Goal: Task Accomplishment & Management: Manage account settings

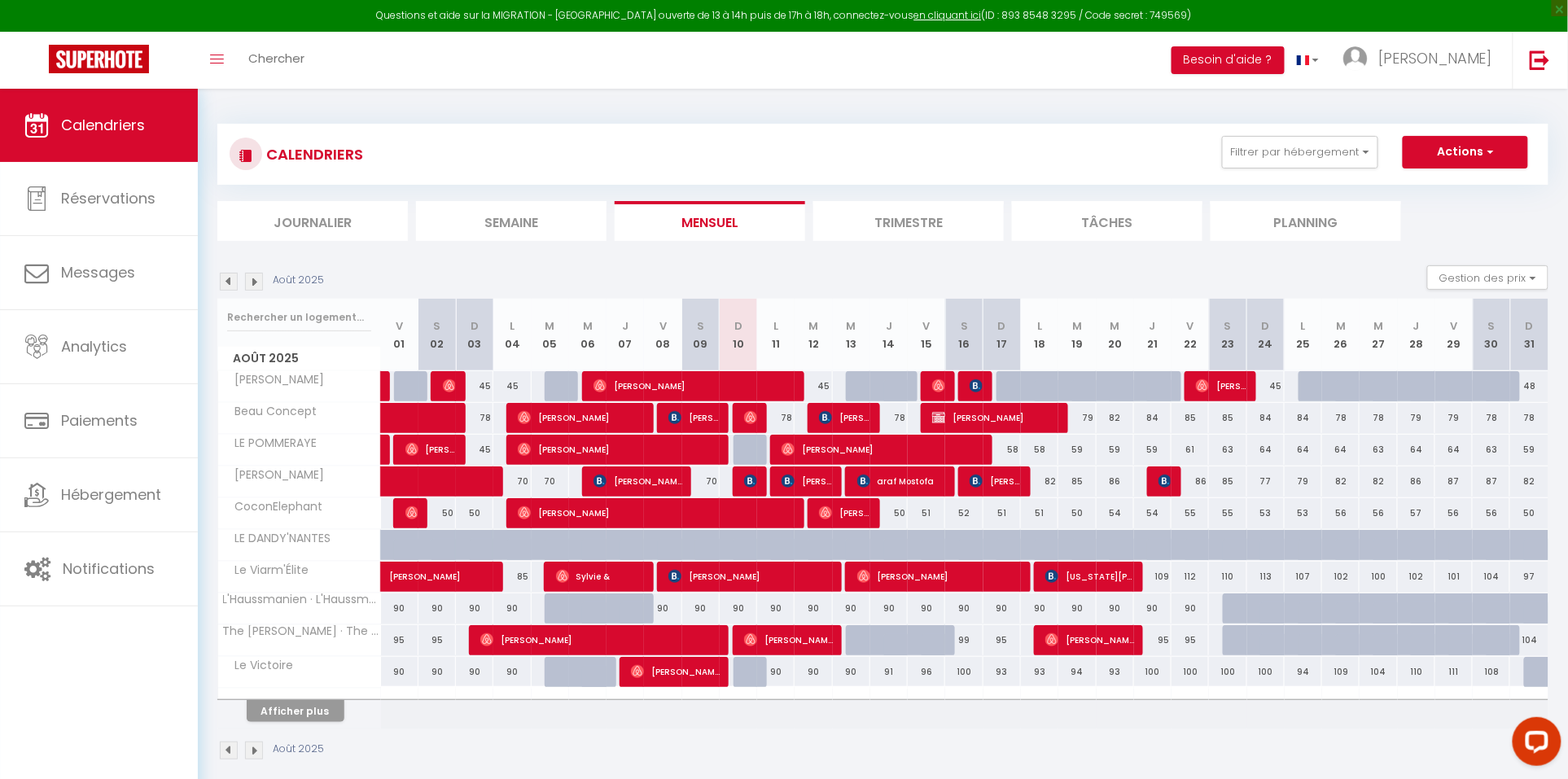
click at [220, 277] on img at bounding box center [229, 282] width 18 height 18
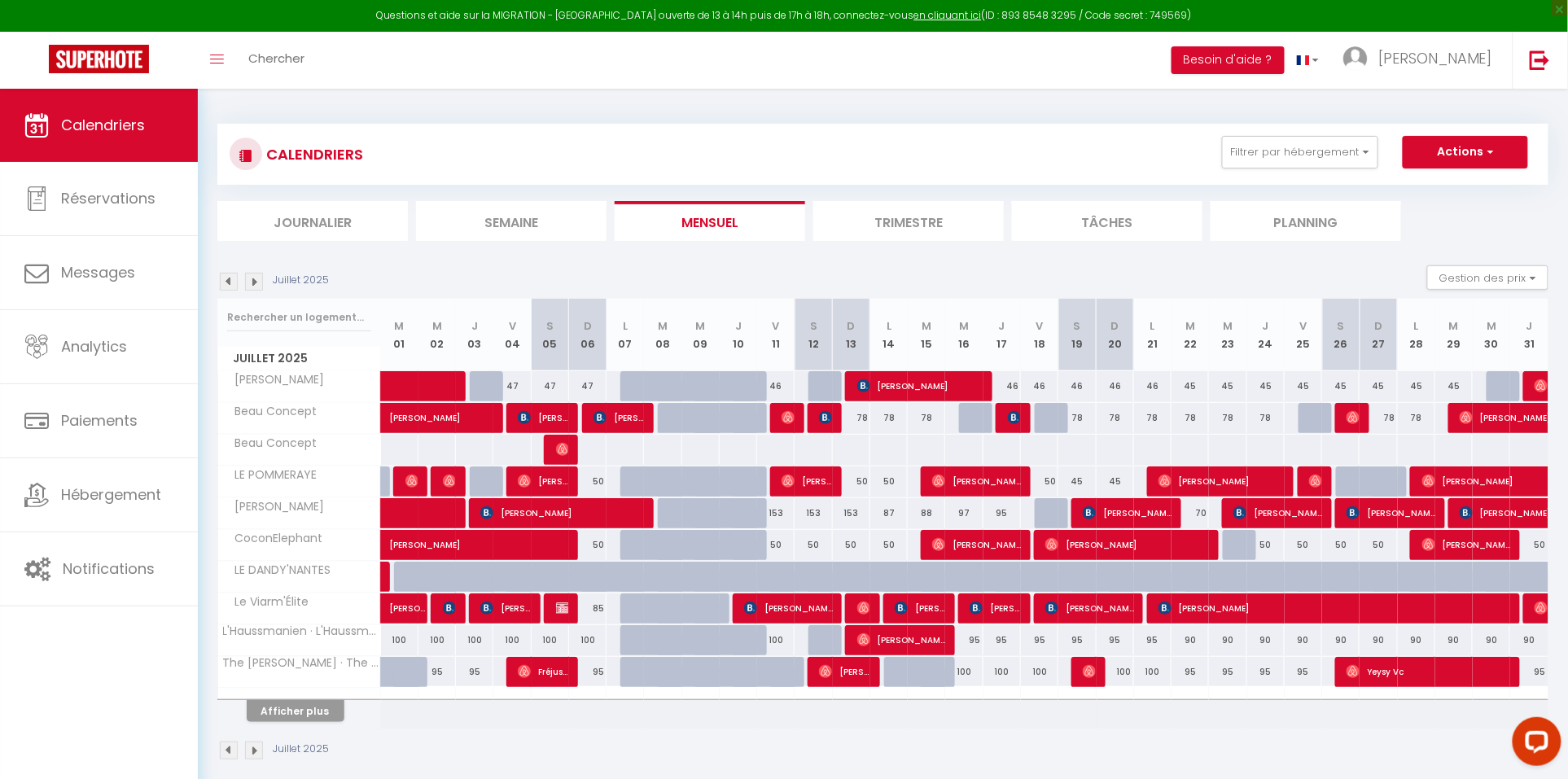
click at [226, 283] on img at bounding box center [229, 282] width 18 height 18
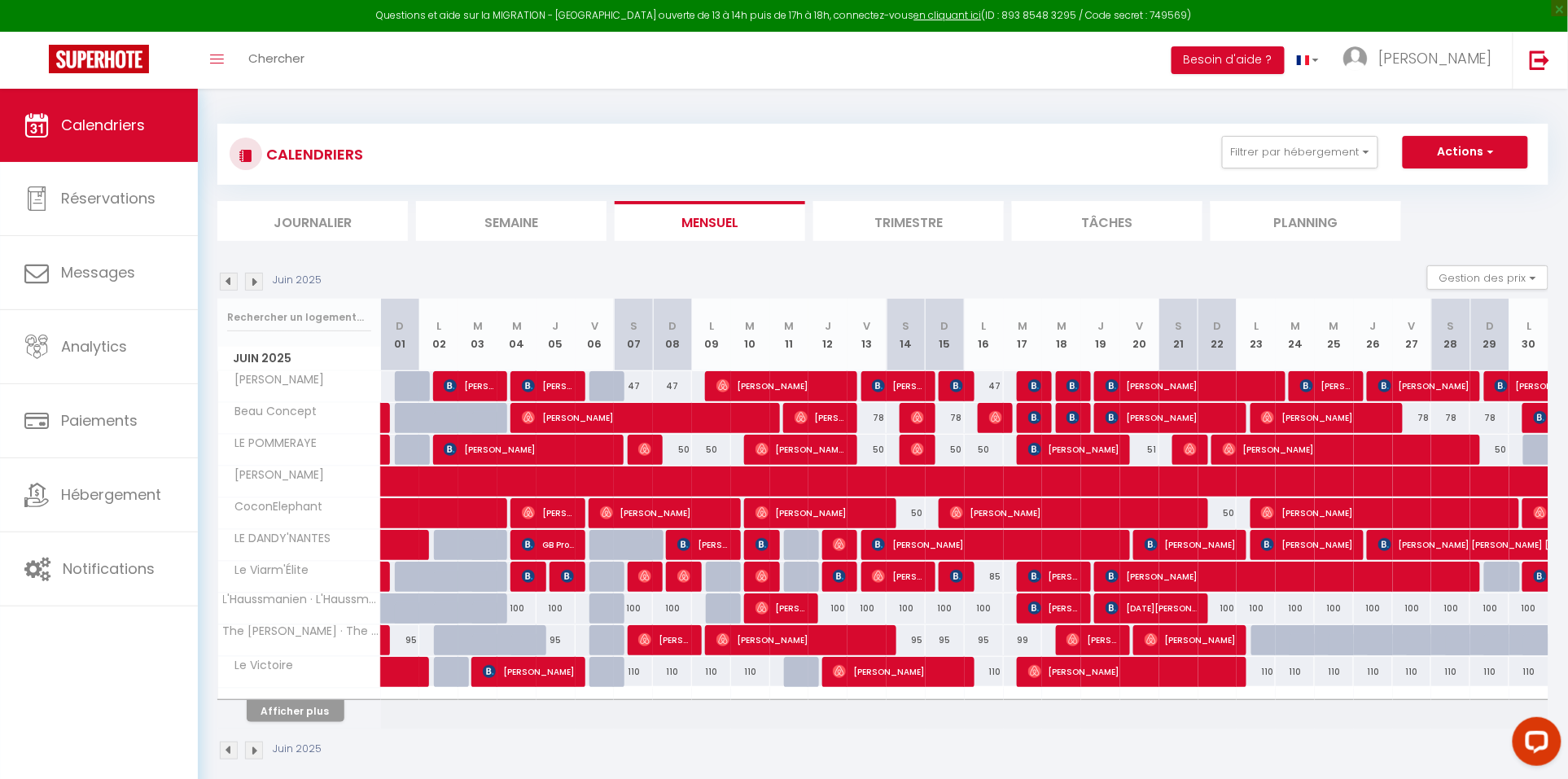
click at [319, 704] on button "Afficher plus" at bounding box center [295, 711] width 97 height 22
select select
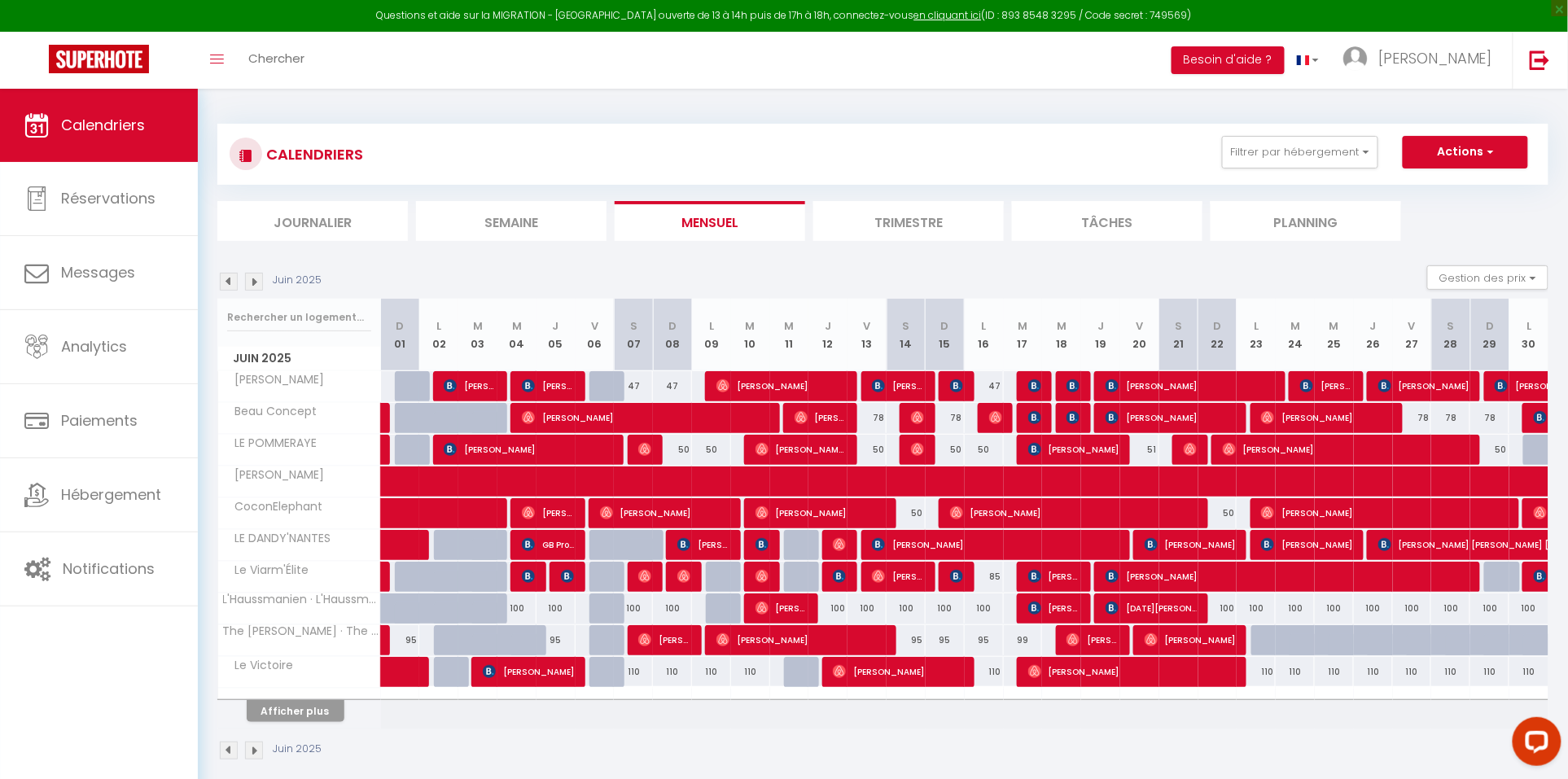
select select
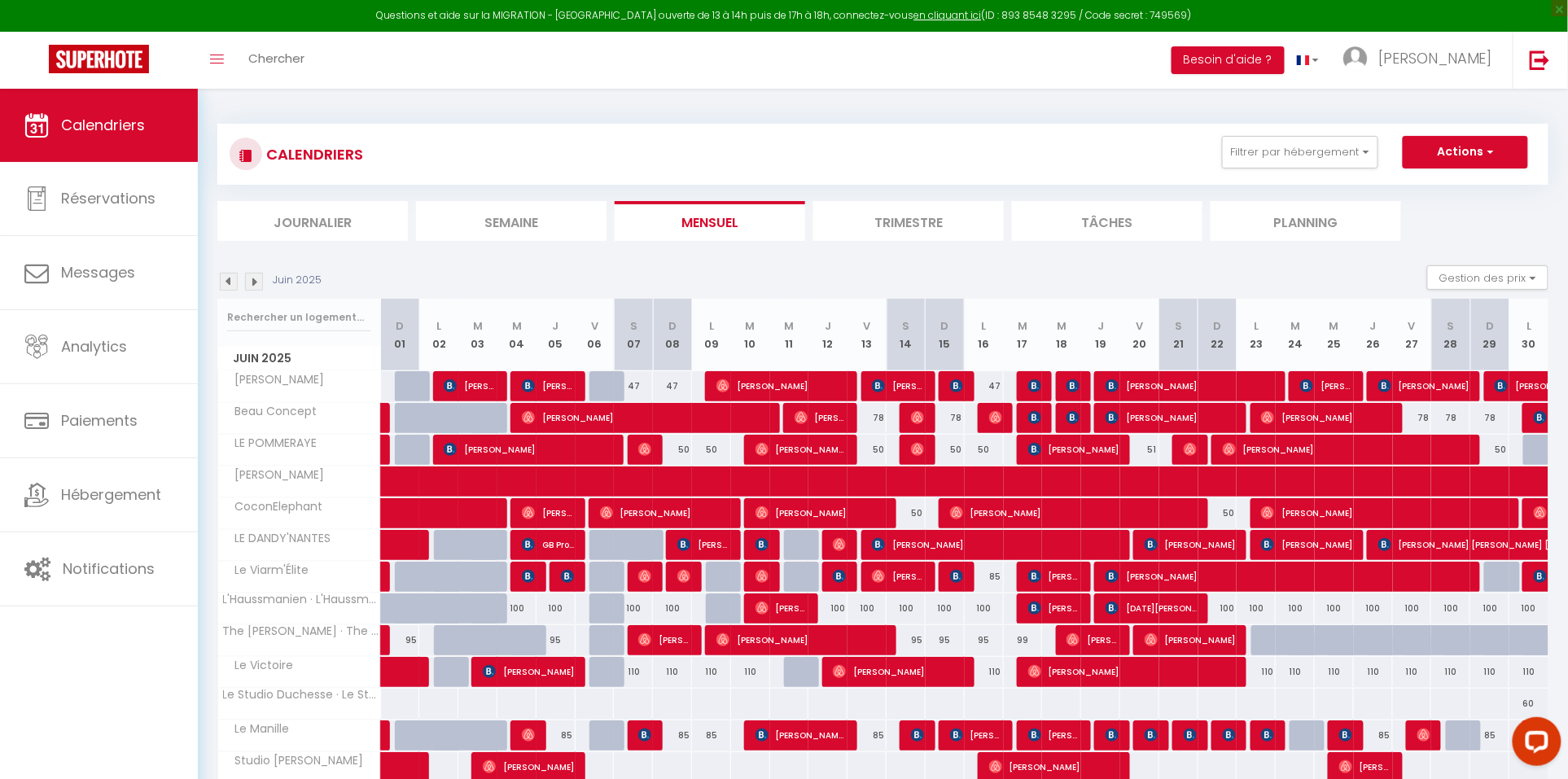
click at [407, 669] on span at bounding box center [424, 672] width 38 height 31
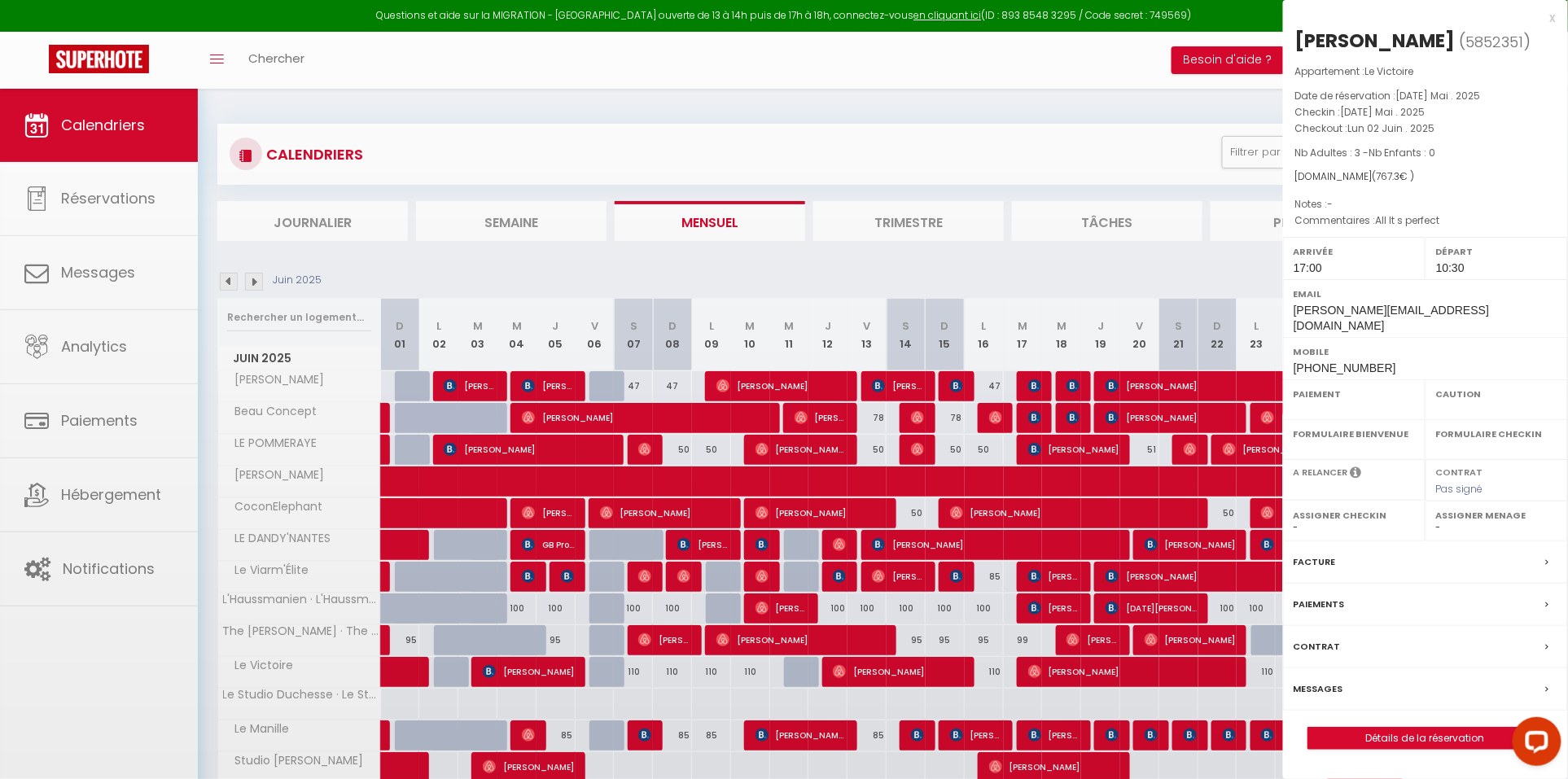
select select "OK"
select select "1"
select select "0"
select select "1"
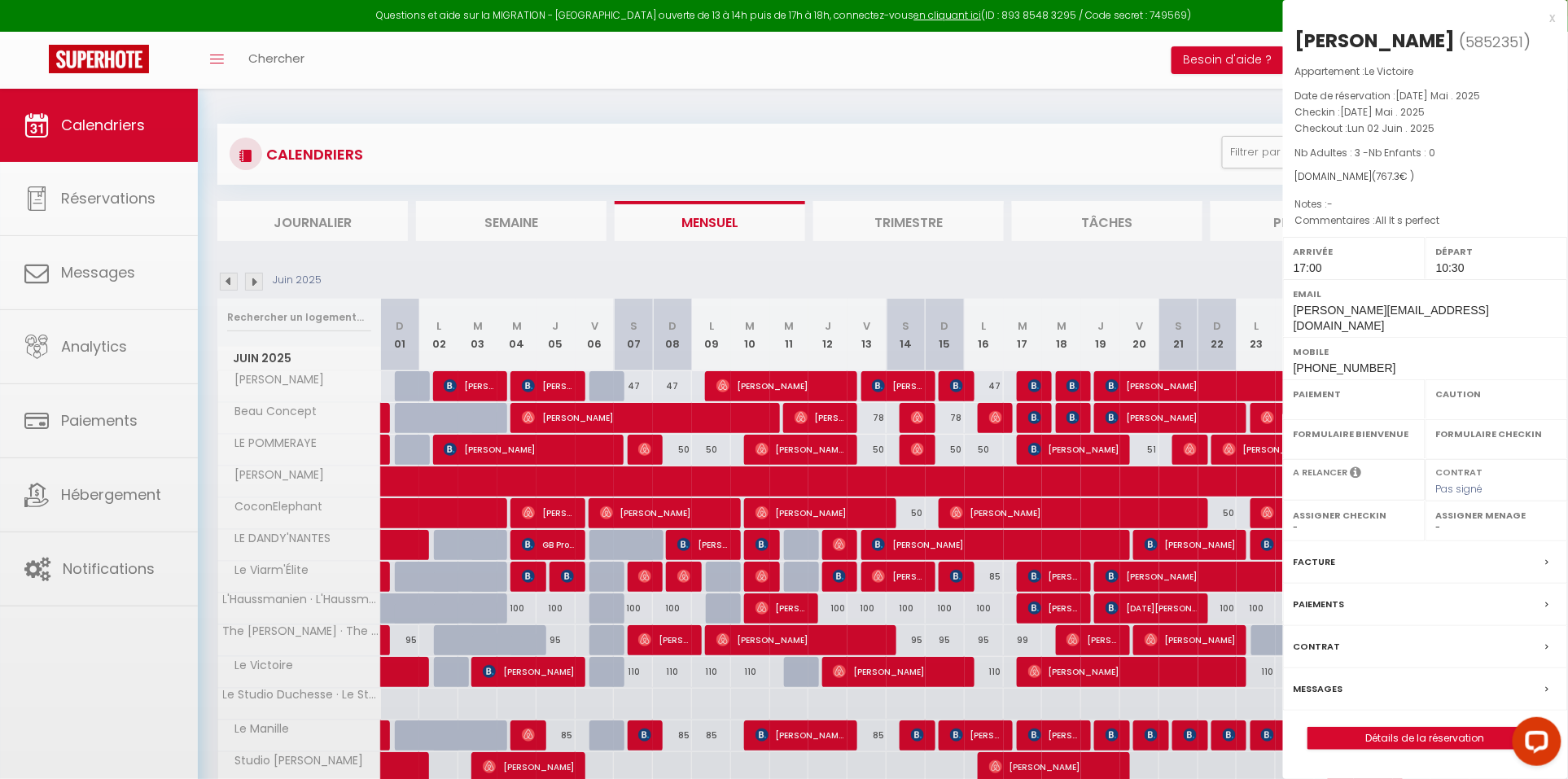
select select
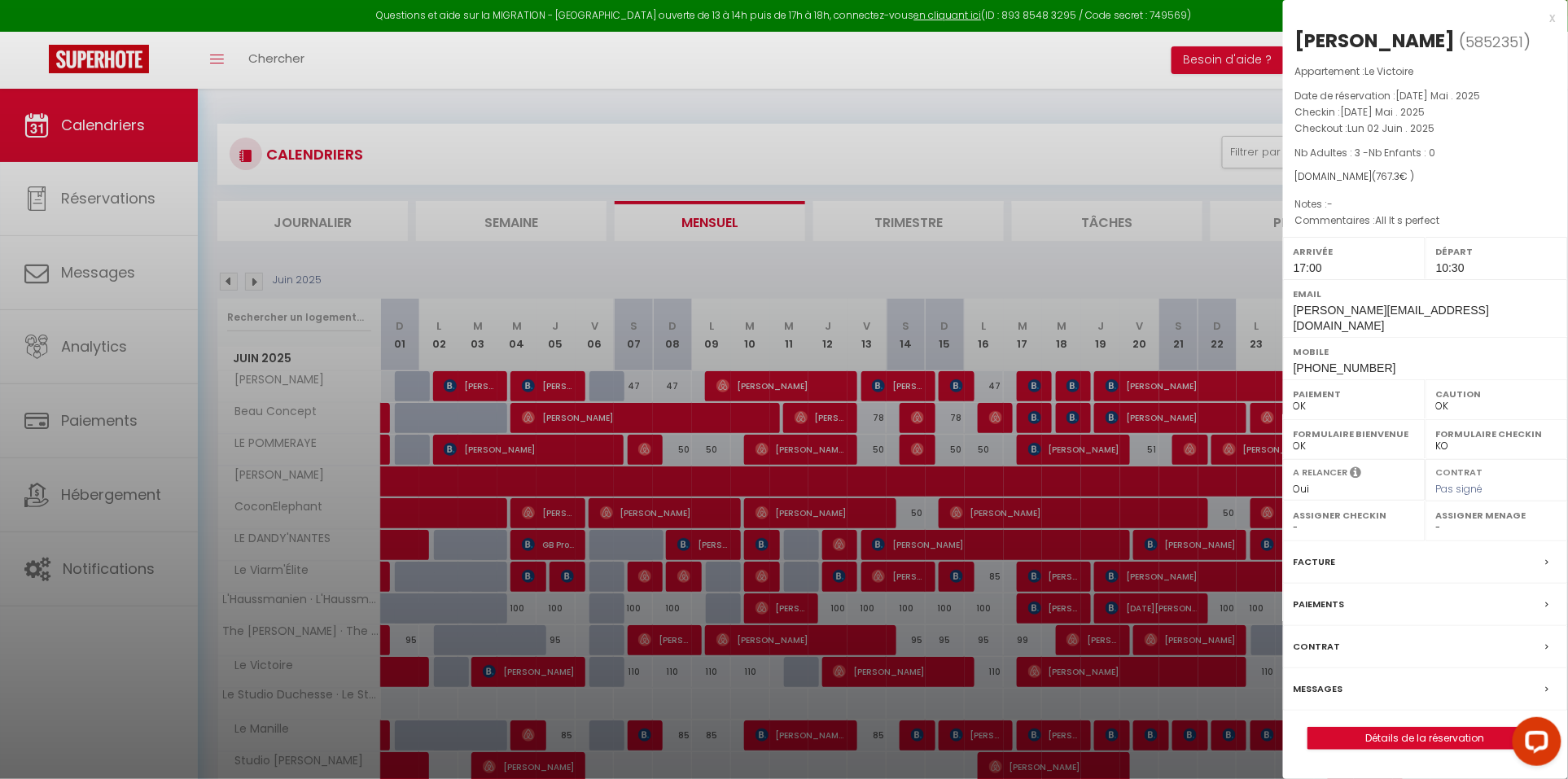
click at [509, 656] on div at bounding box center [784, 390] width 1568 height 779
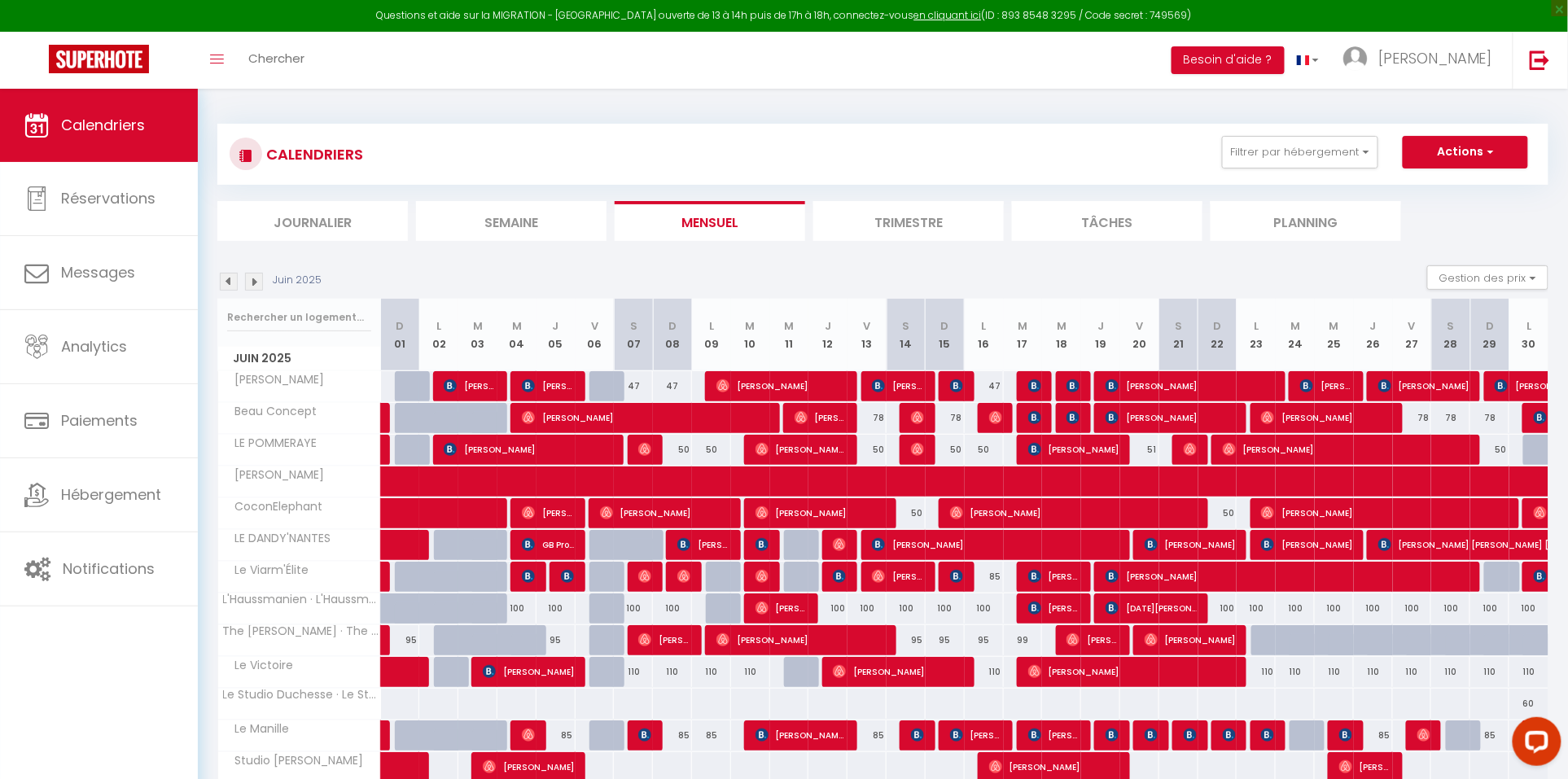
click at [232, 278] on img at bounding box center [229, 282] width 18 height 18
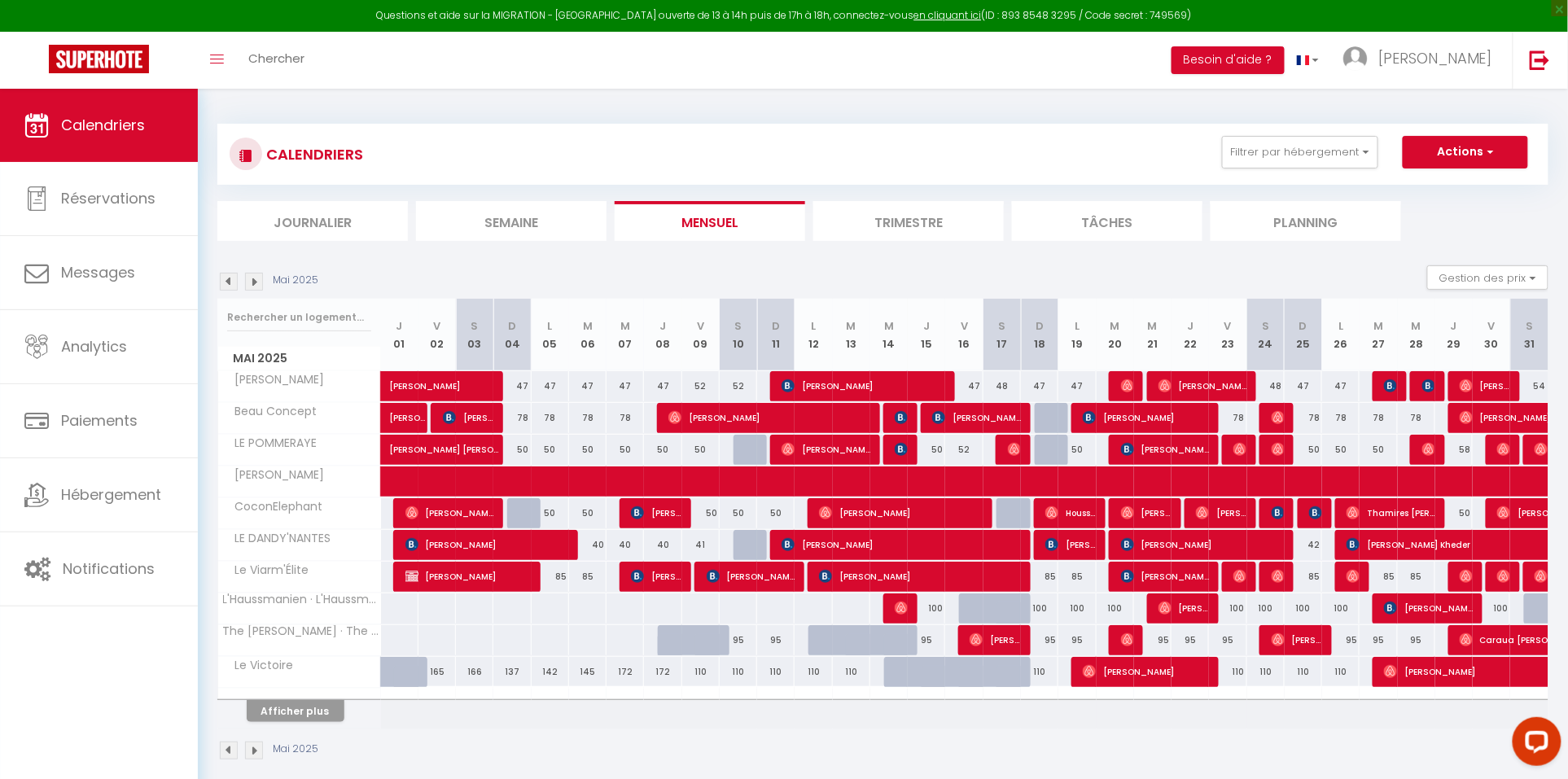
click at [255, 273] on img at bounding box center [253, 282] width 18 height 18
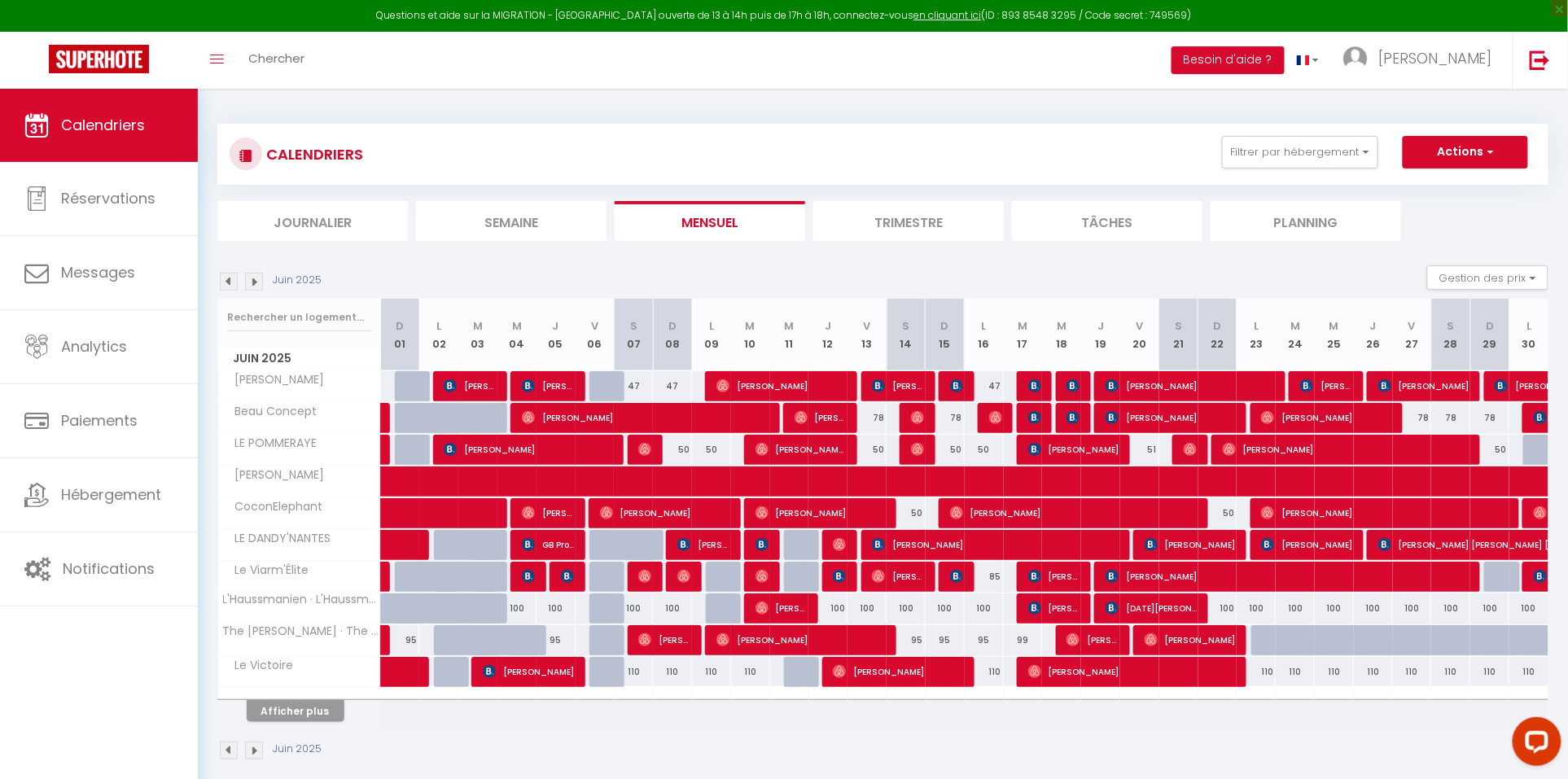
scroll to position [2, 0]
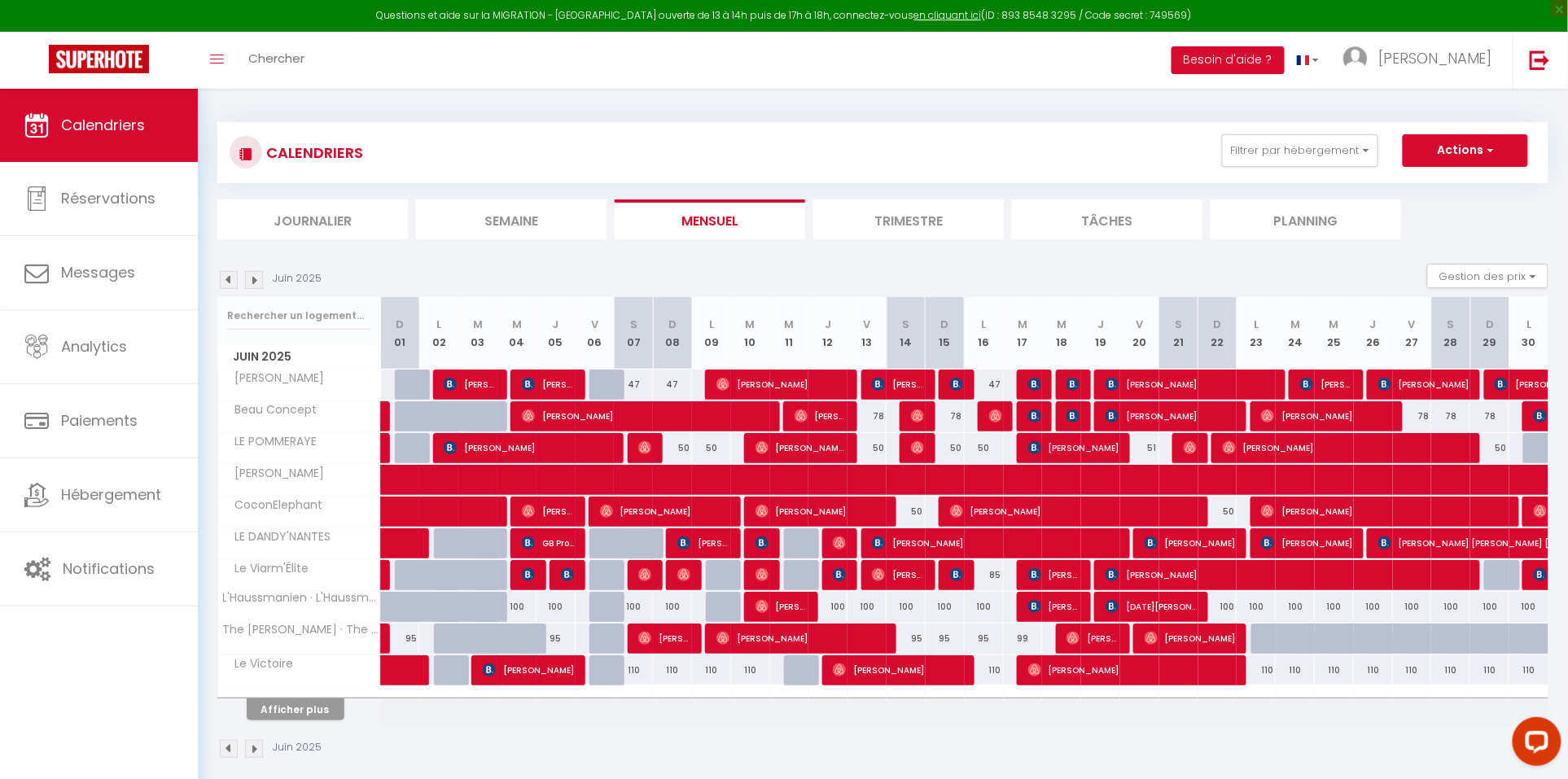
click at [410, 663] on span at bounding box center [424, 670] width 38 height 31
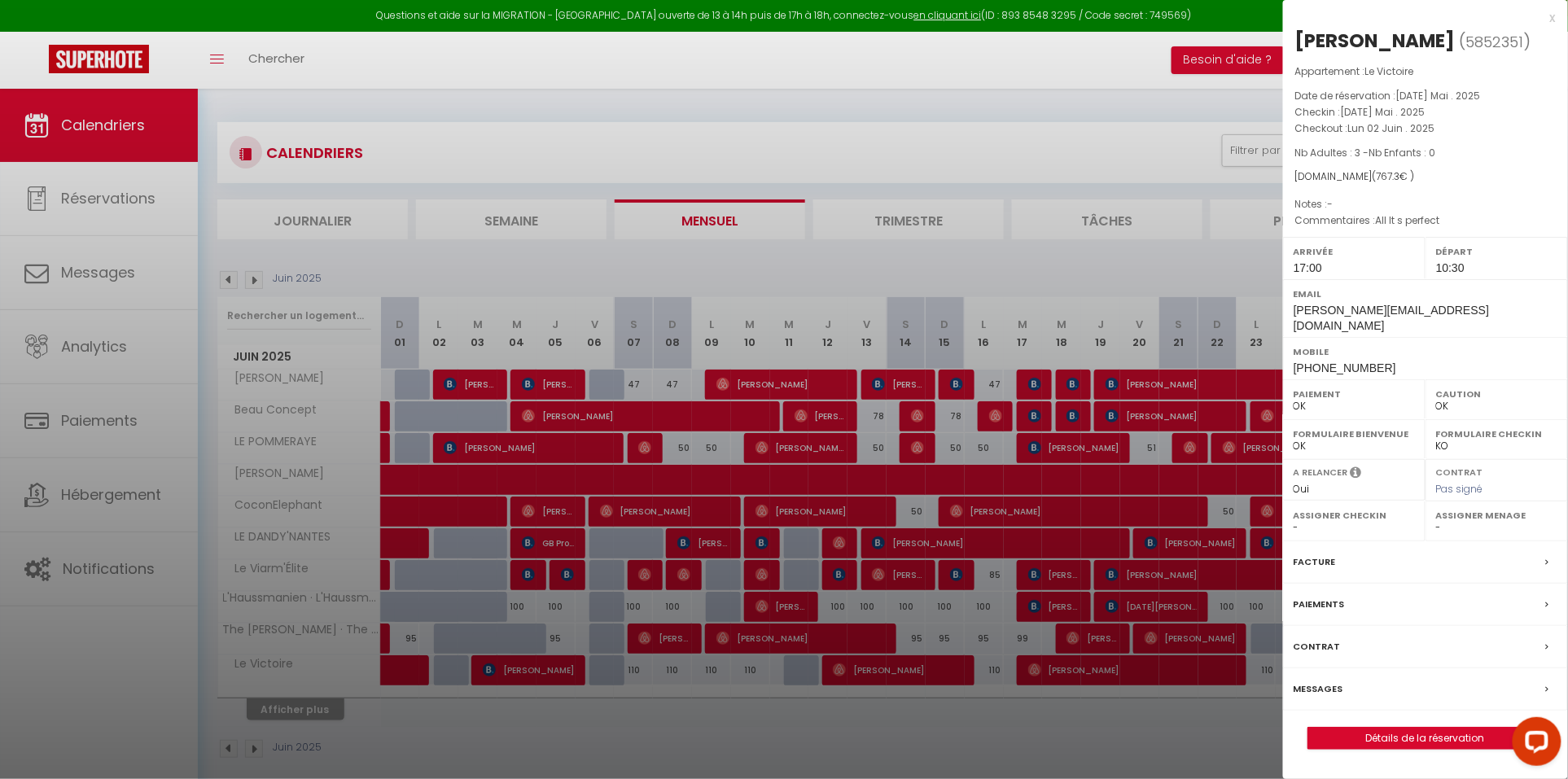
click at [410, 665] on div at bounding box center [784, 390] width 1568 height 779
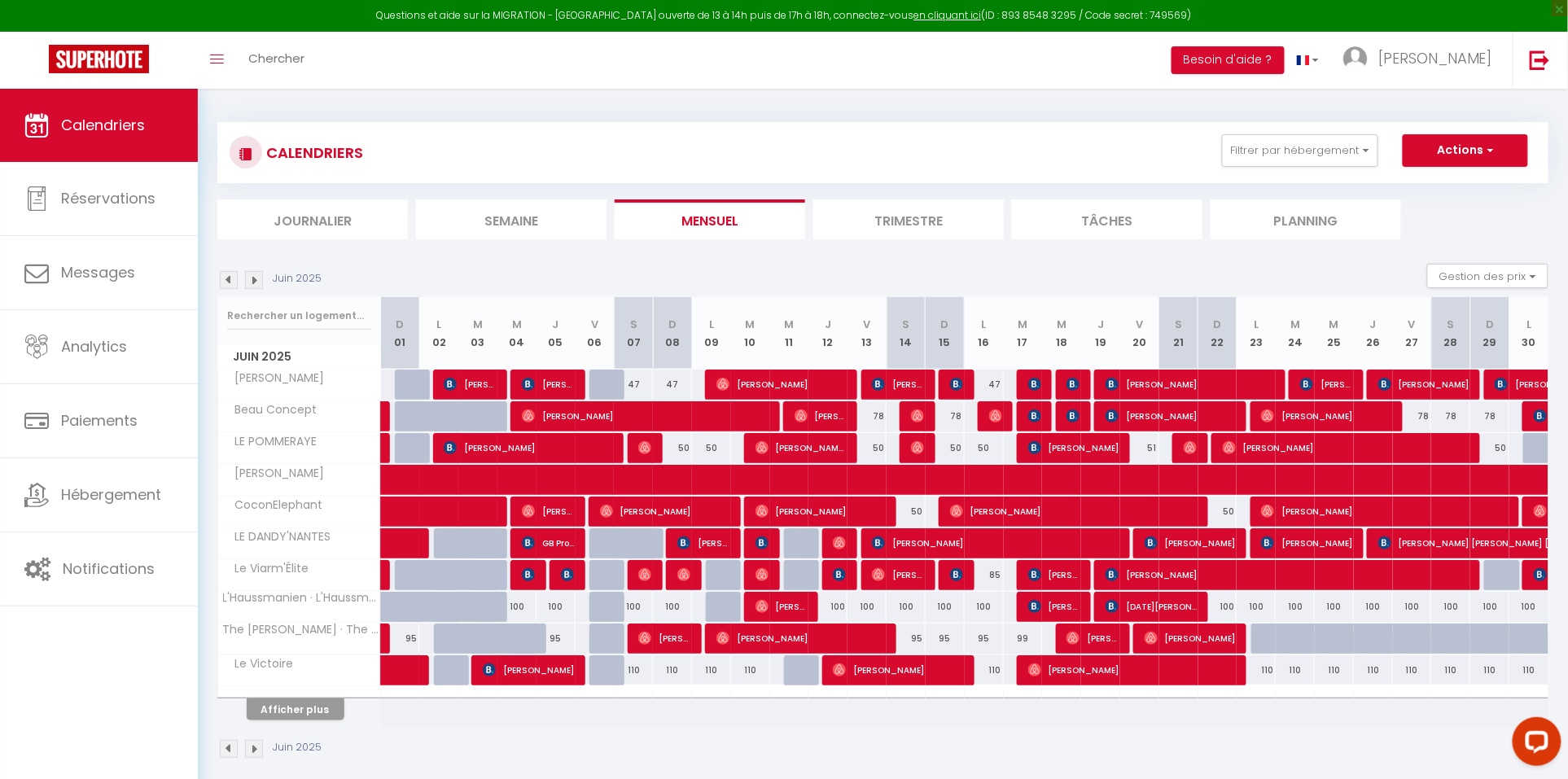
click at [254, 279] on img at bounding box center [253, 280] width 18 height 18
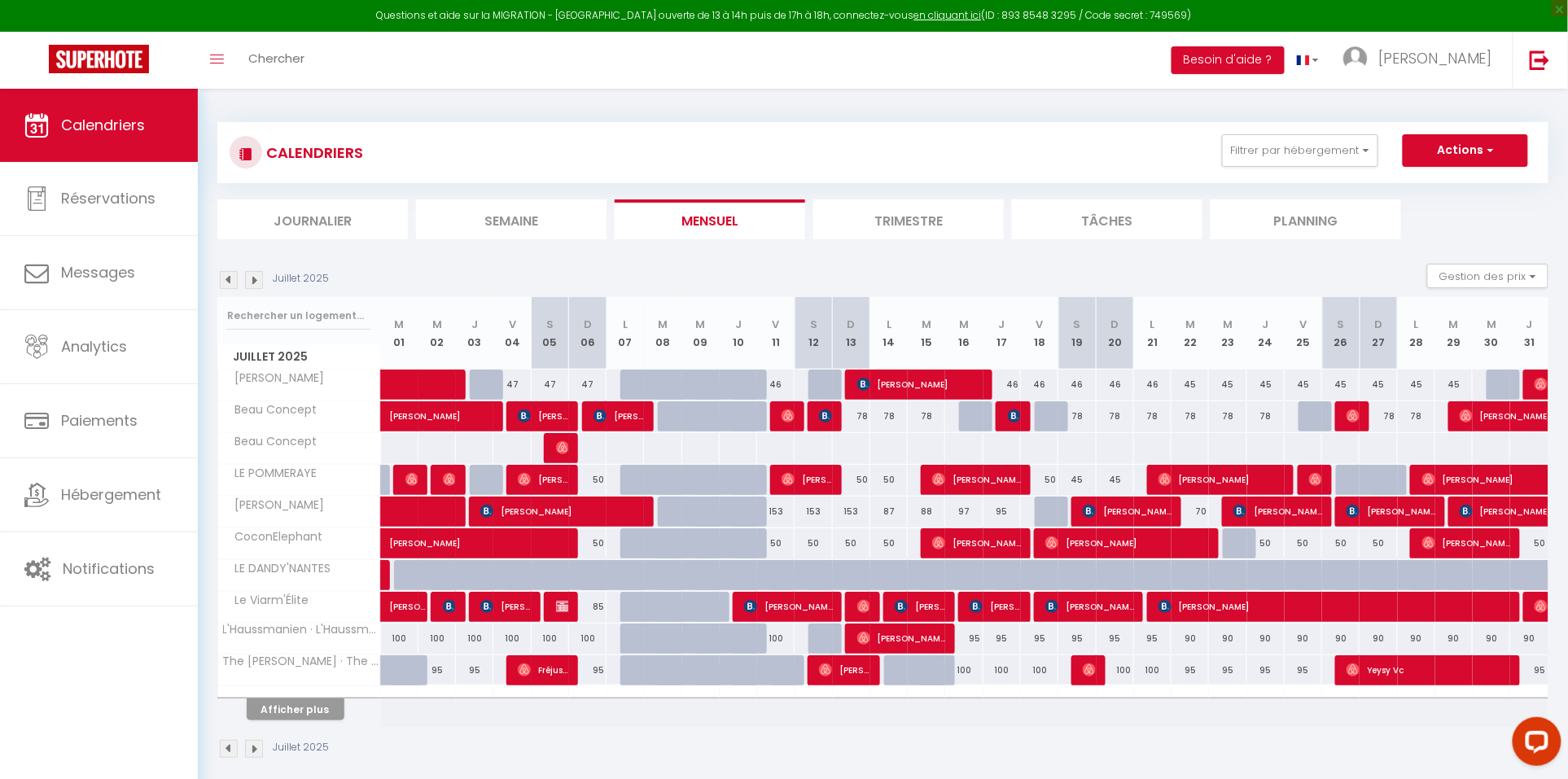
click at [321, 714] on button "Afficher plus" at bounding box center [295, 709] width 97 height 22
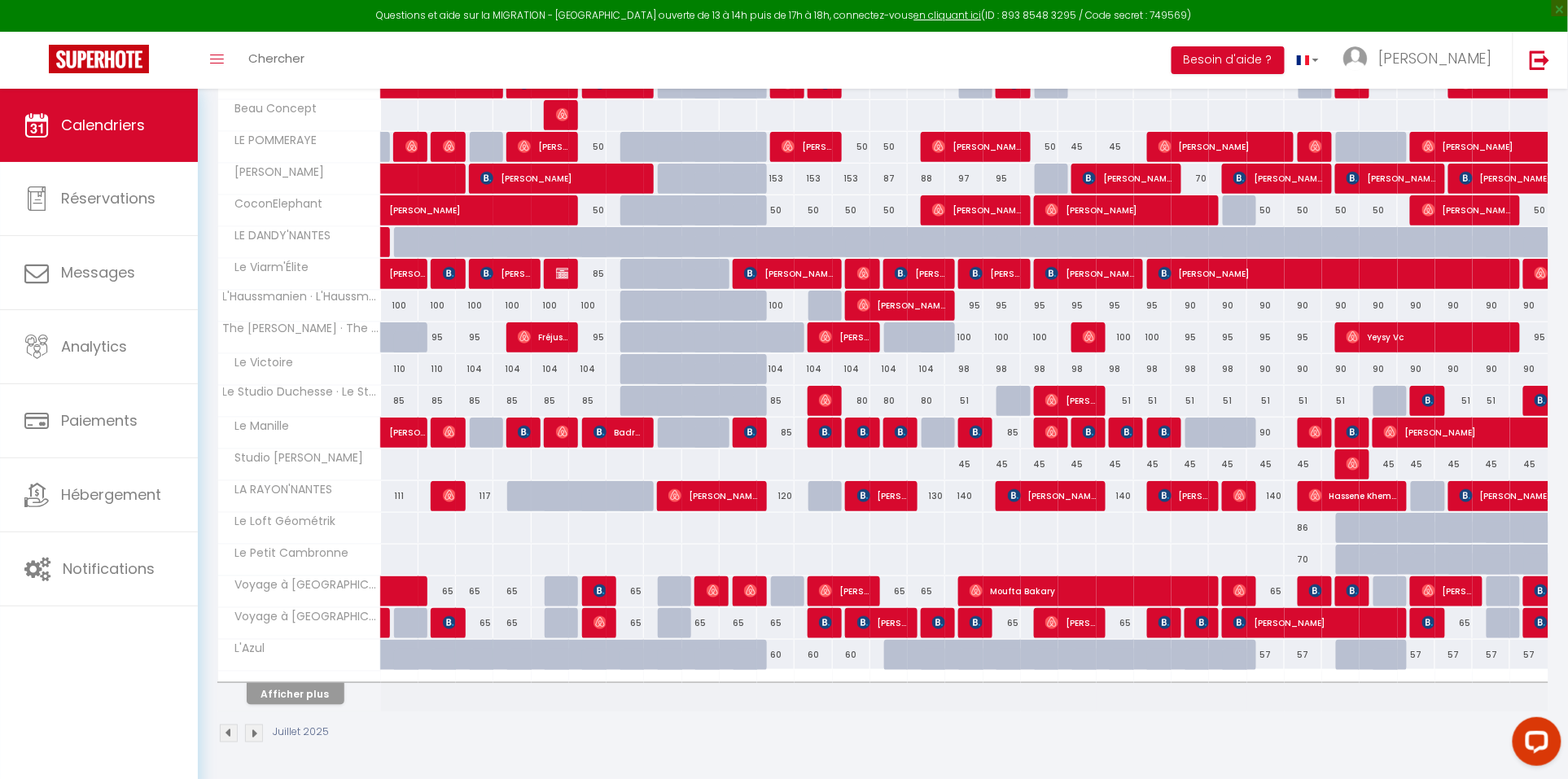
scroll to position [339, 0]
click at [313, 690] on button "Afficher plus" at bounding box center [295, 694] width 97 height 22
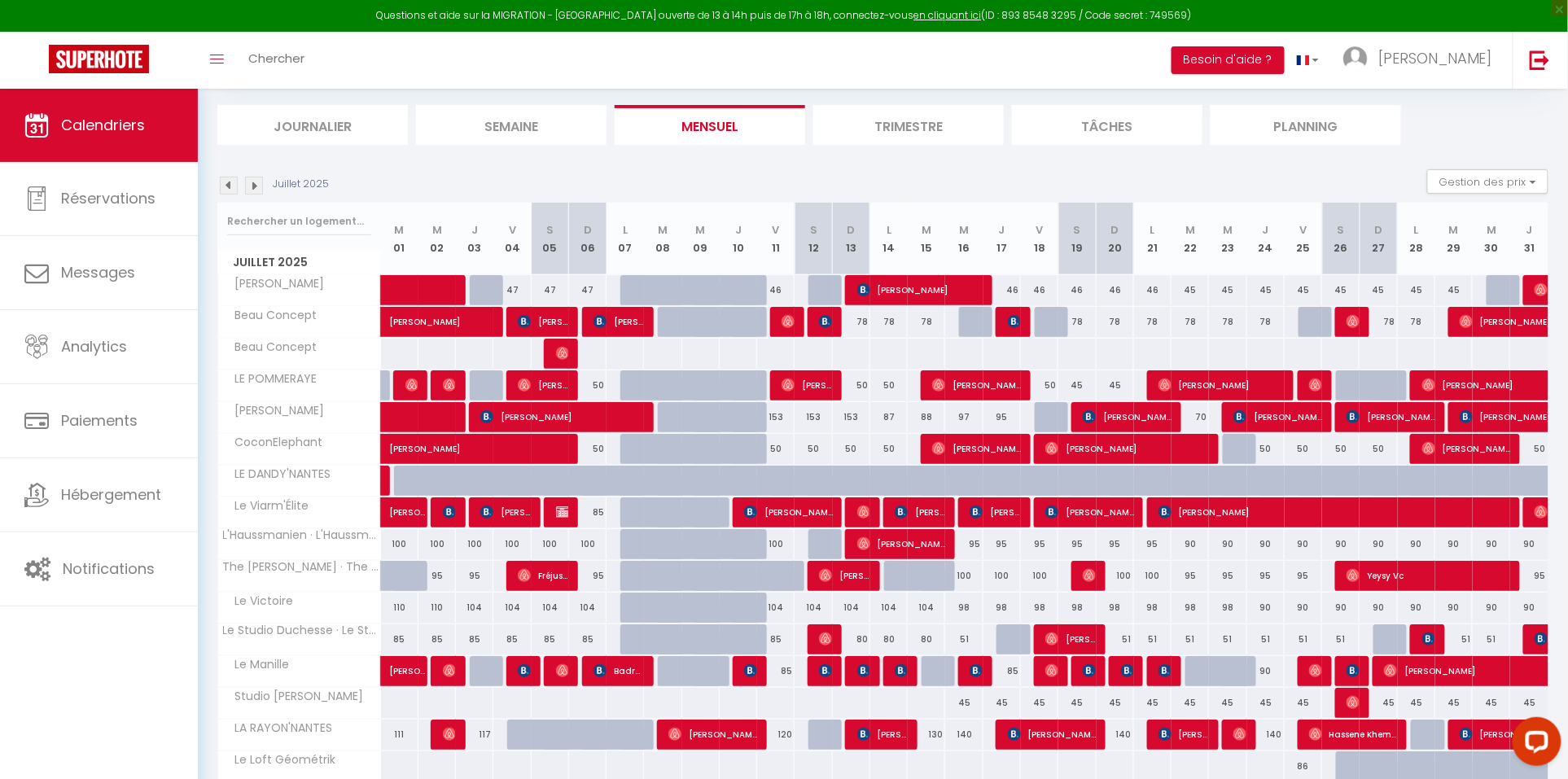
scroll to position [99, 0]
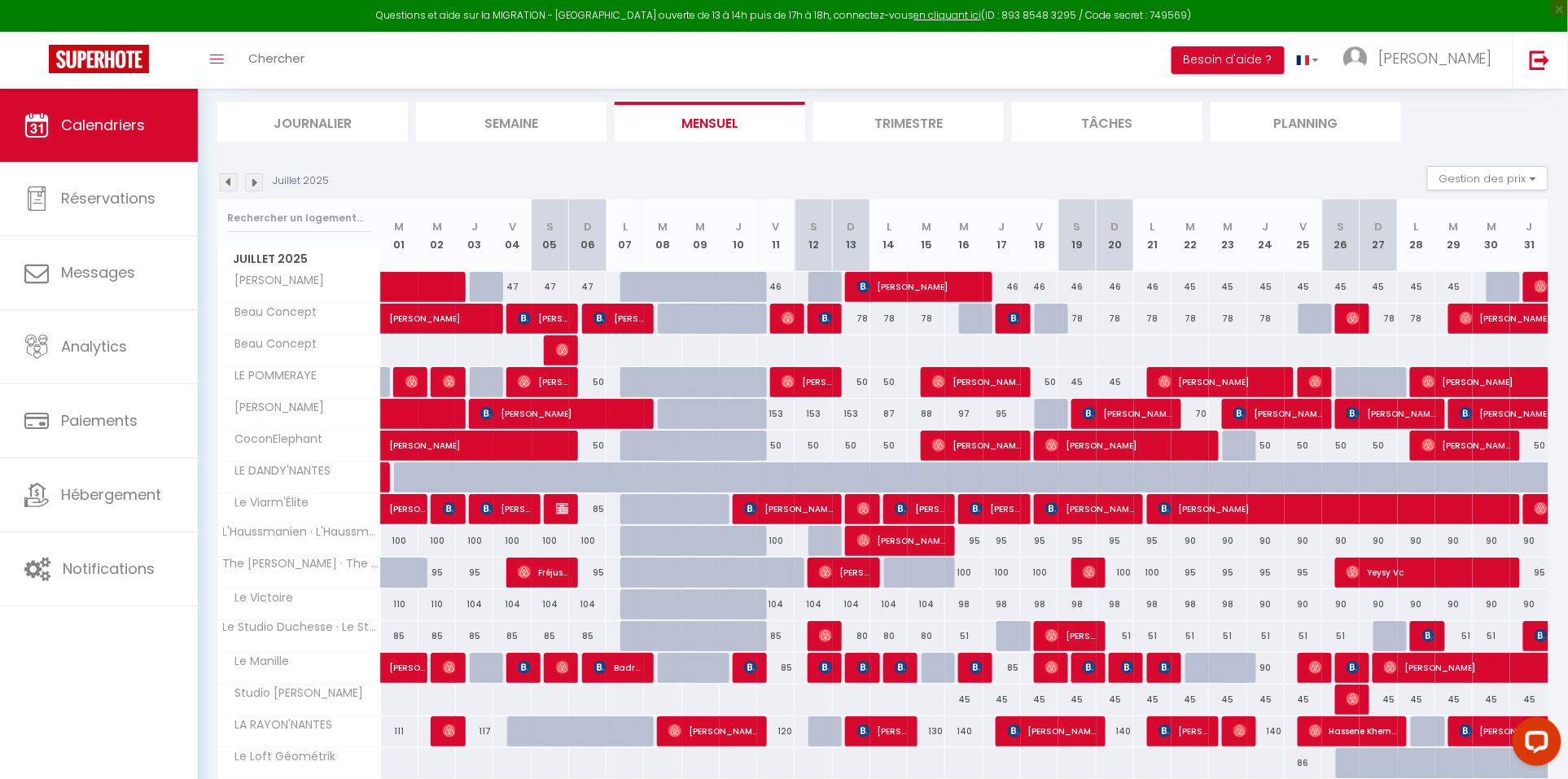
click at [228, 182] on img at bounding box center [229, 182] width 18 height 18
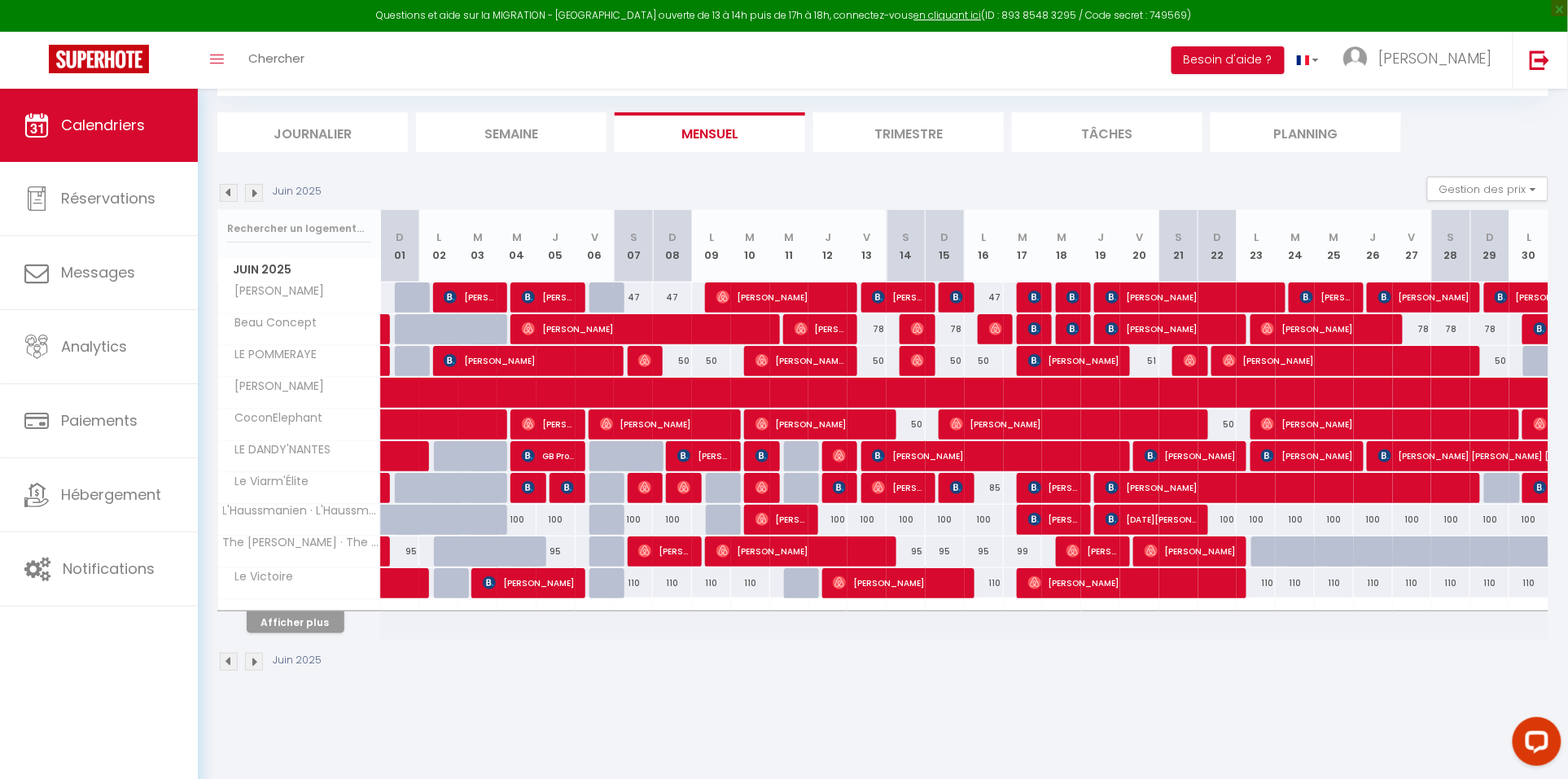
click at [303, 623] on button "Afficher plus" at bounding box center [295, 622] width 97 height 22
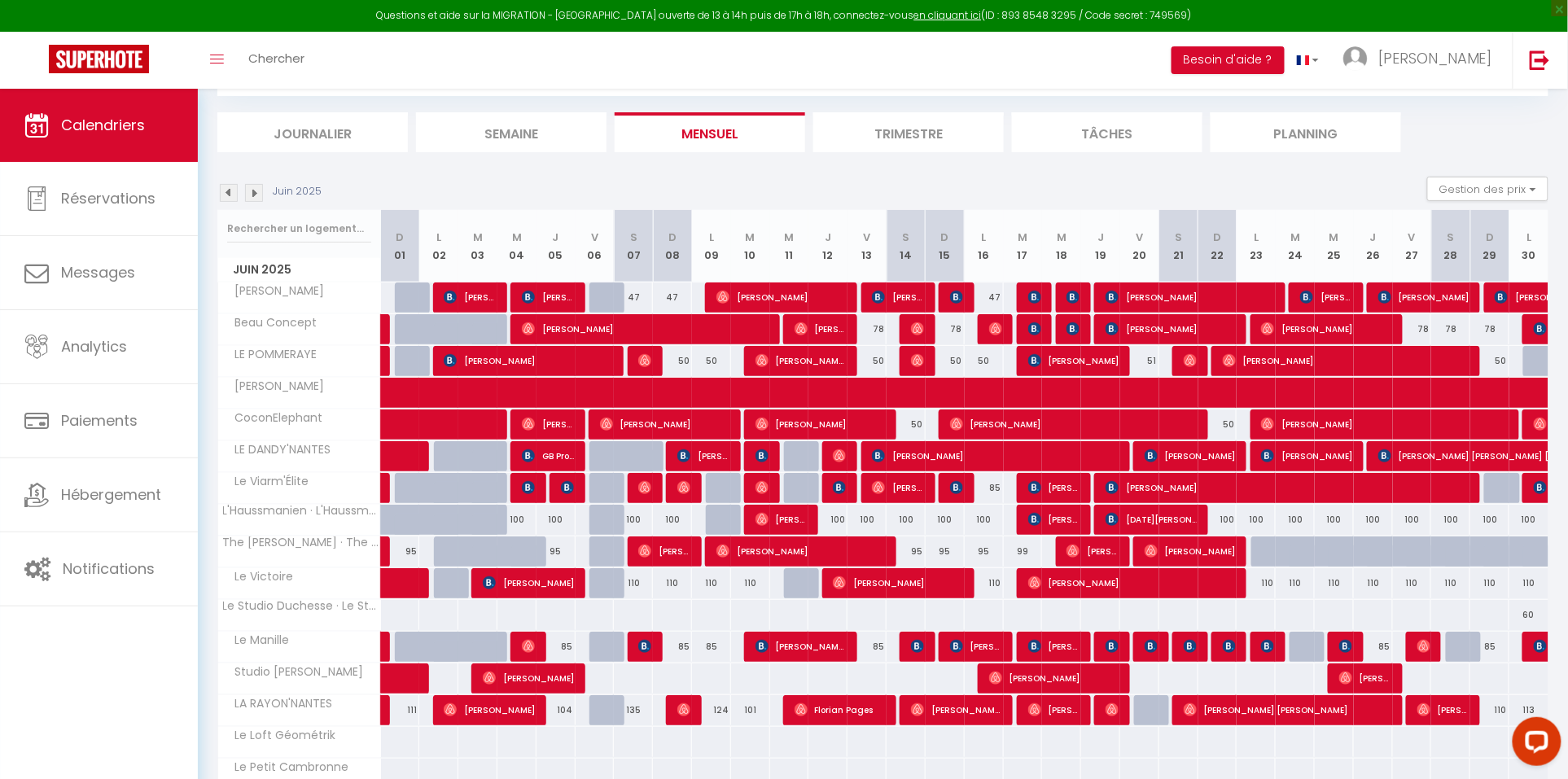
click at [234, 194] on img at bounding box center [229, 193] width 18 height 18
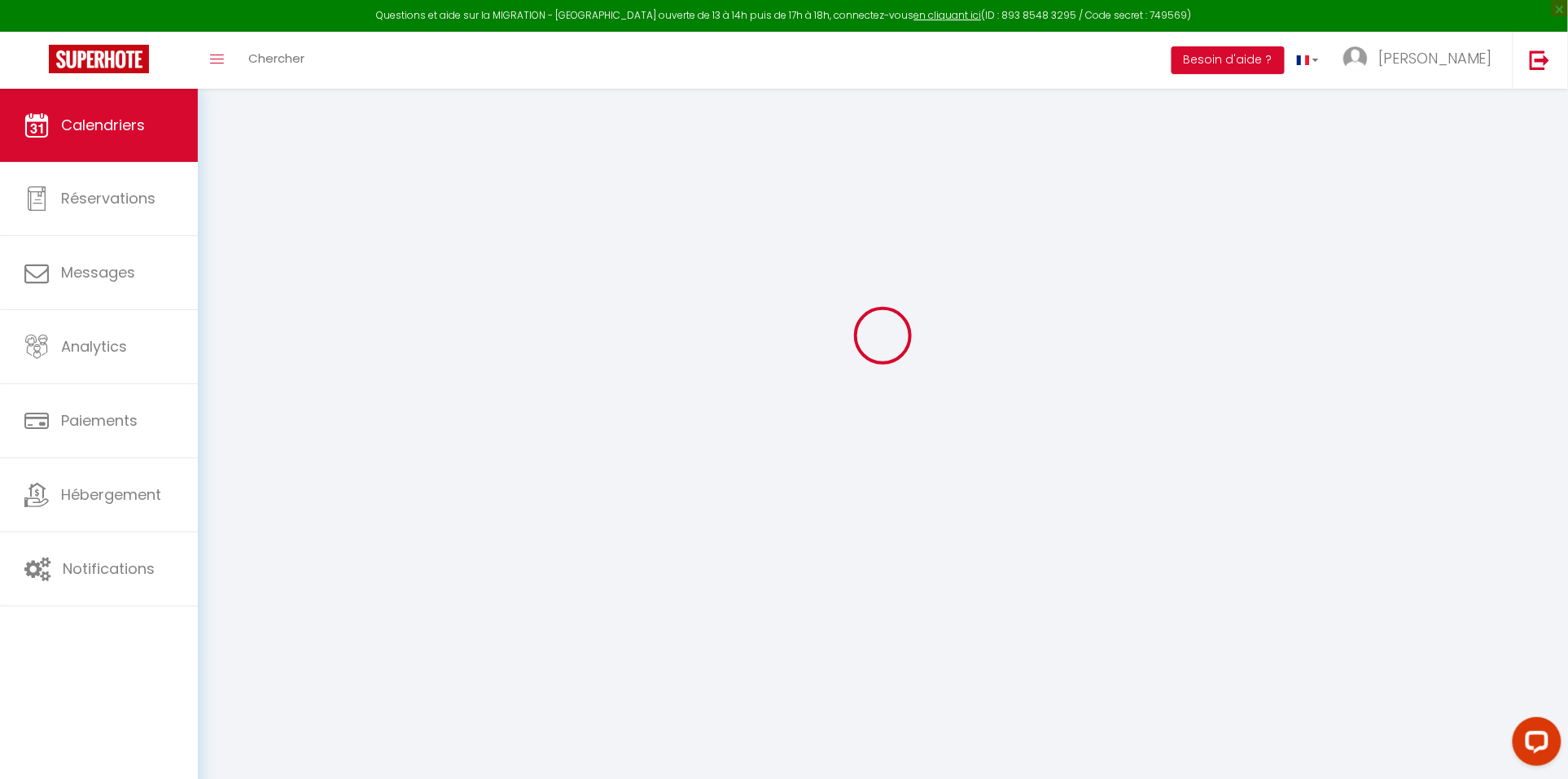
select select "0"
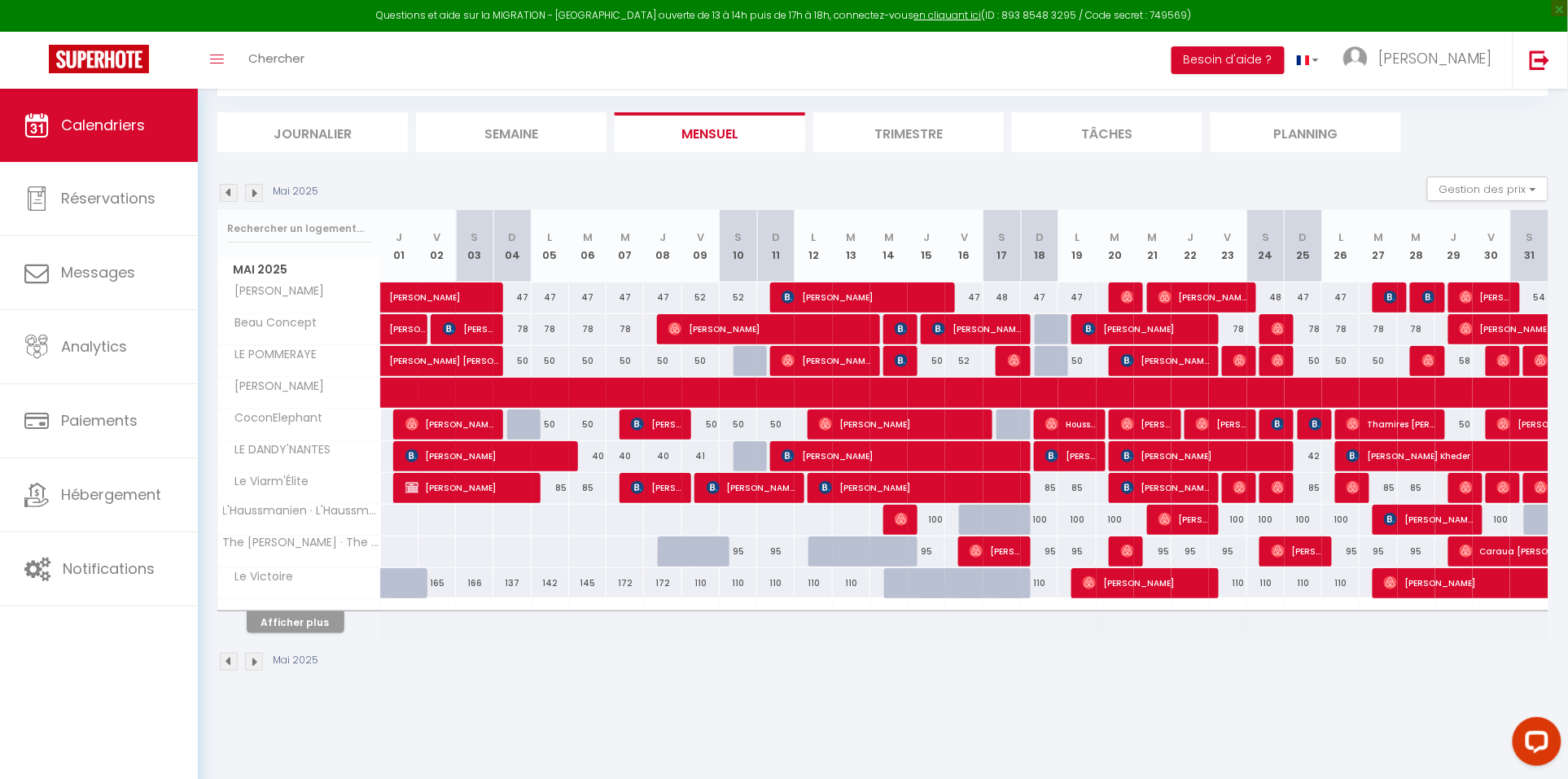
click at [896, 522] on img at bounding box center [901, 519] width 13 height 13
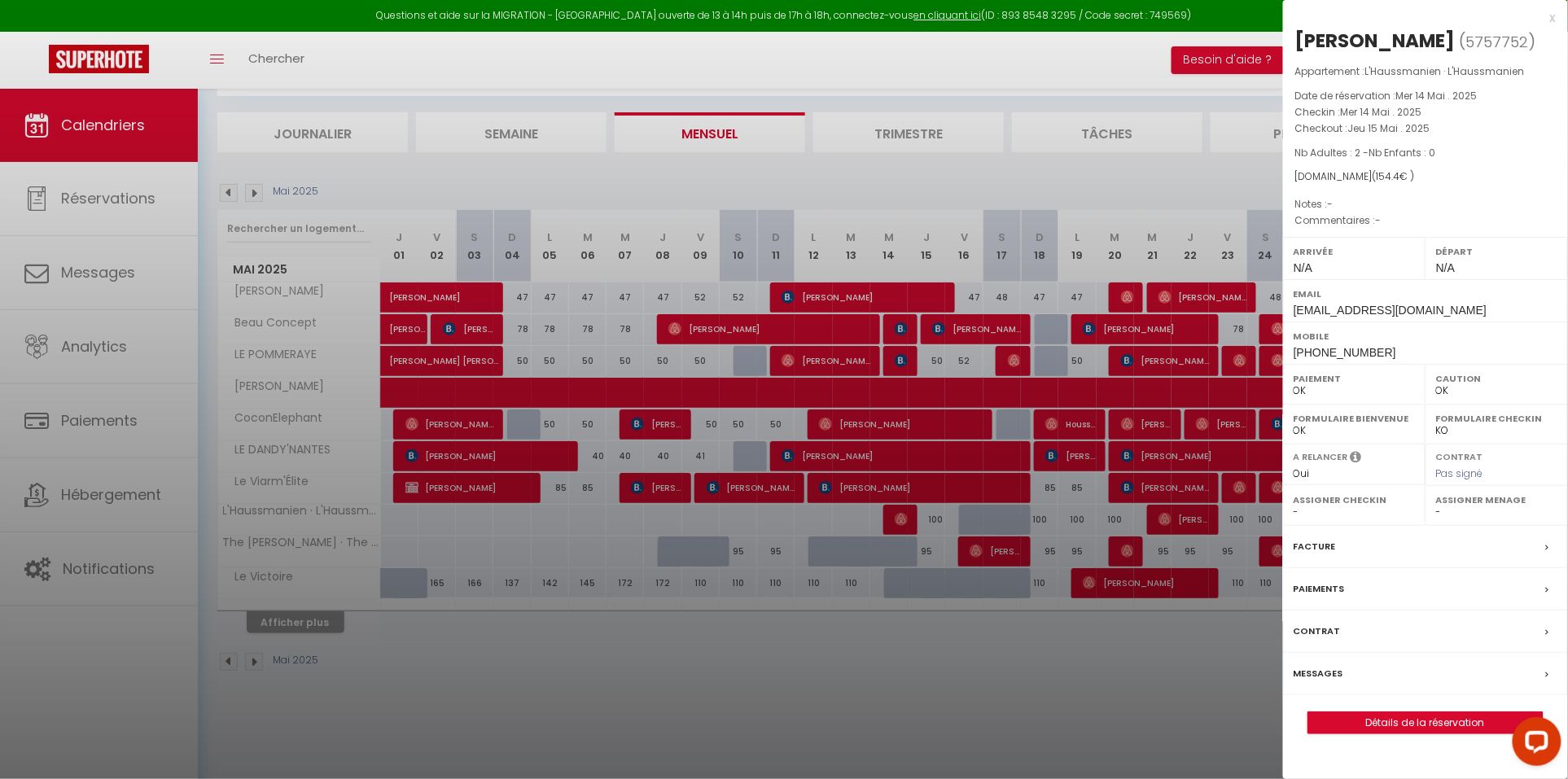
click at [903, 520] on div at bounding box center [784, 390] width 1568 height 779
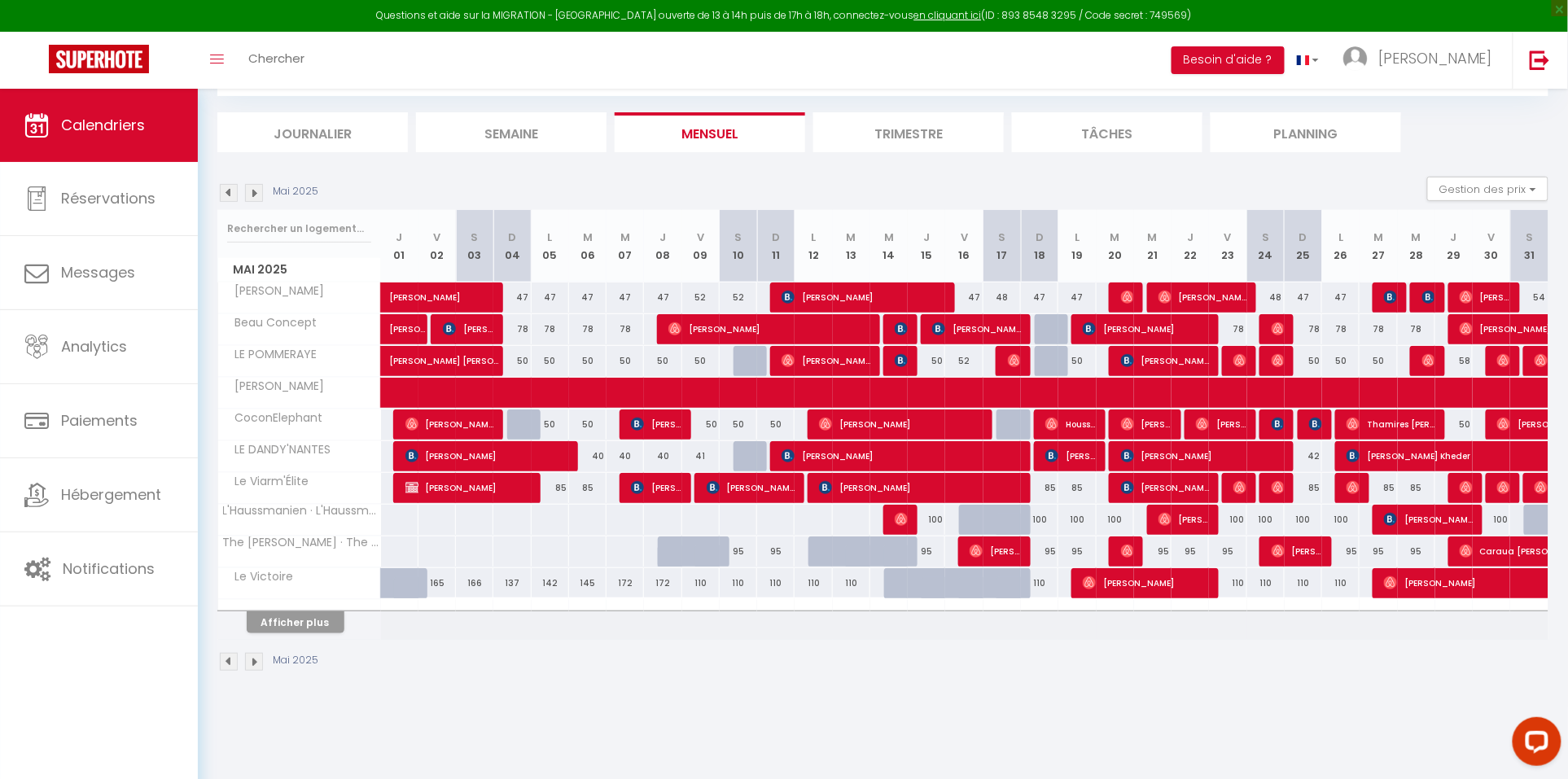
click at [1200, 519] on span "[PERSON_NAME]" at bounding box center [1184, 519] width 51 height 31
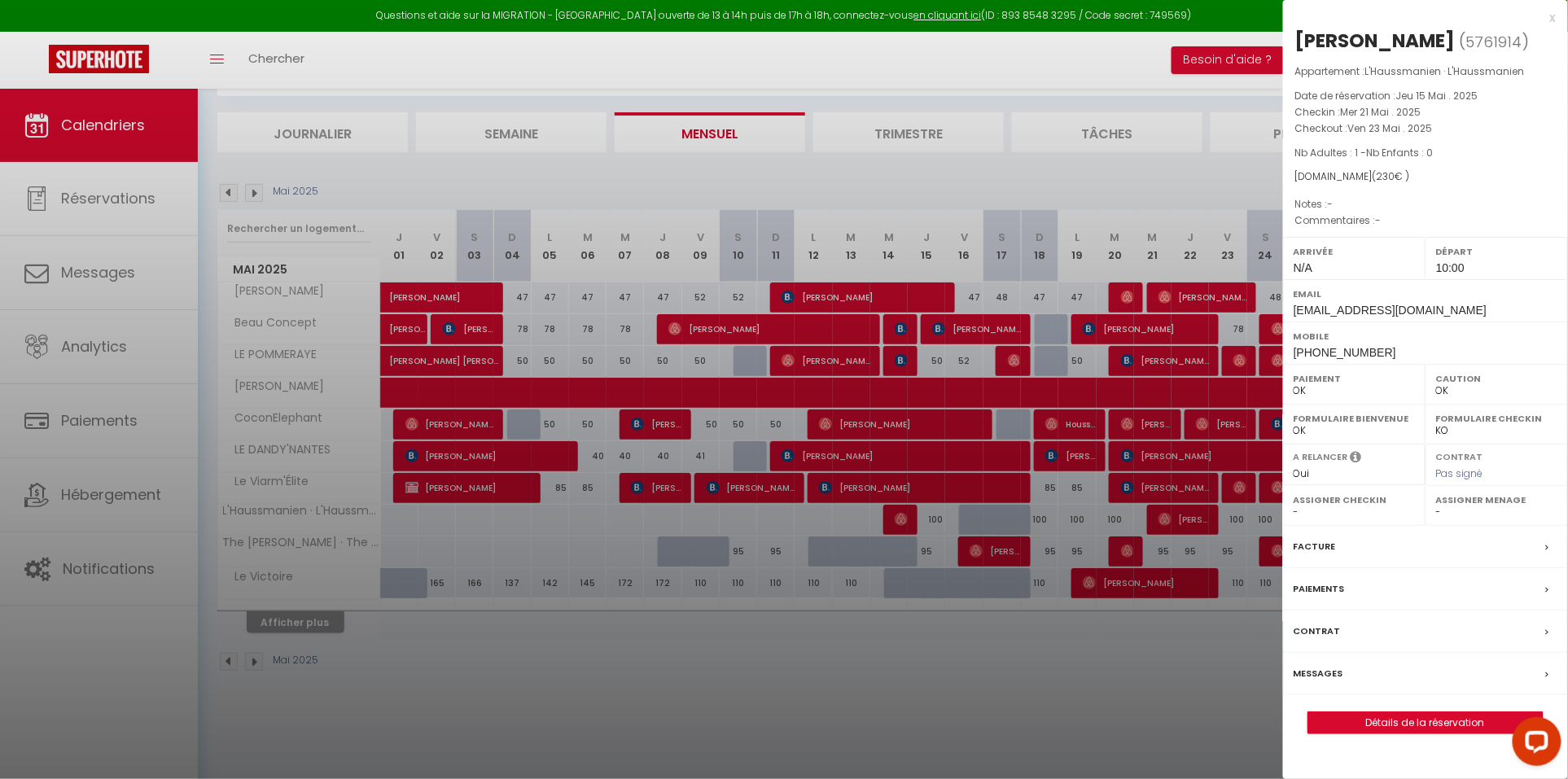
click at [1222, 345] on div at bounding box center [784, 390] width 1568 height 779
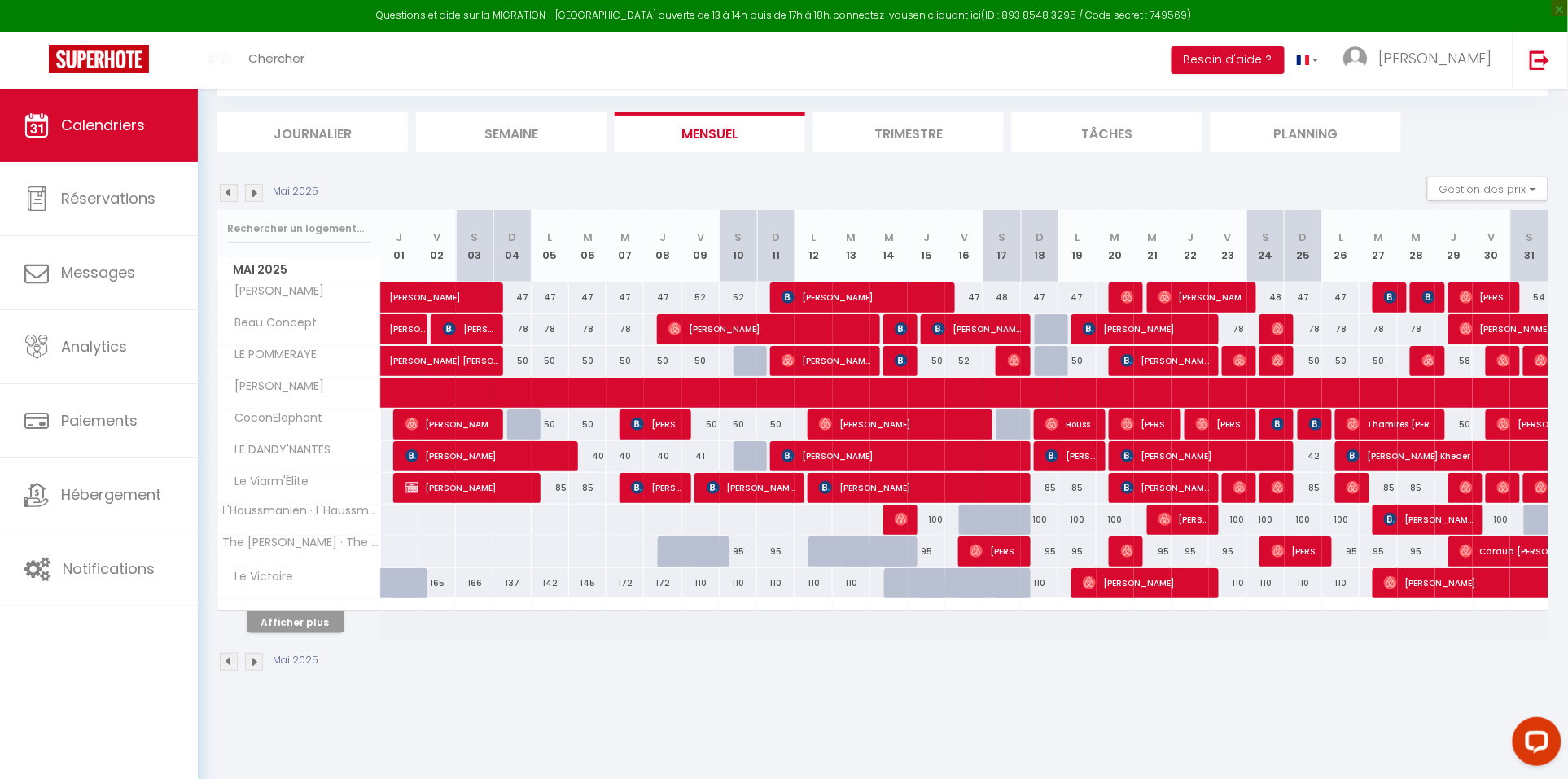
click at [1436, 517] on span "[PERSON_NAME]" at bounding box center [1429, 519] width 89 height 31
select select "KO"
select select "1"
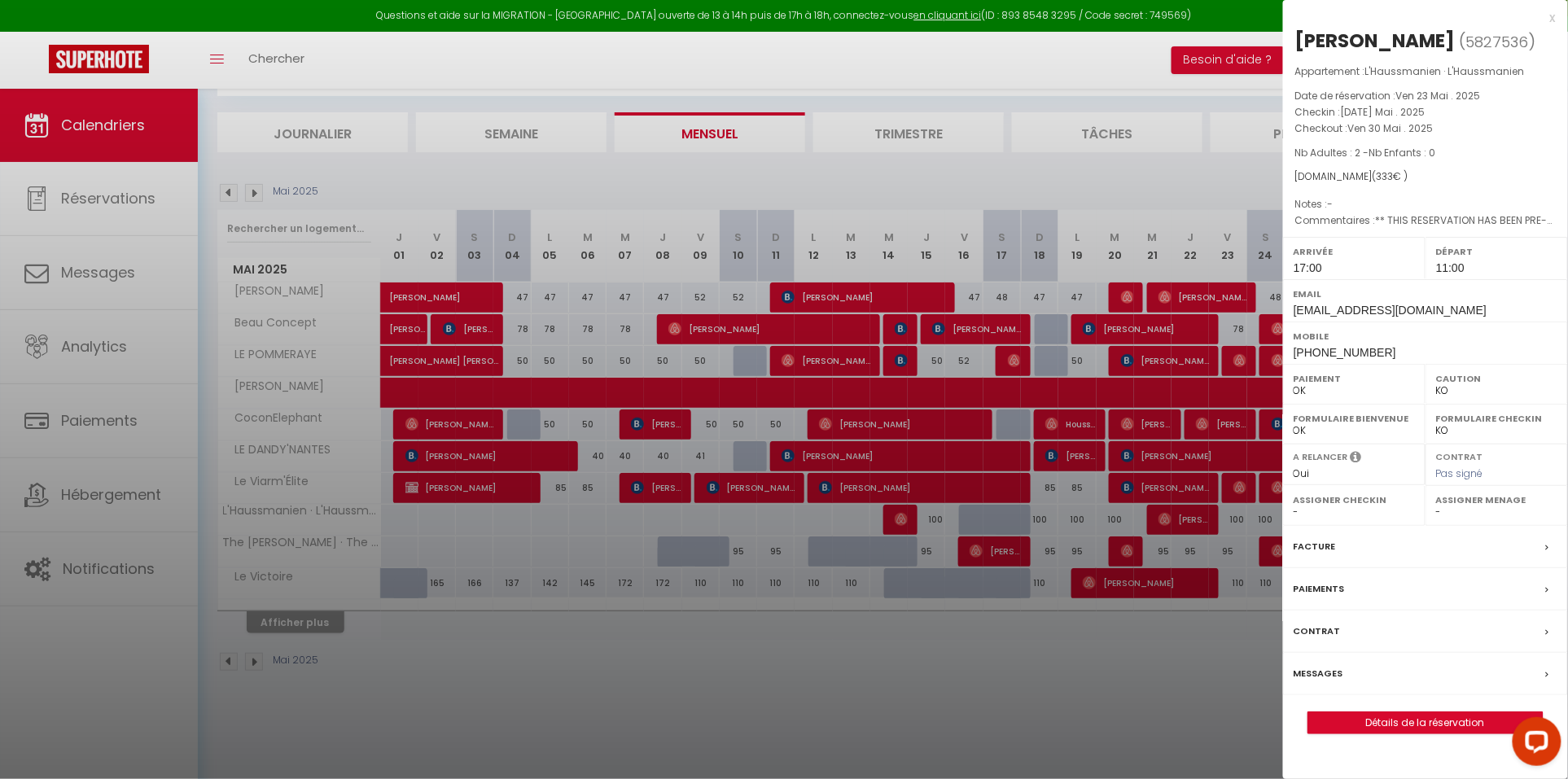
click at [887, 507] on div at bounding box center [784, 390] width 1568 height 779
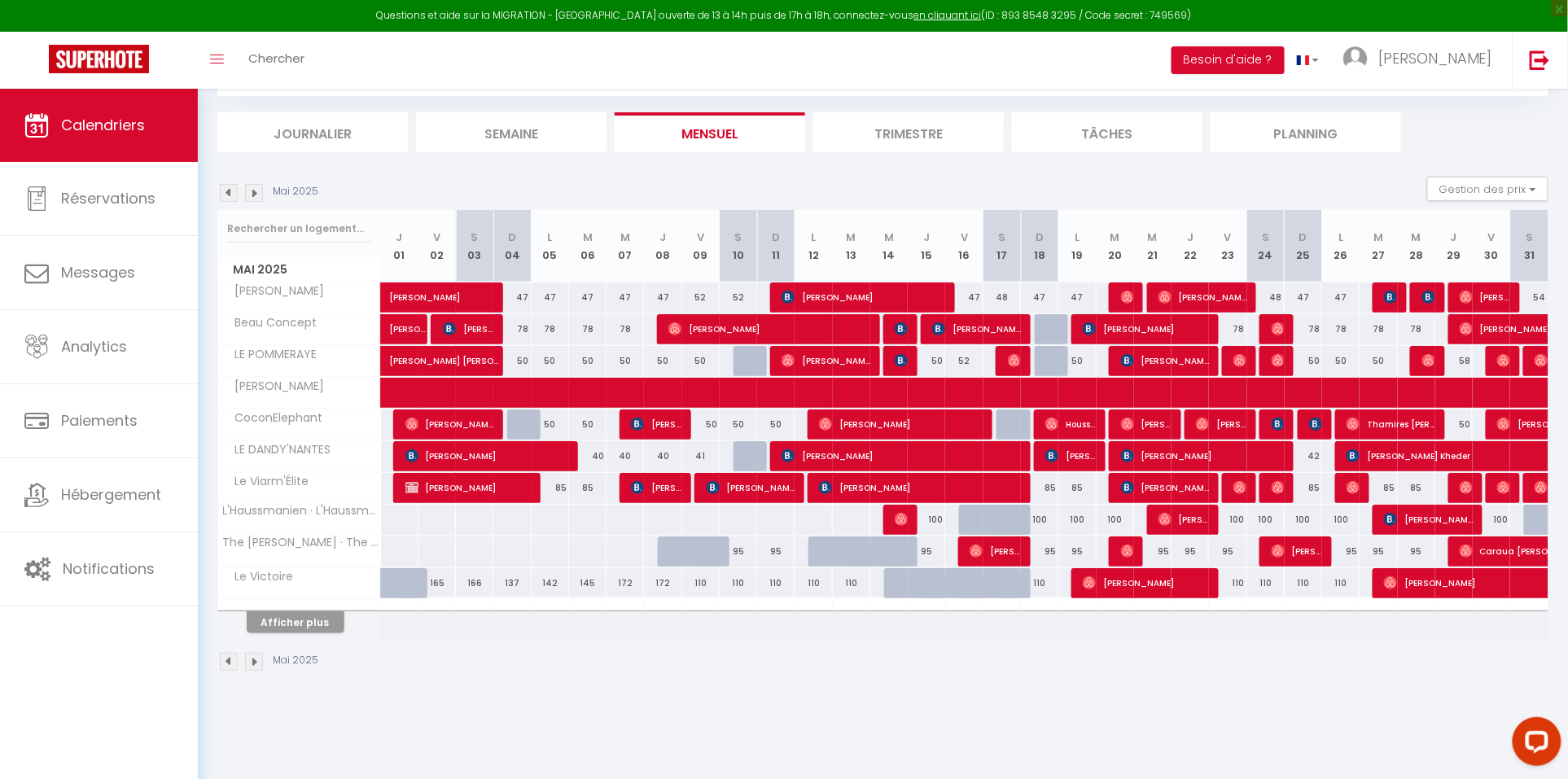
click at [255, 191] on img at bounding box center [253, 193] width 18 height 18
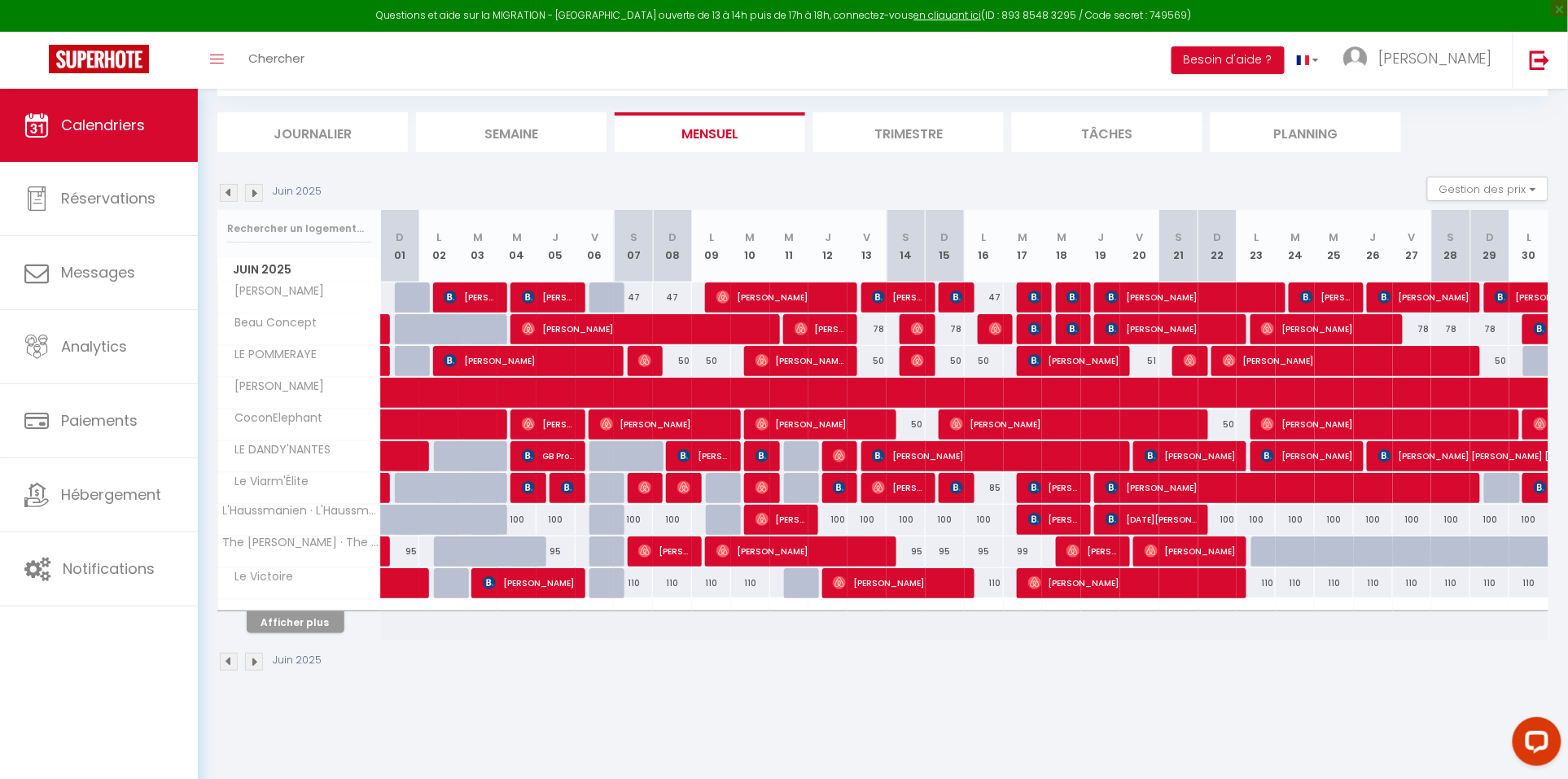
click at [323, 625] on button "Afficher plus" at bounding box center [295, 622] width 97 height 22
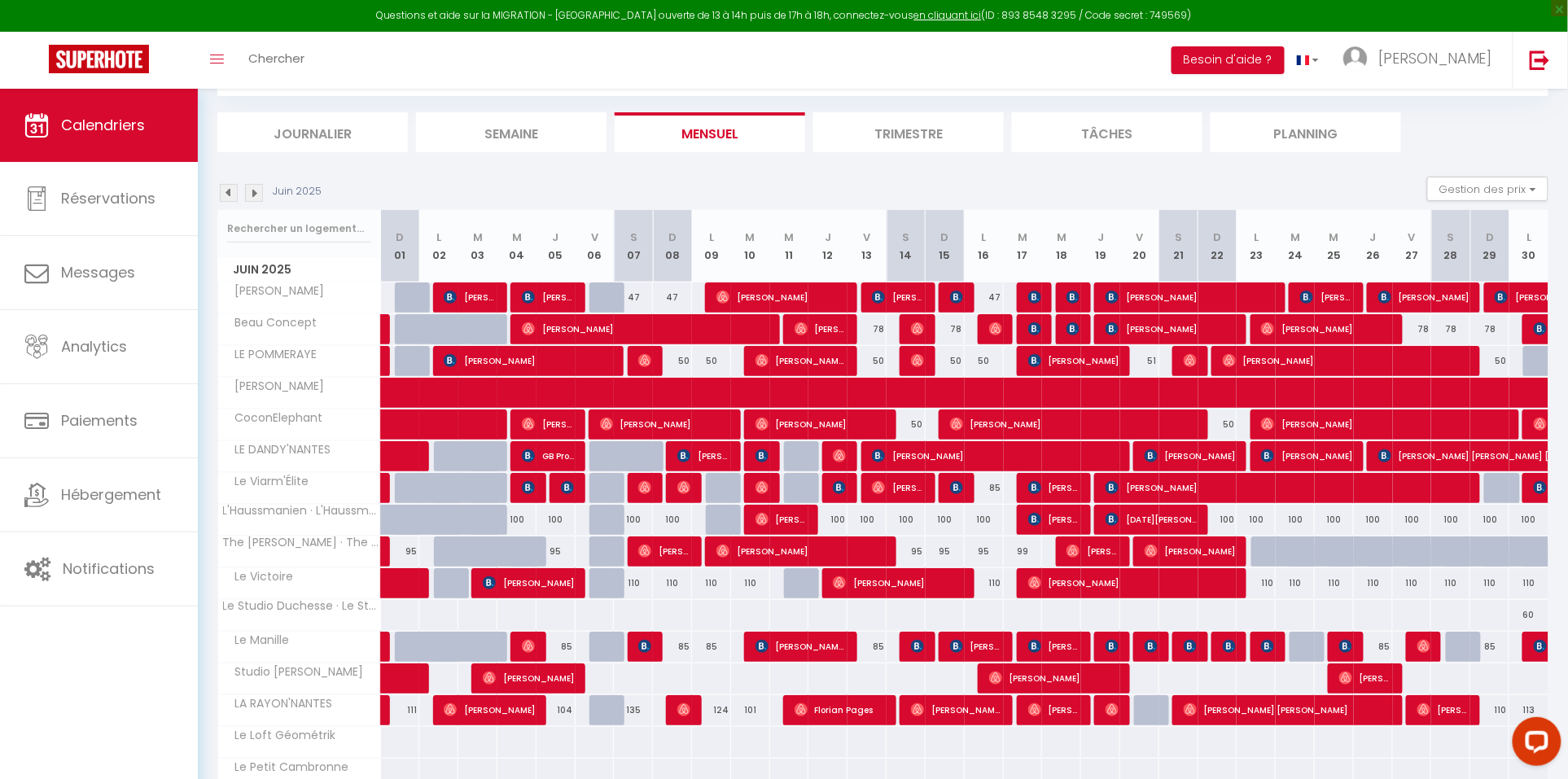
click at [258, 190] on img at bounding box center [253, 193] width 18 height 18
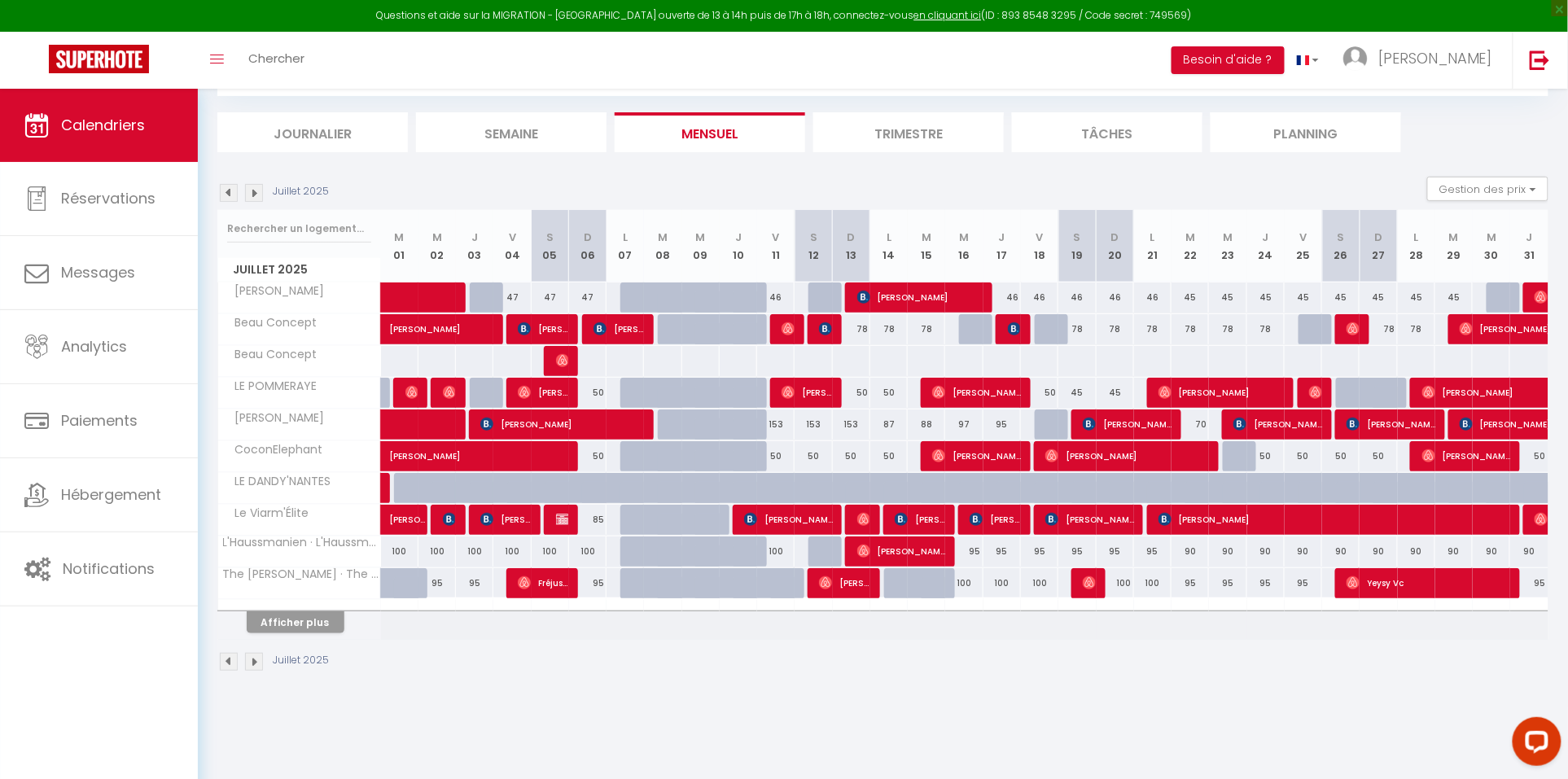
click at [301, 621] on button "Afficher plus" at bounding box center [295, 622] width 97 height 22
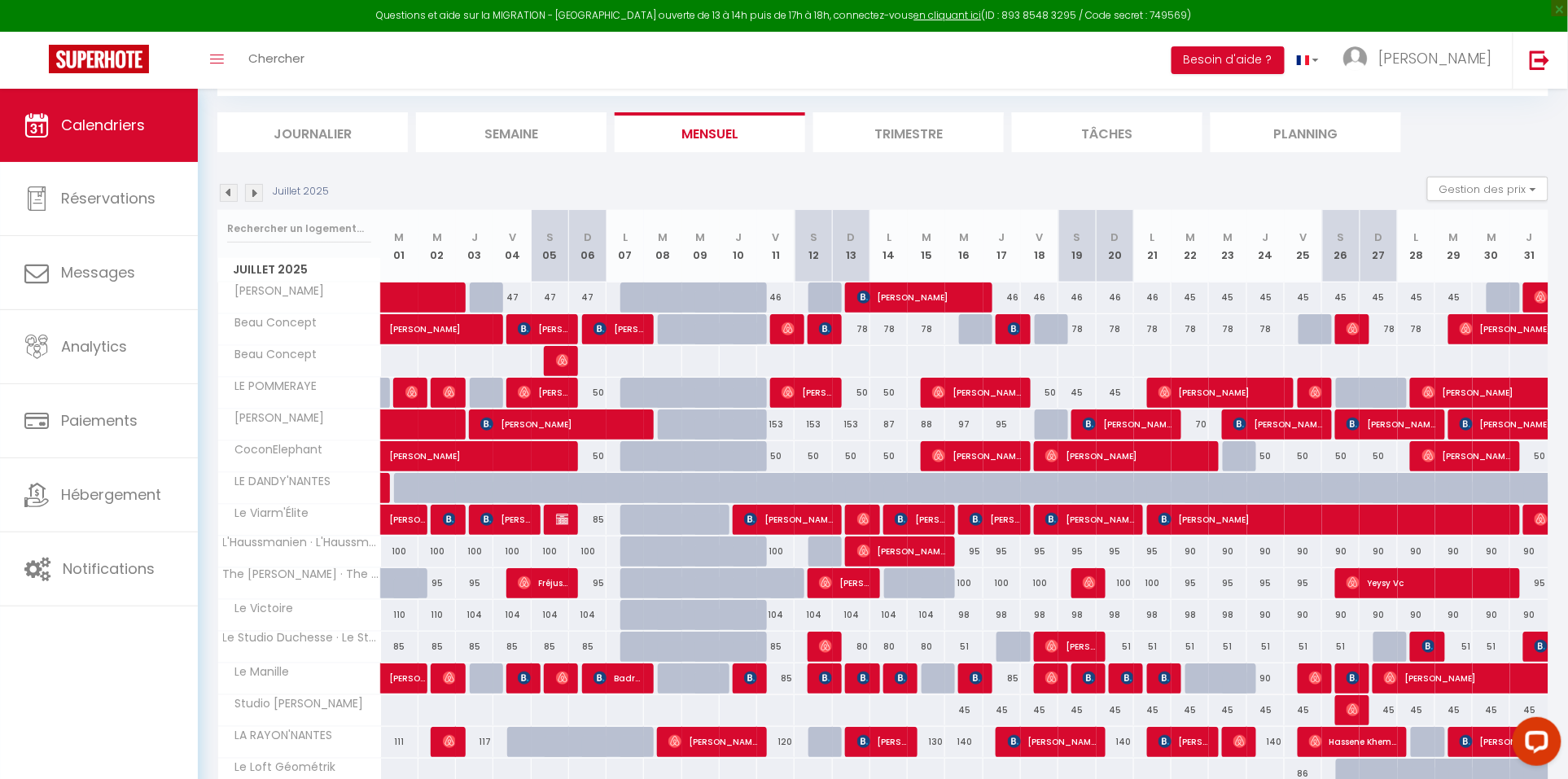
click at [230, 187] on img at bounding box center [229, 193] width 18 height 18
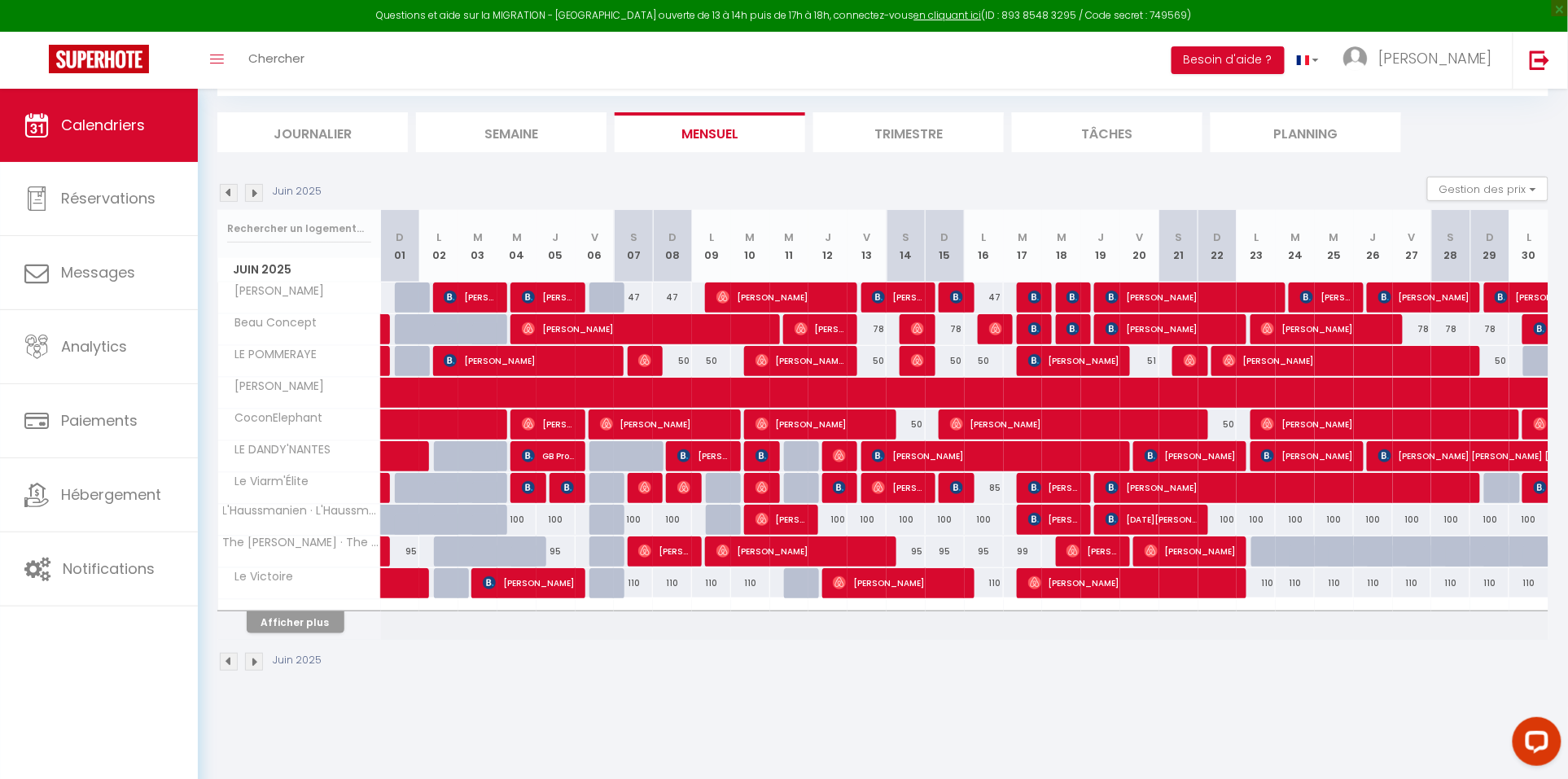
click at [319, 614] on button "Afficher plus" at bounding box center [295, 622] width 97 height 22
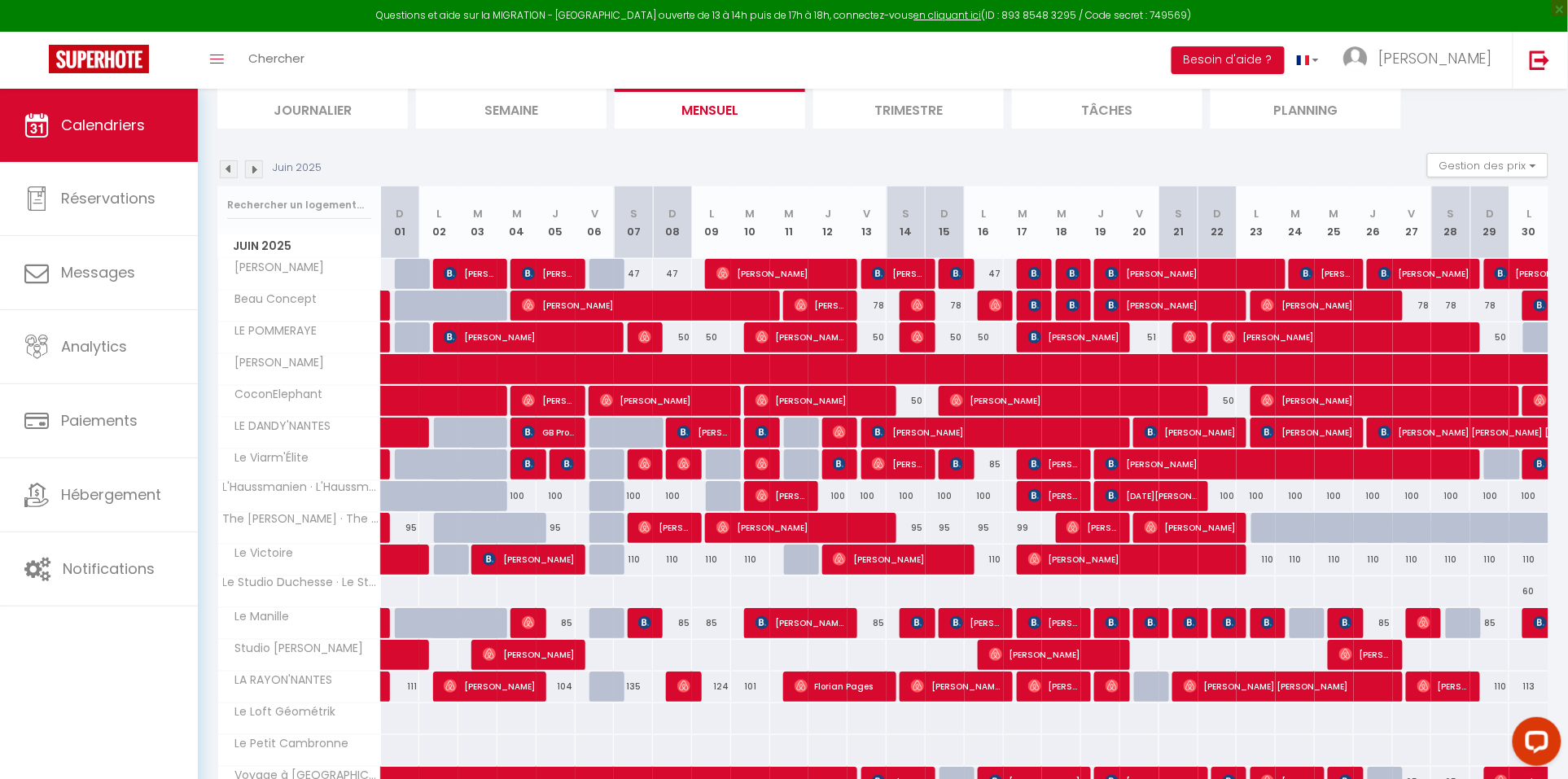
scroll to position [119, 0]
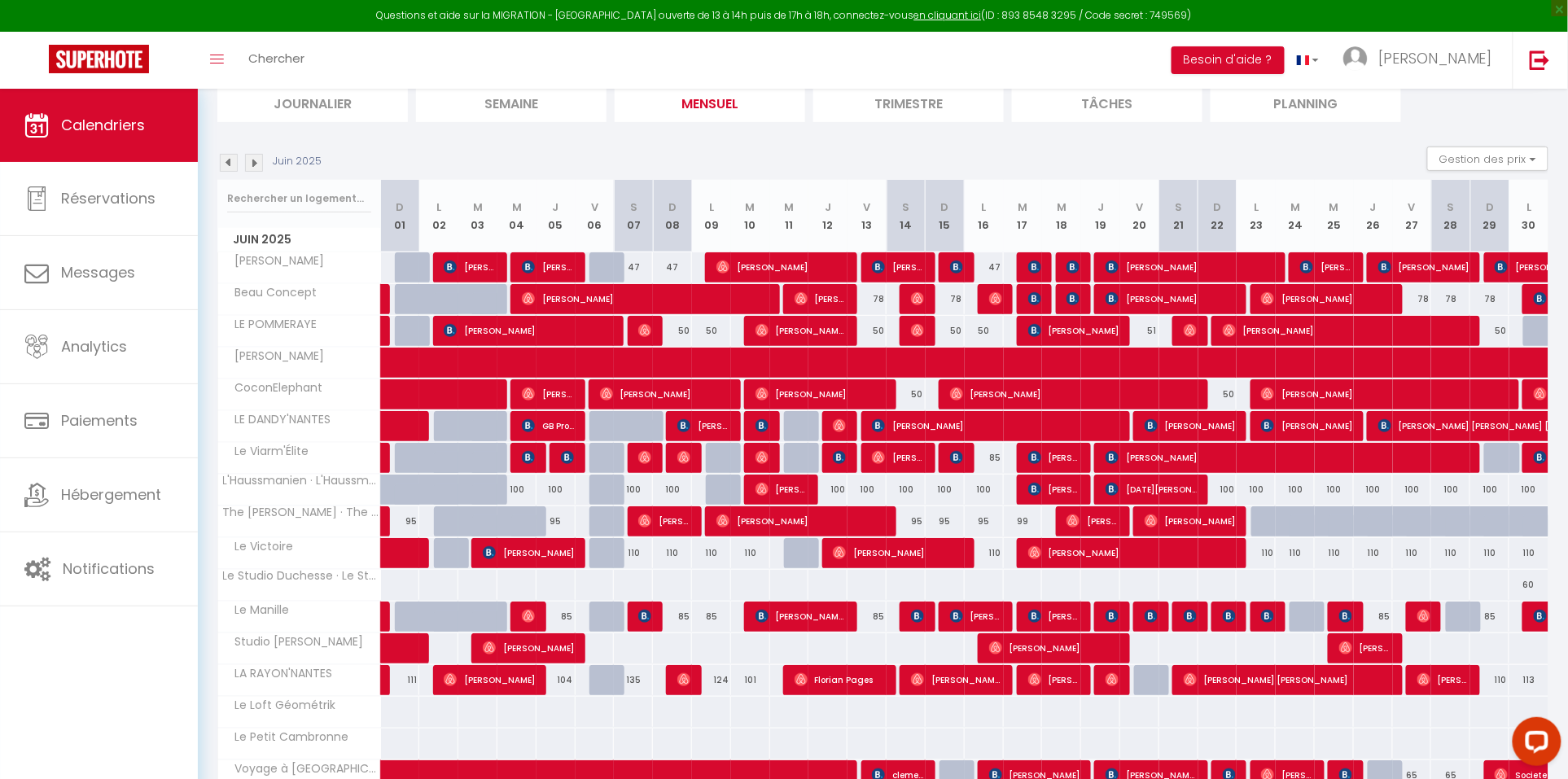
click at [261, 161] on img at bounding box center [253, 162] width 18 height 18
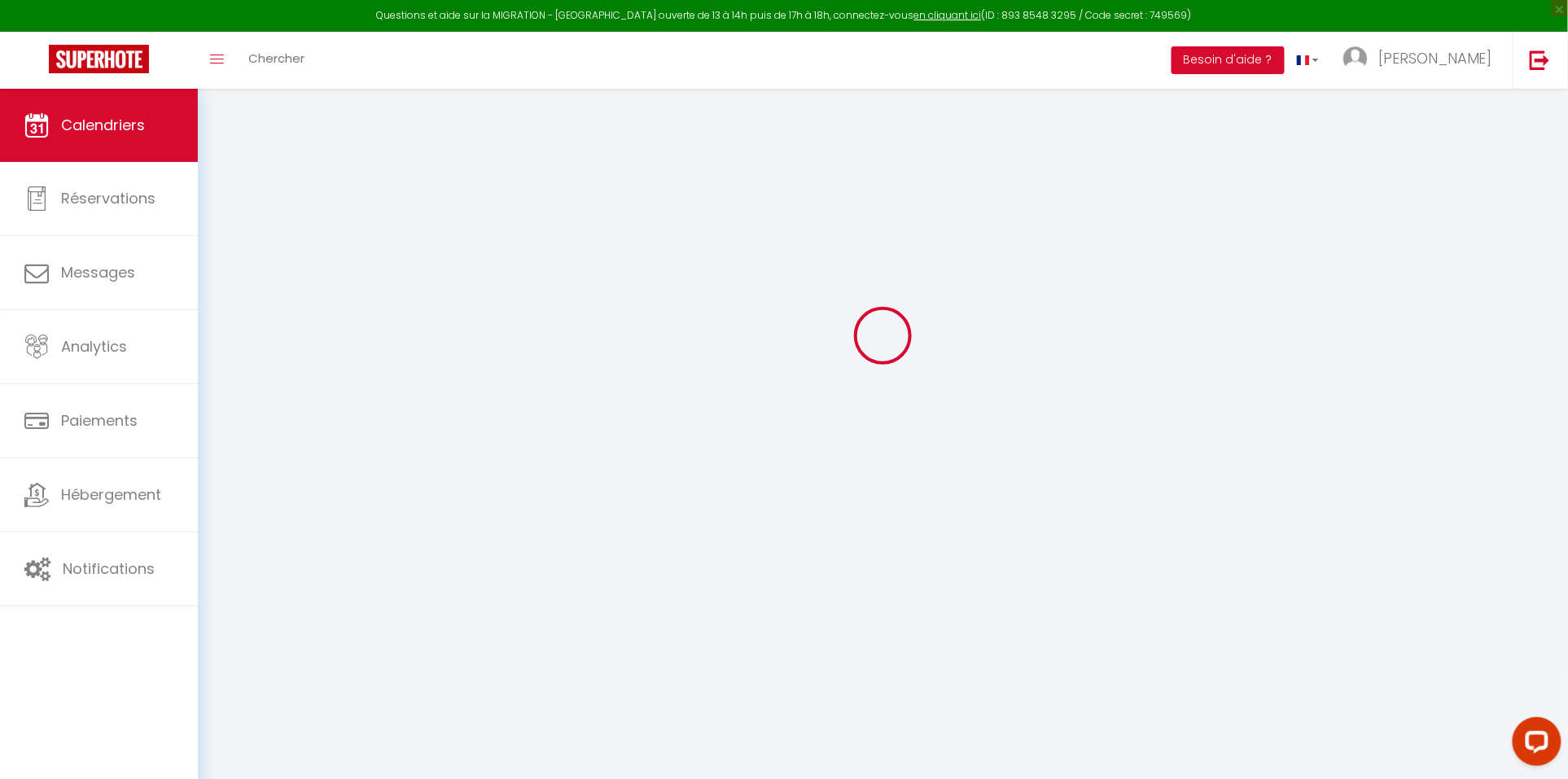
scroll to position [89, 0]
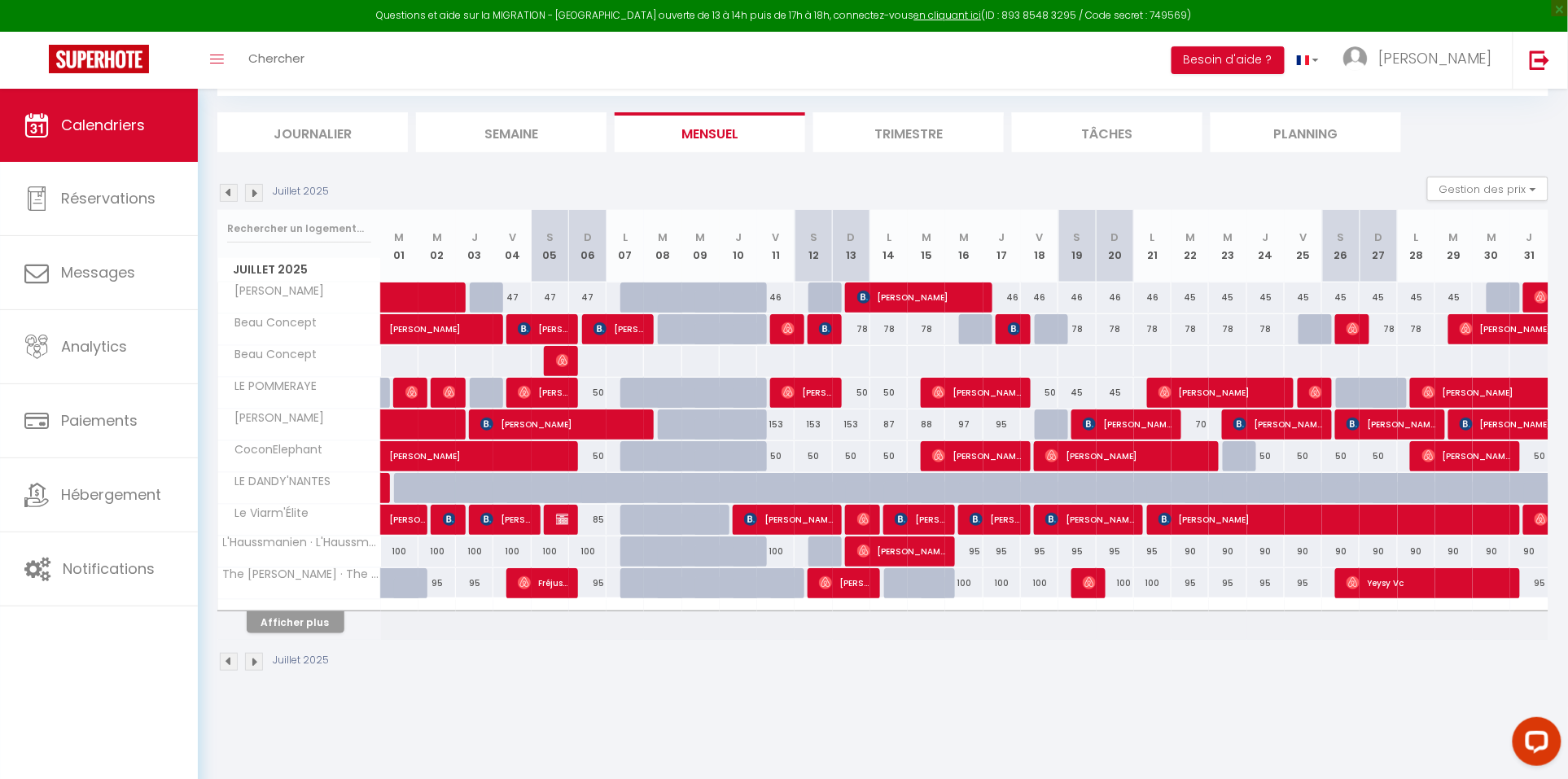
click at [288, 610] on div at bounding box center [300, 605] width 163 height 11
click at [301, 623] on button "Afficher plus" at bounding box center [295, 622] width 97 height 22
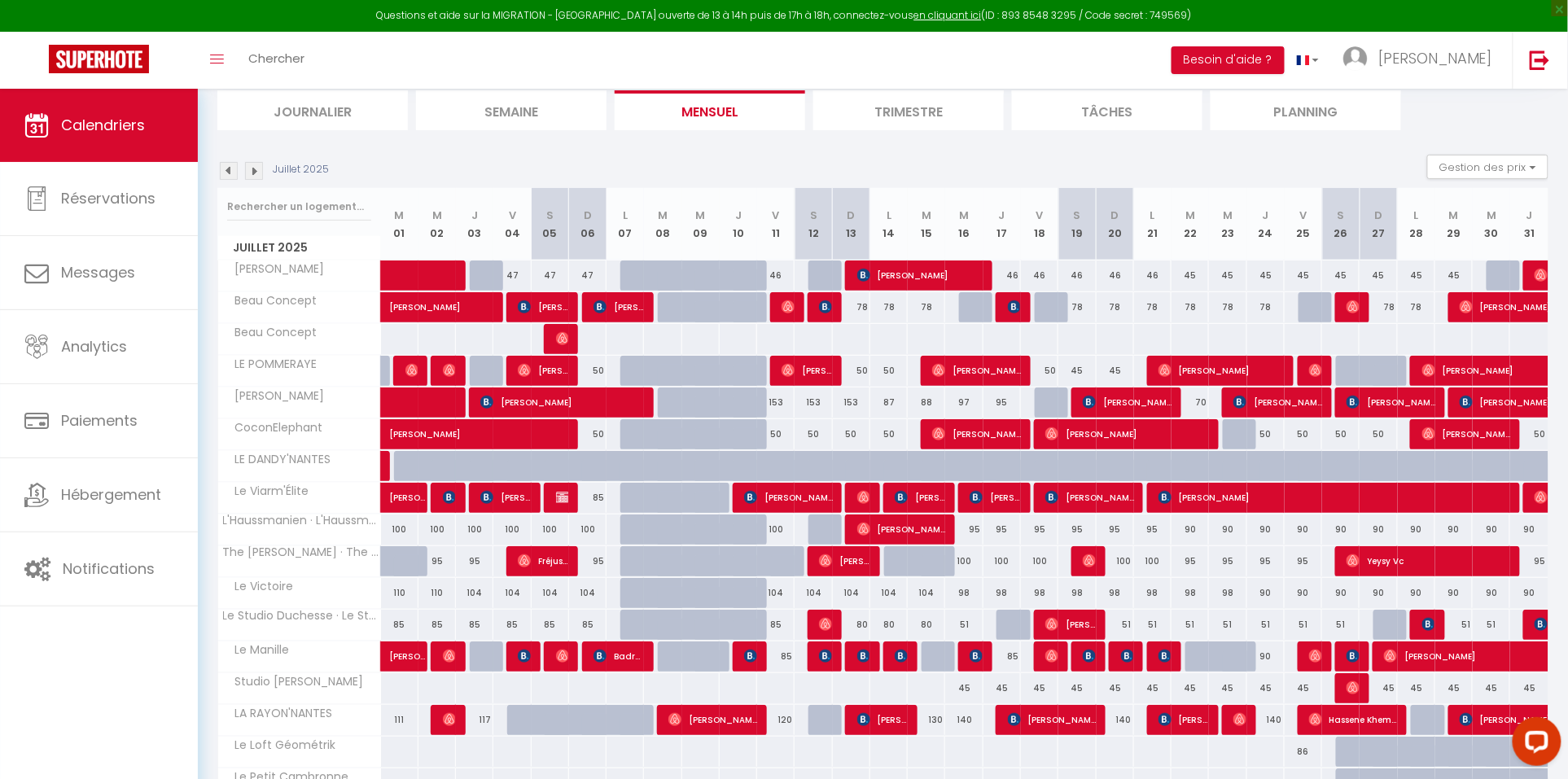
scroll to position [116, 0]
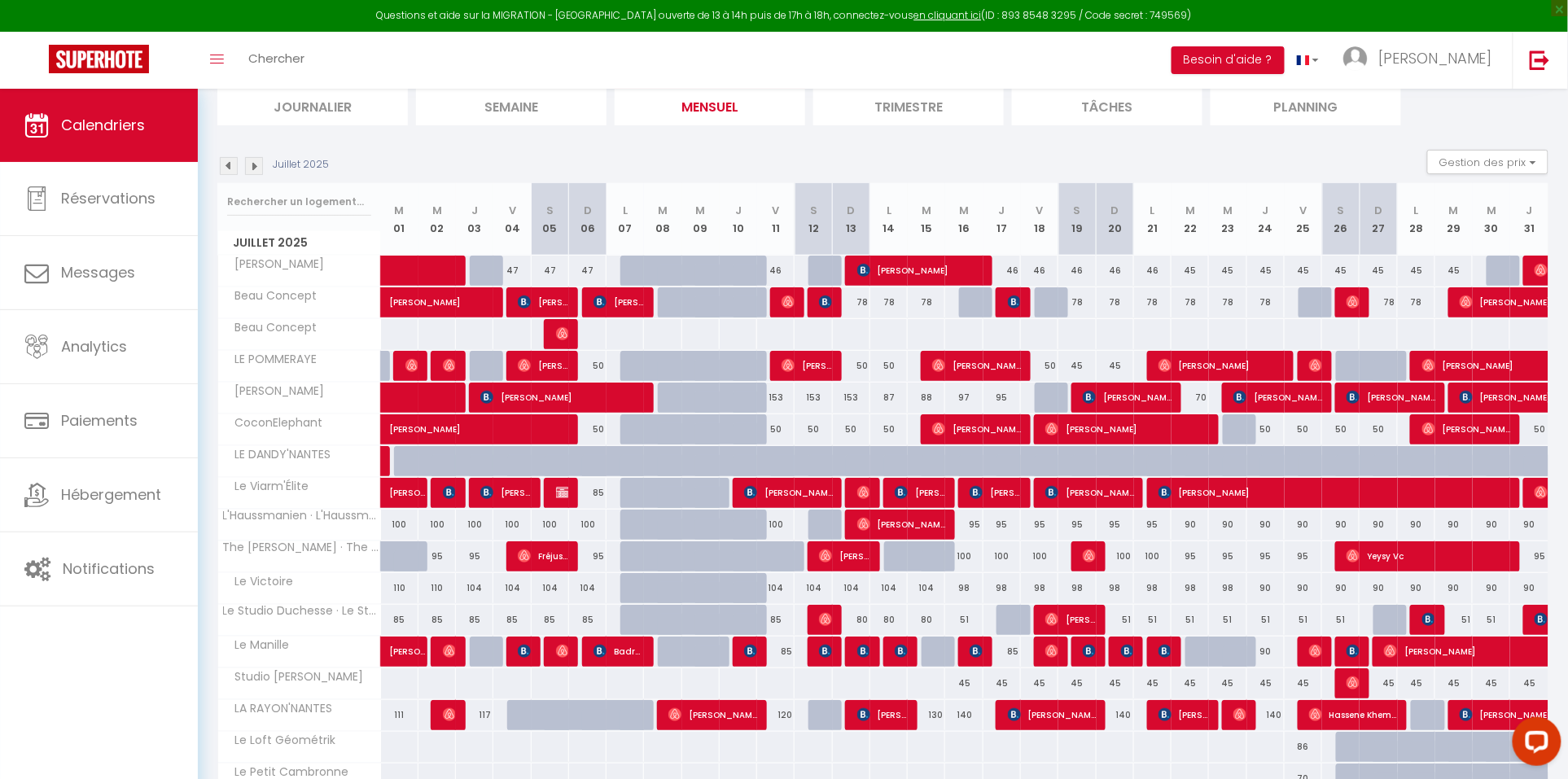
click at [229, 162] on img at bounding box center [229, 166] width 18 height 18
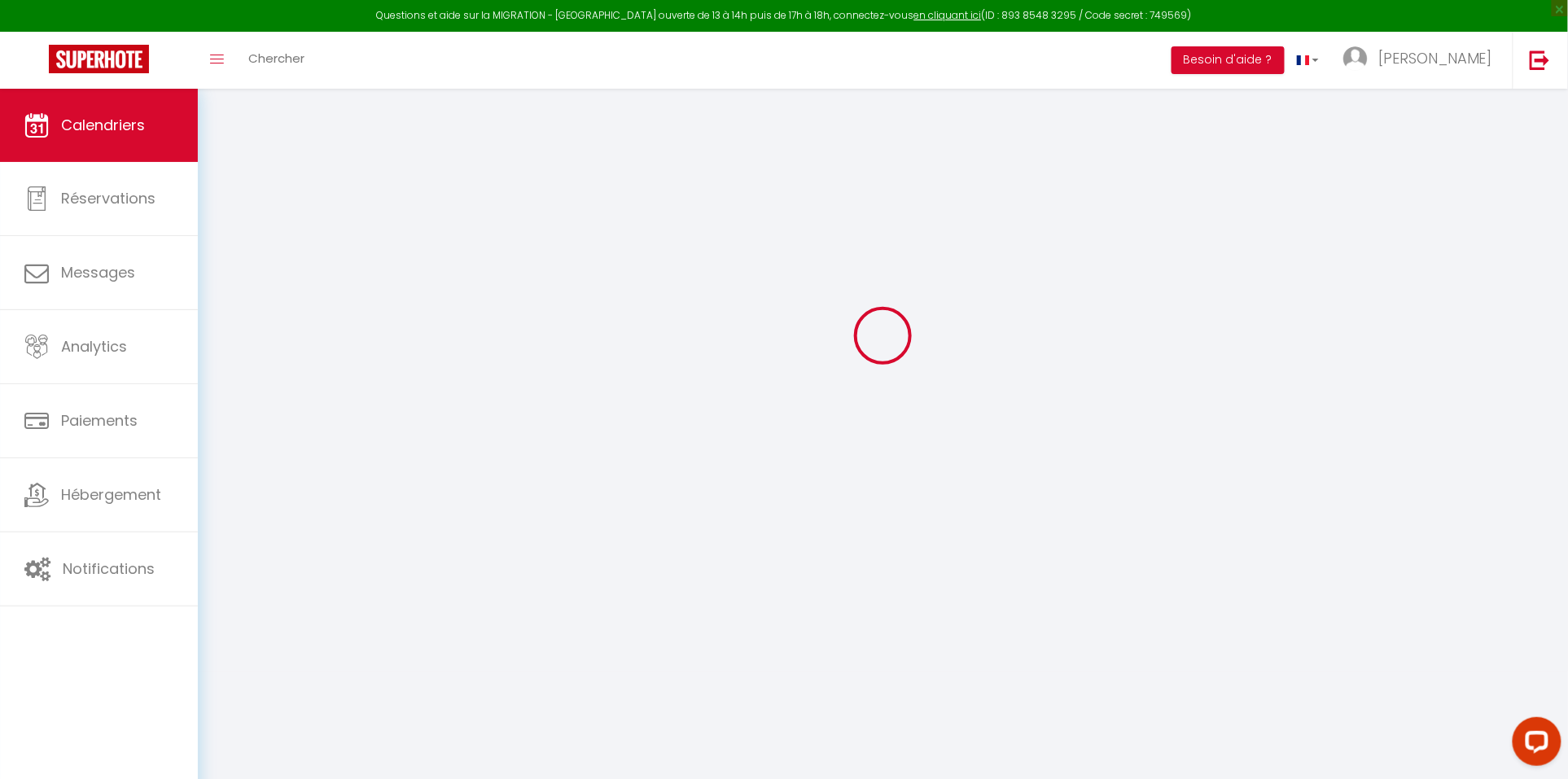
scroll to position [89, 0]
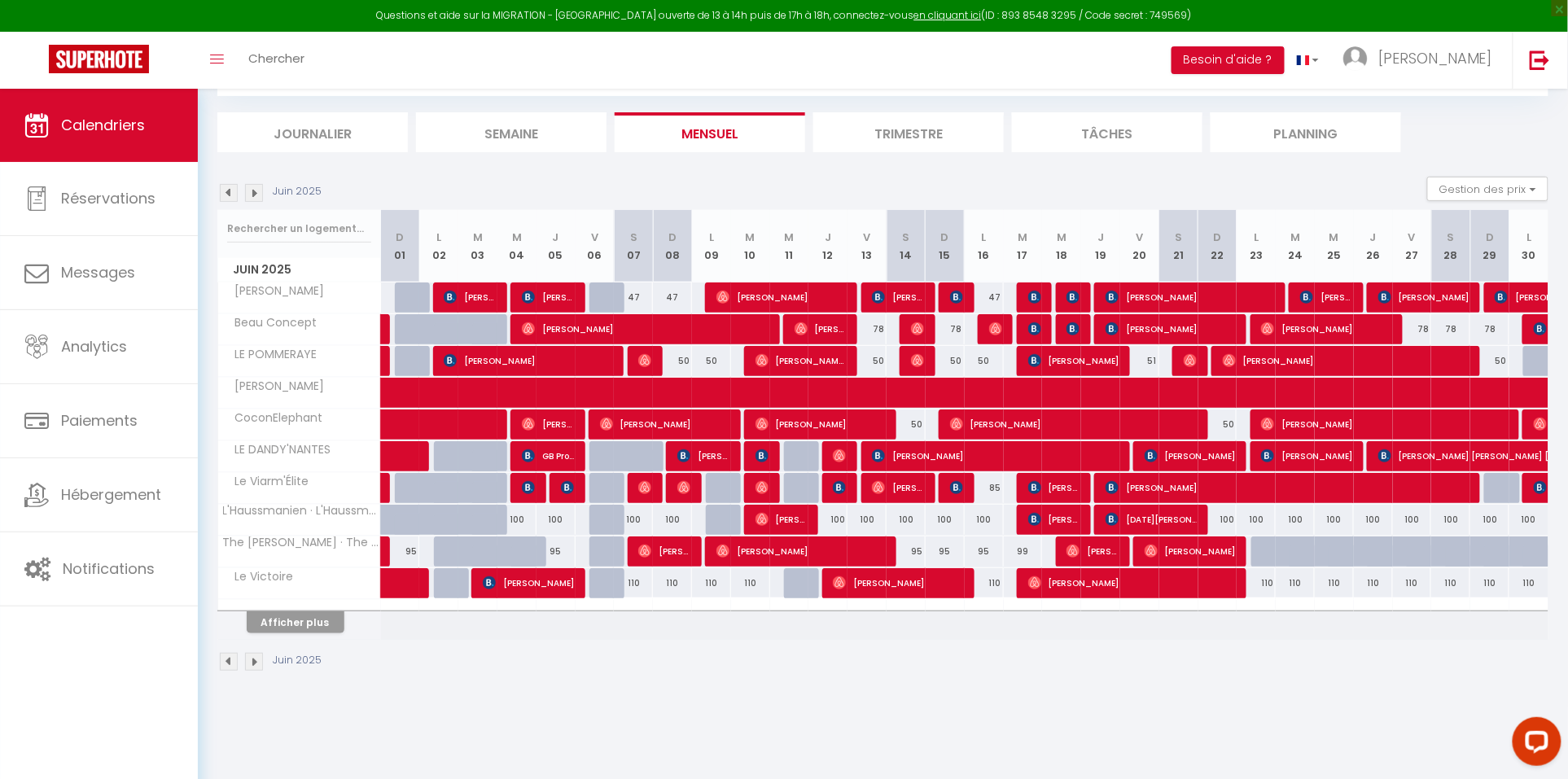
click at [232, 188] on img at bounding box center [229, 193] width 18 height 18
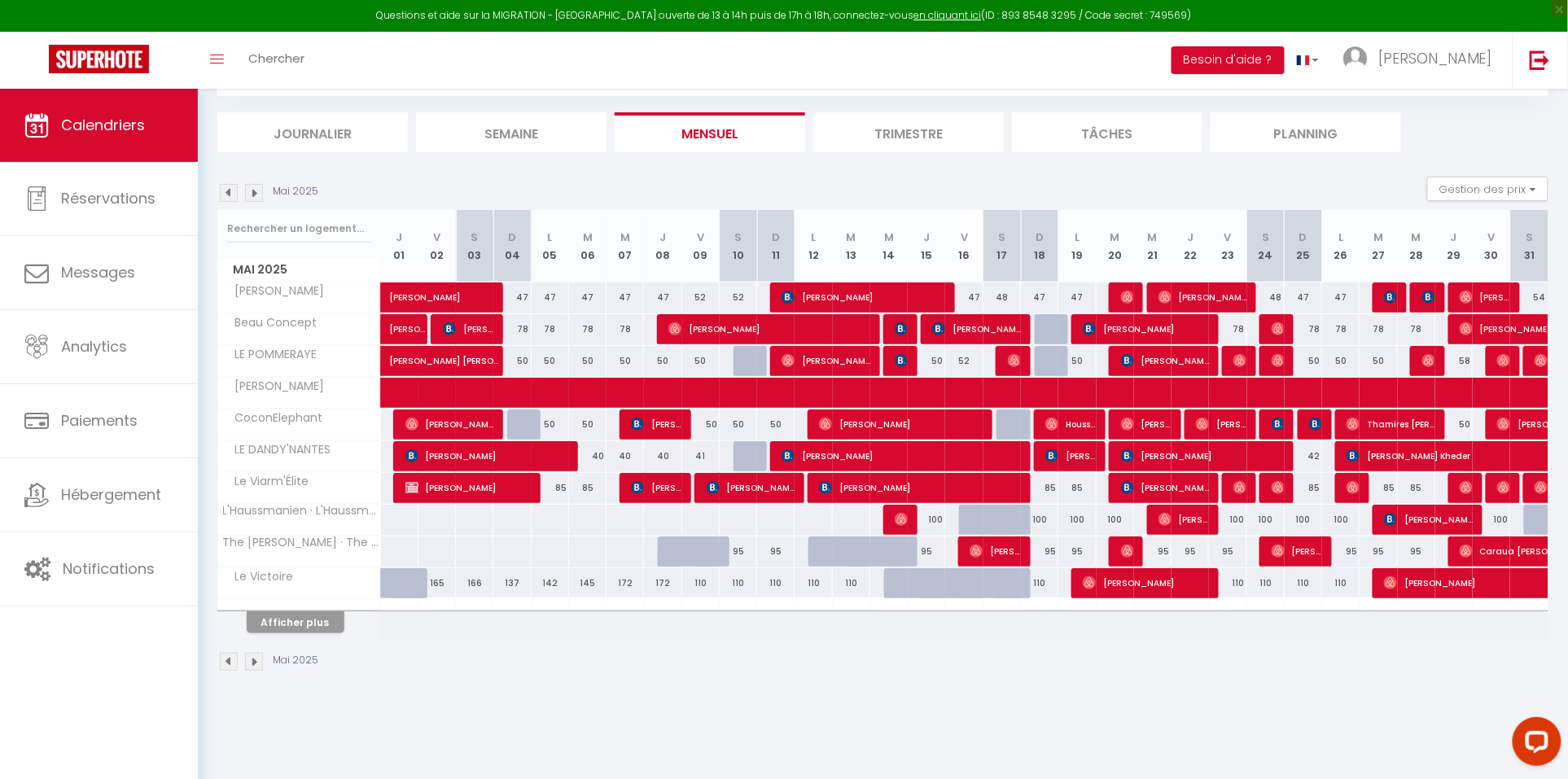
click at [317, 618] on button "Afficher plus" at bounding box center [295, 622] width 97 height 22
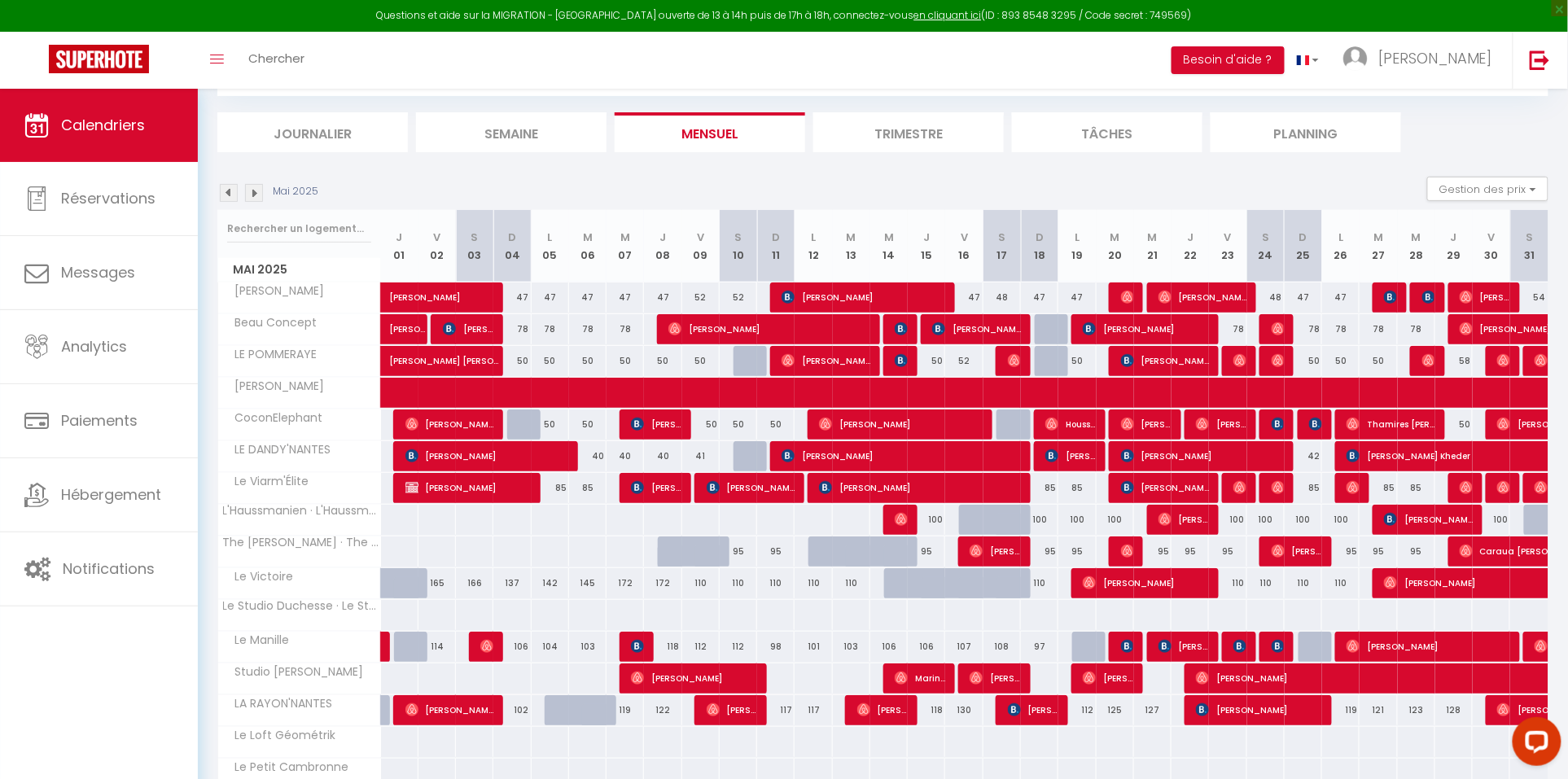
click at [258, 197] on img at bounding box center [253, 193] width 18 height 18
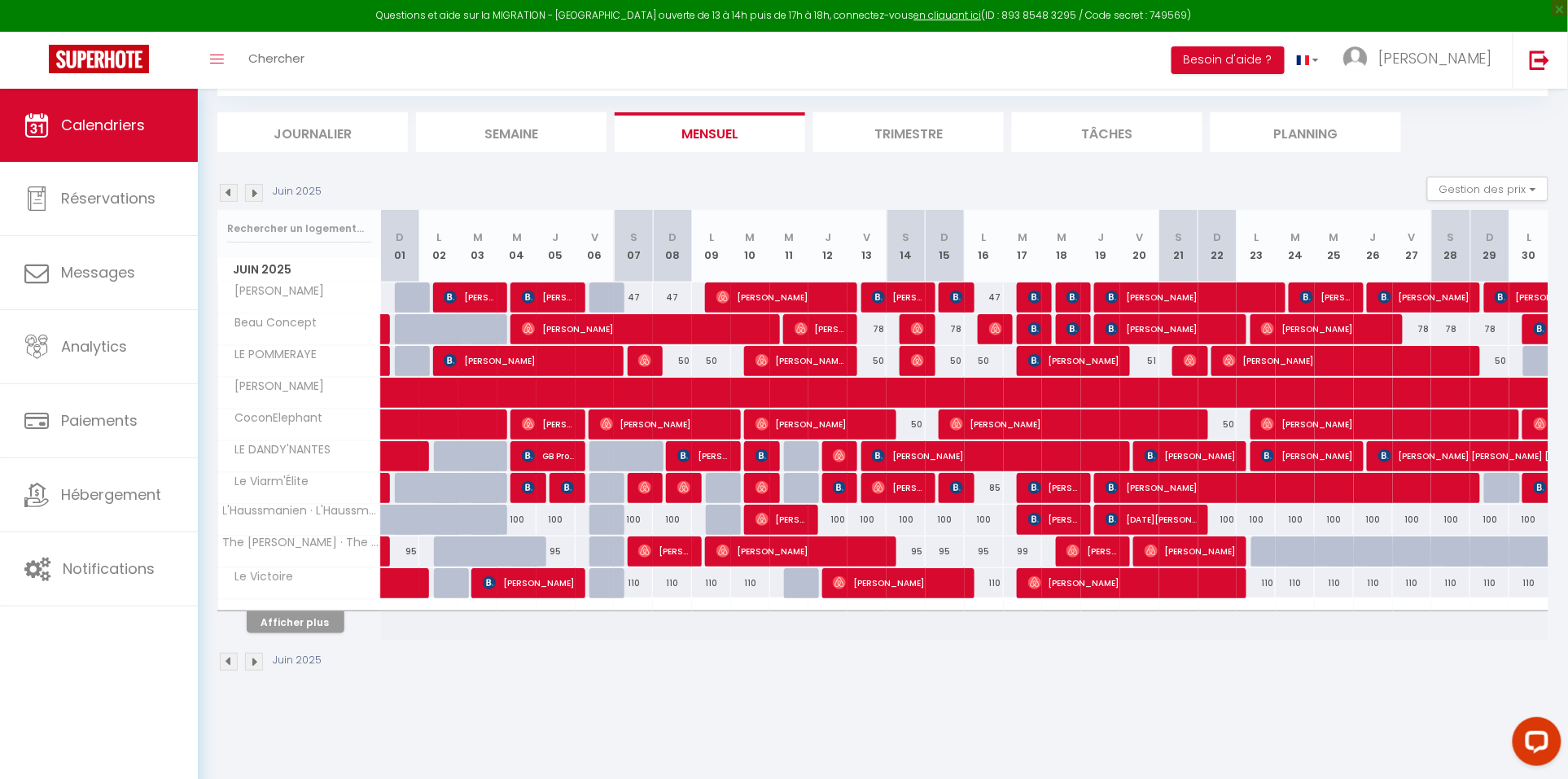
click at [317, 619] on button "Afficher plus" at bounding box center [295, 622] width 97 height 22
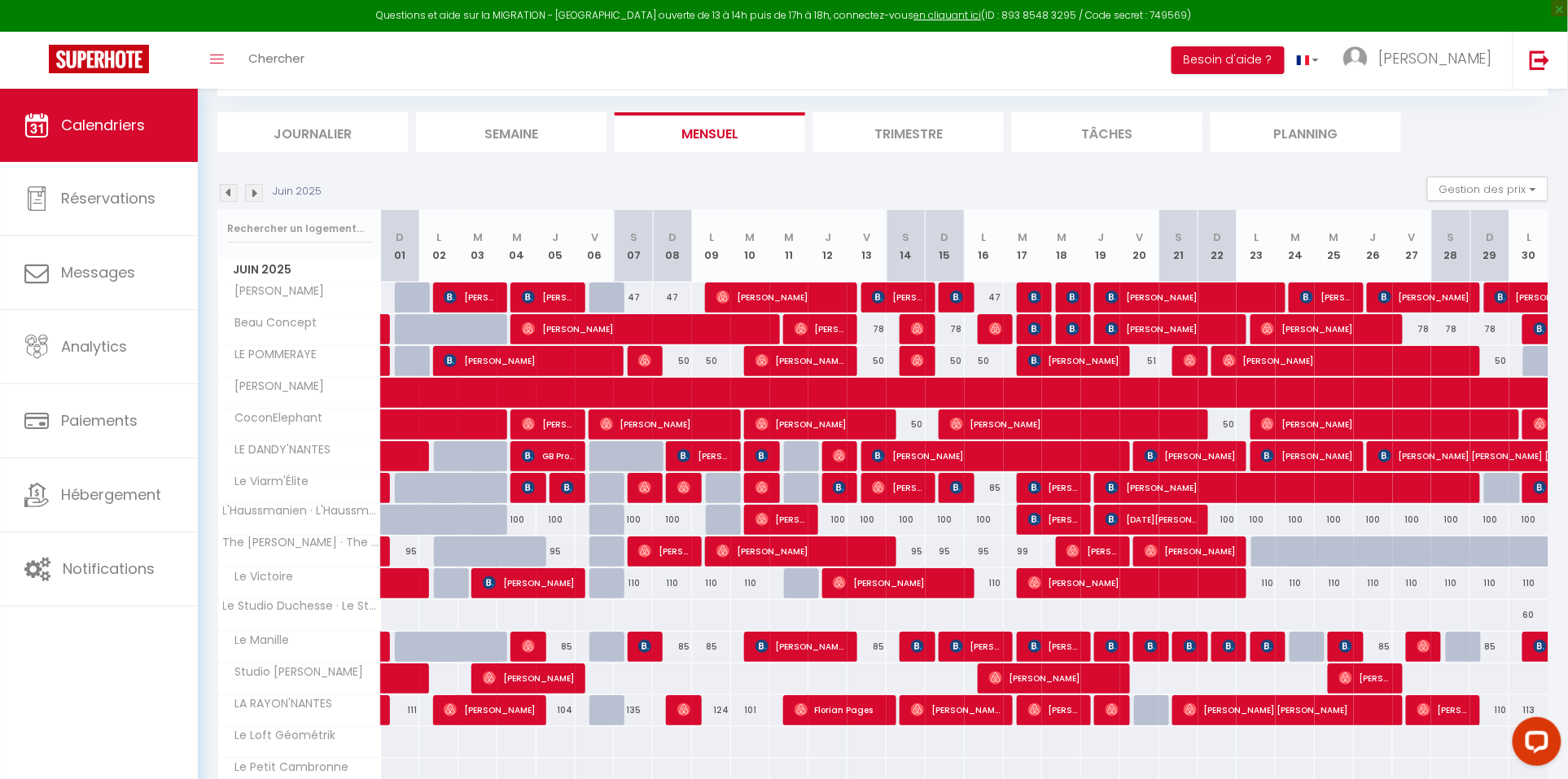
scroll to position [102, 0]
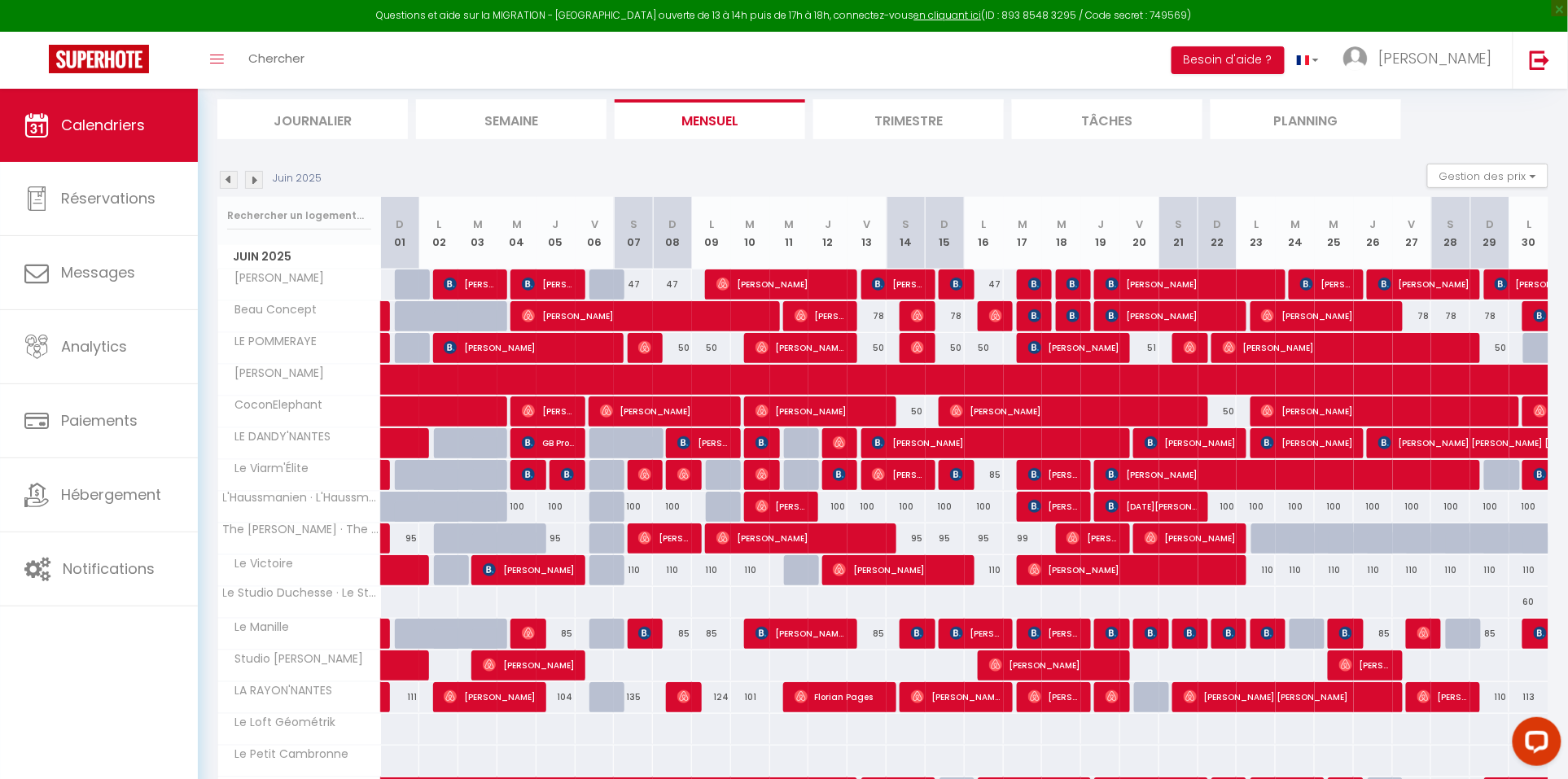
click at [259, 177] on img at bounding box center [253, 180] width 18 height 18
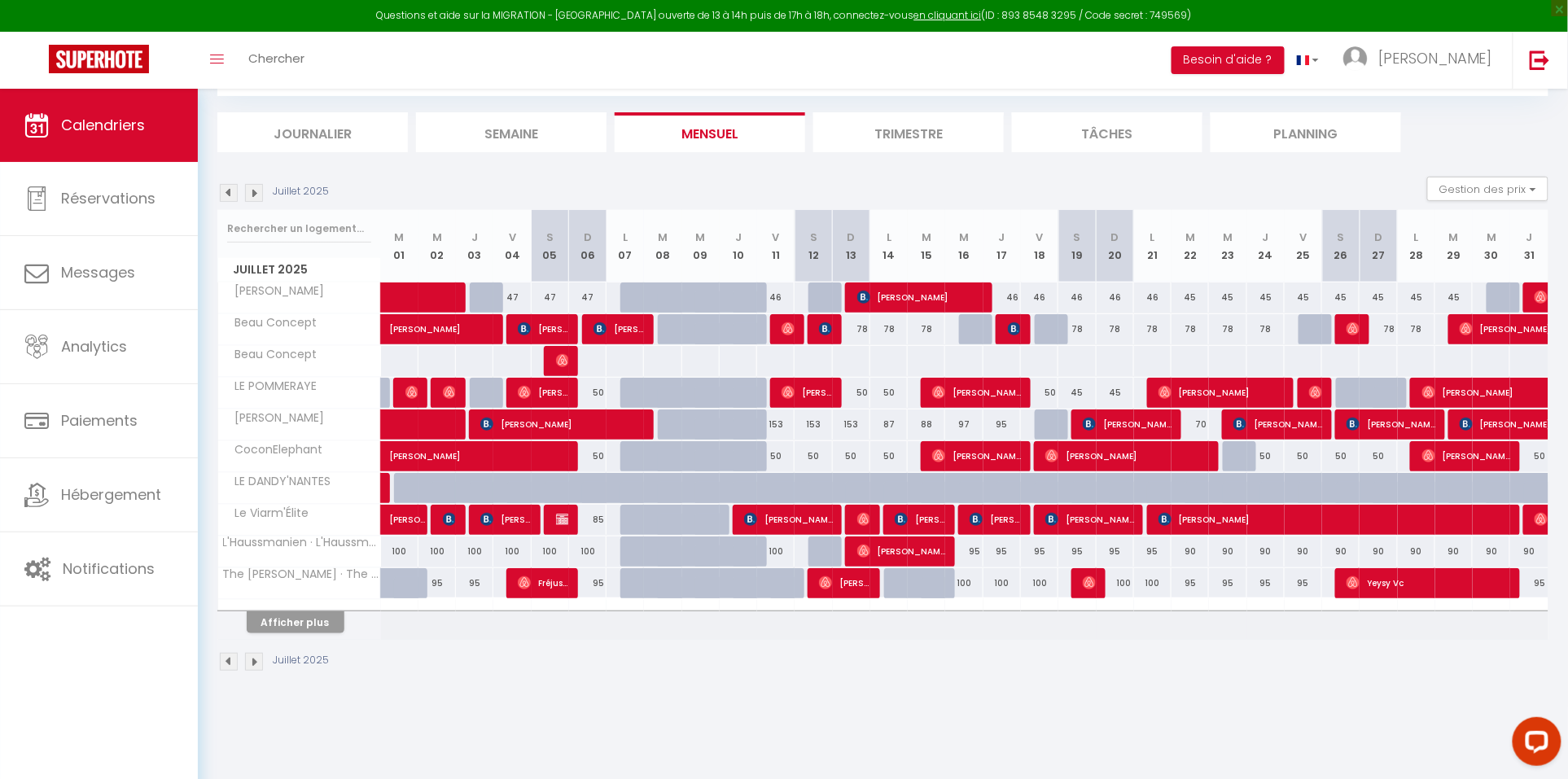
click at [321, 621] on button "Afficher plus" at bounding box center [295, 622] width 97 height 22
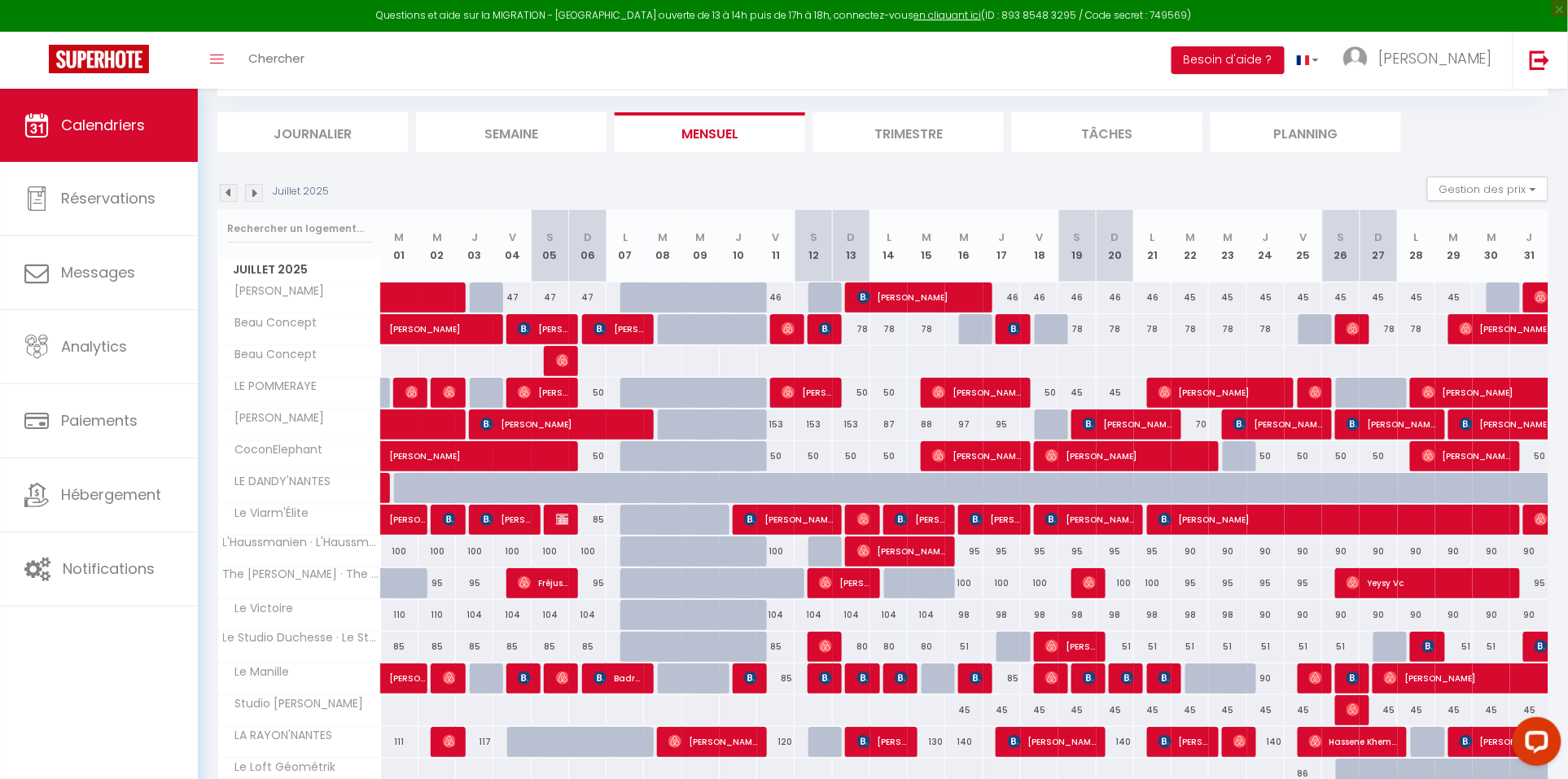
scroll to position [96, 0]
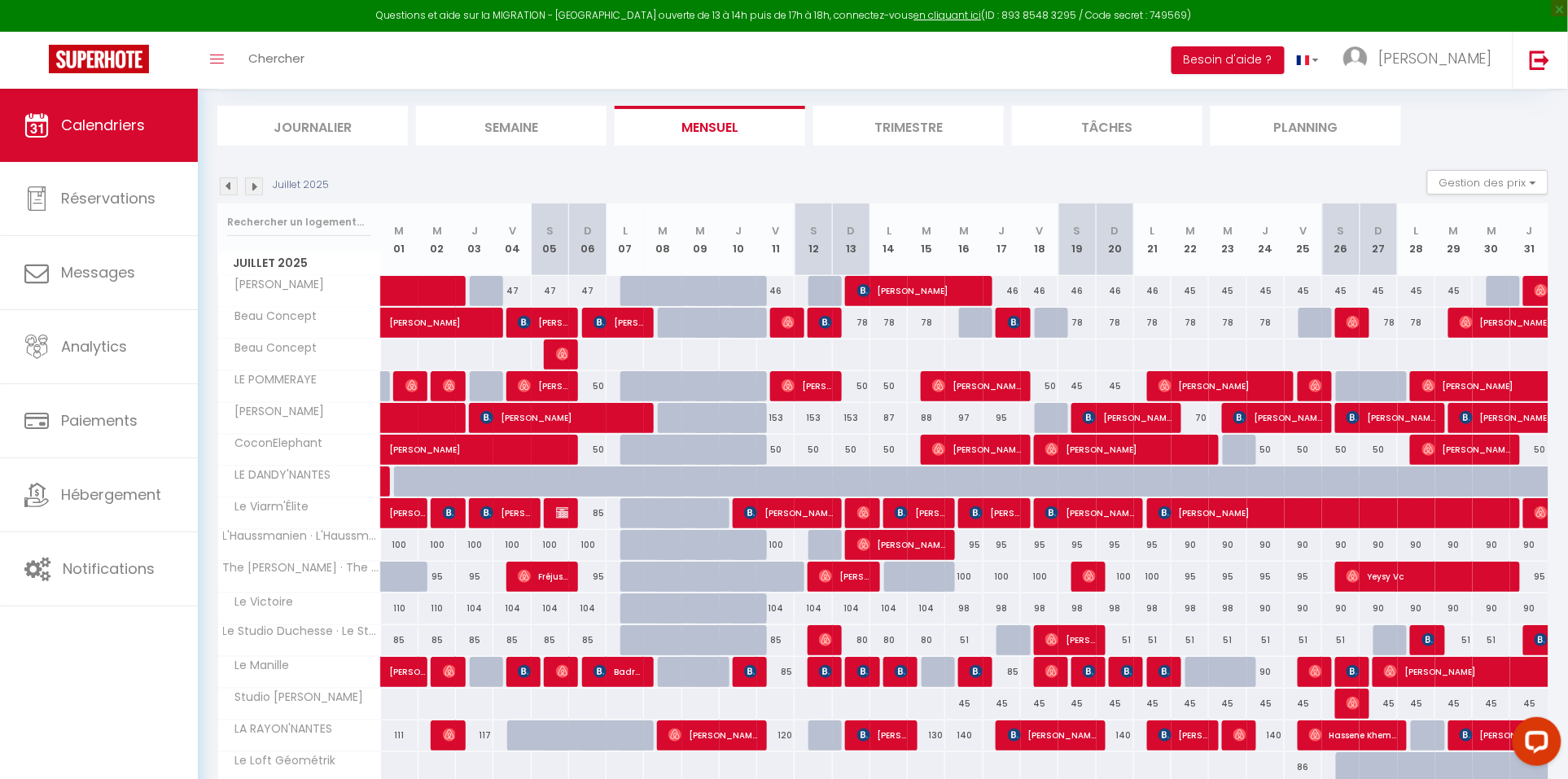
click at [1436, 640] on div "51" at bounding box center [1453, 640] width 38 height 30
type input "51"
type input "[DATE] Juillet 2025"
type input "Mer 30 Juillet 2025"
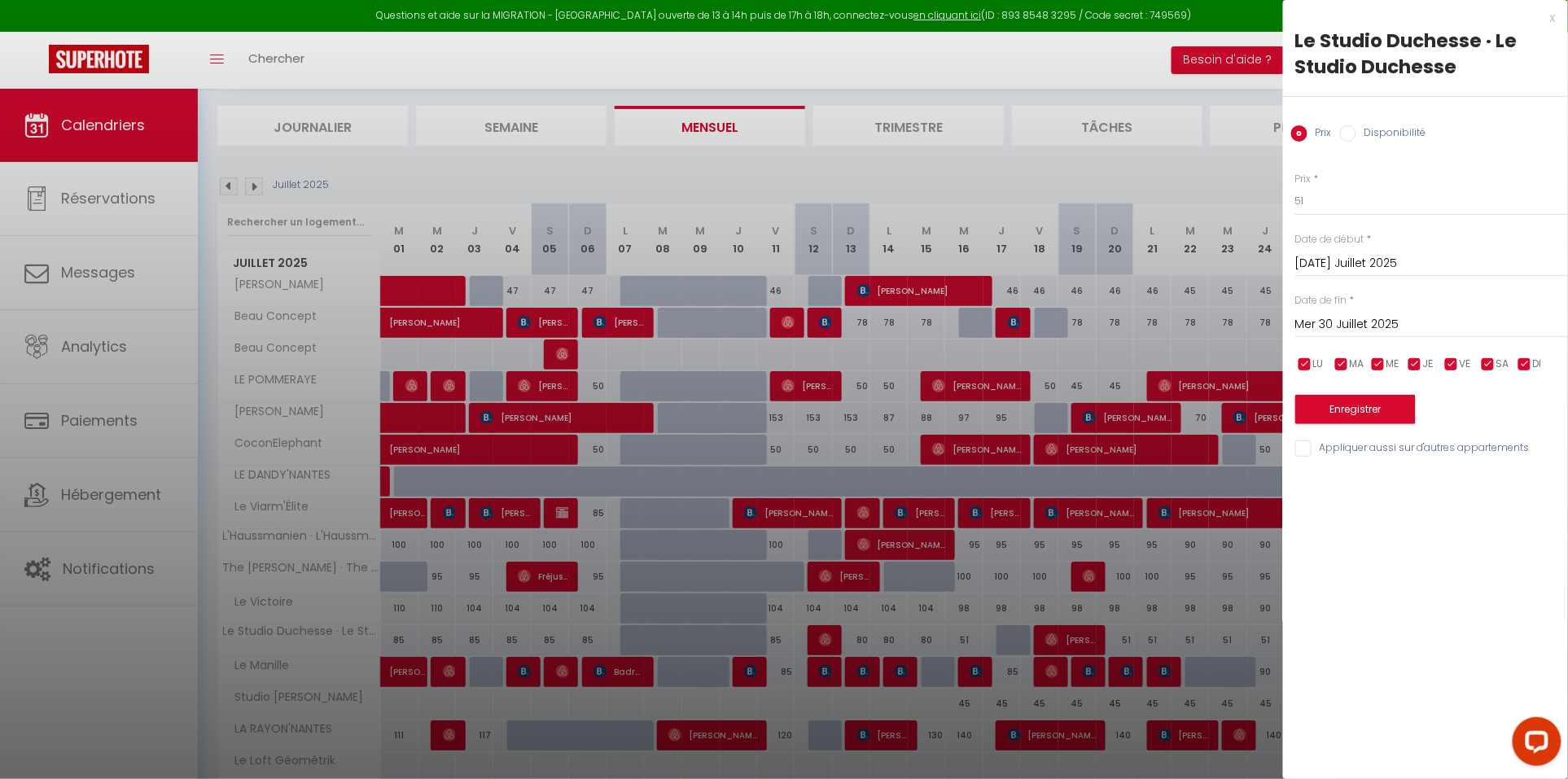
click at [1242, 601] on div at bounding box center [784, 390] width 1568 height 779
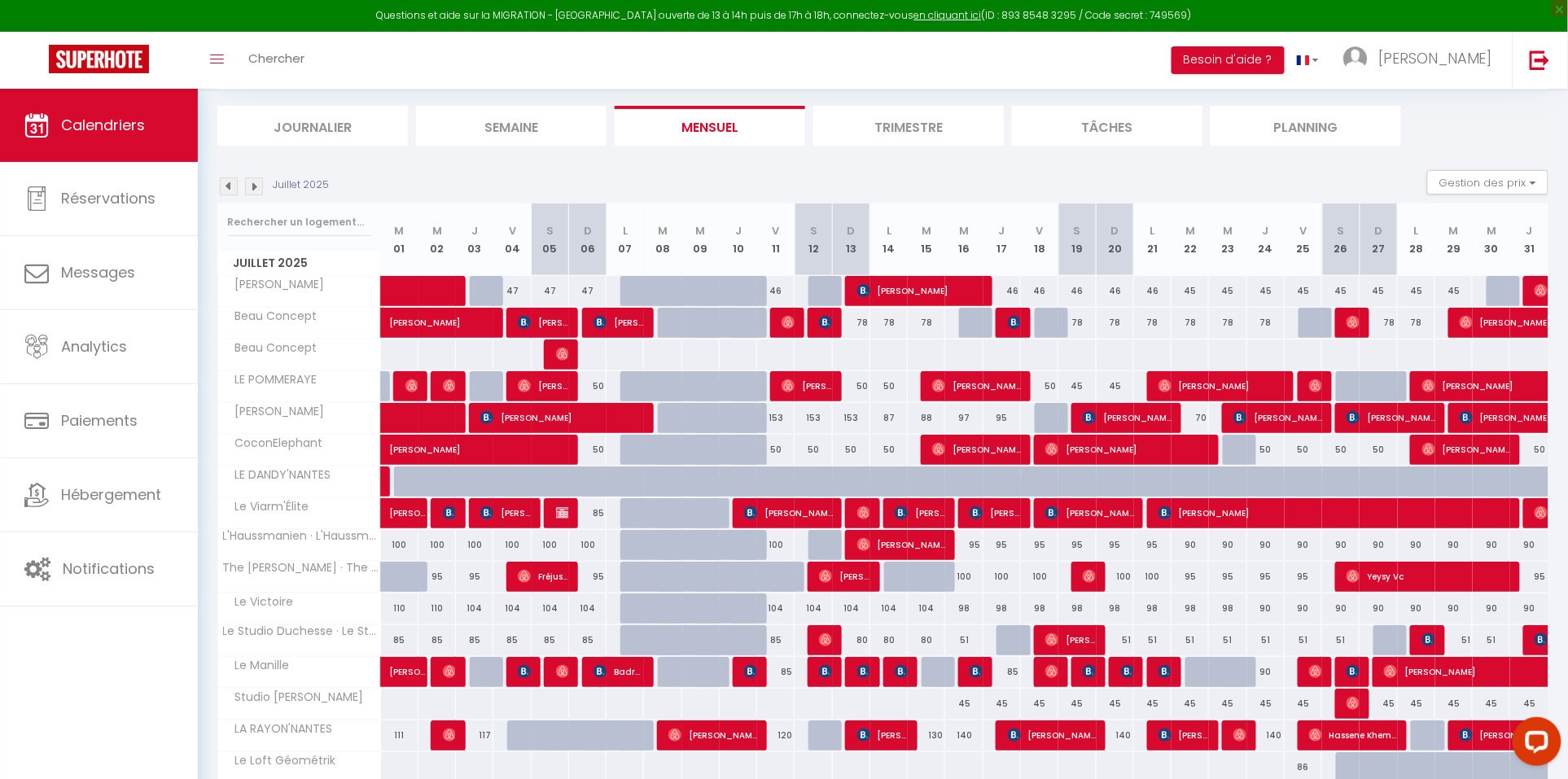
click at [236, 191] on img at bounding box center [229, 186] width 18 height 18
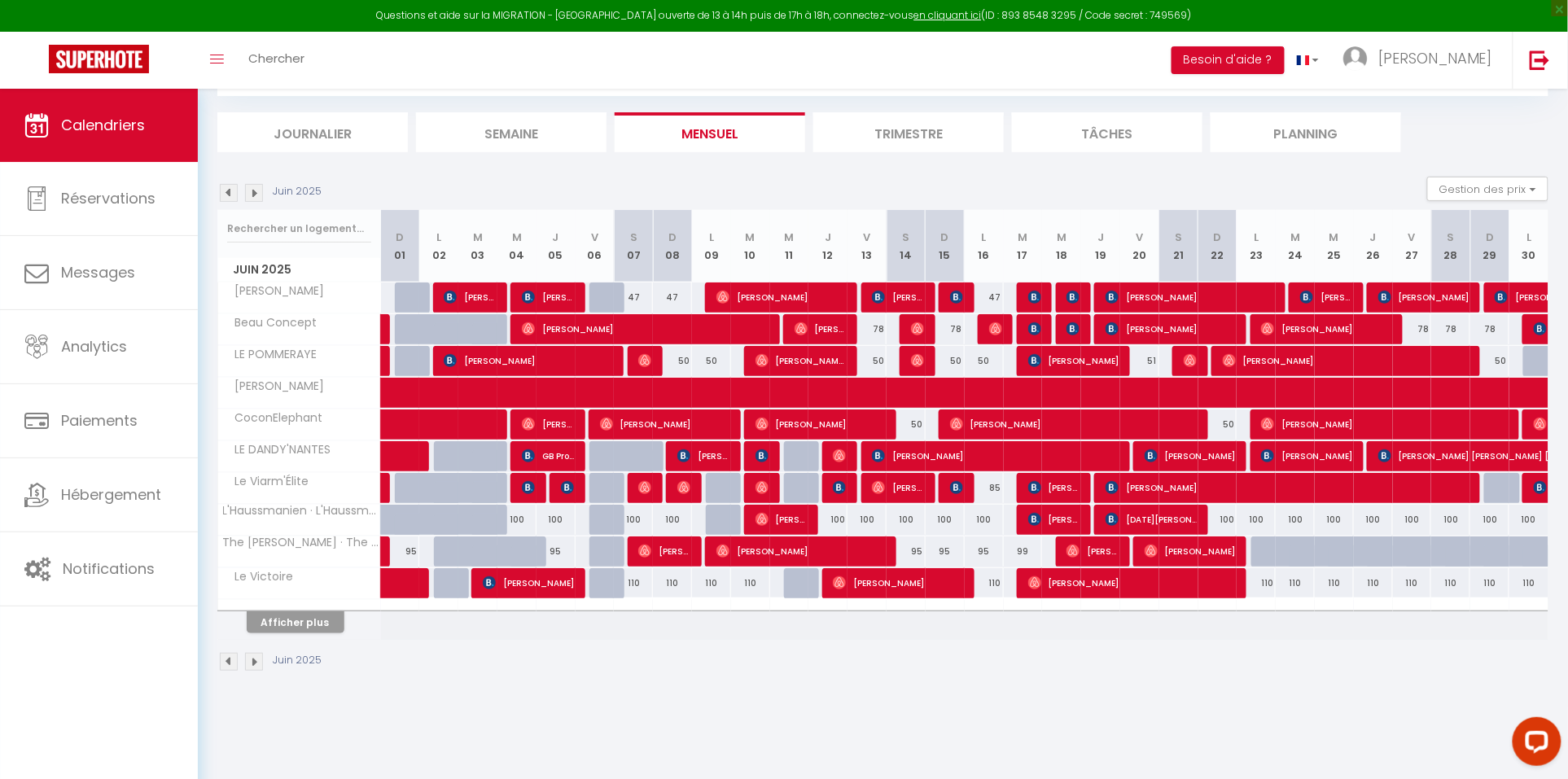
click at [291, 632] on button "Afficher plus" at bounding box center [295, 622] width 97 height 22
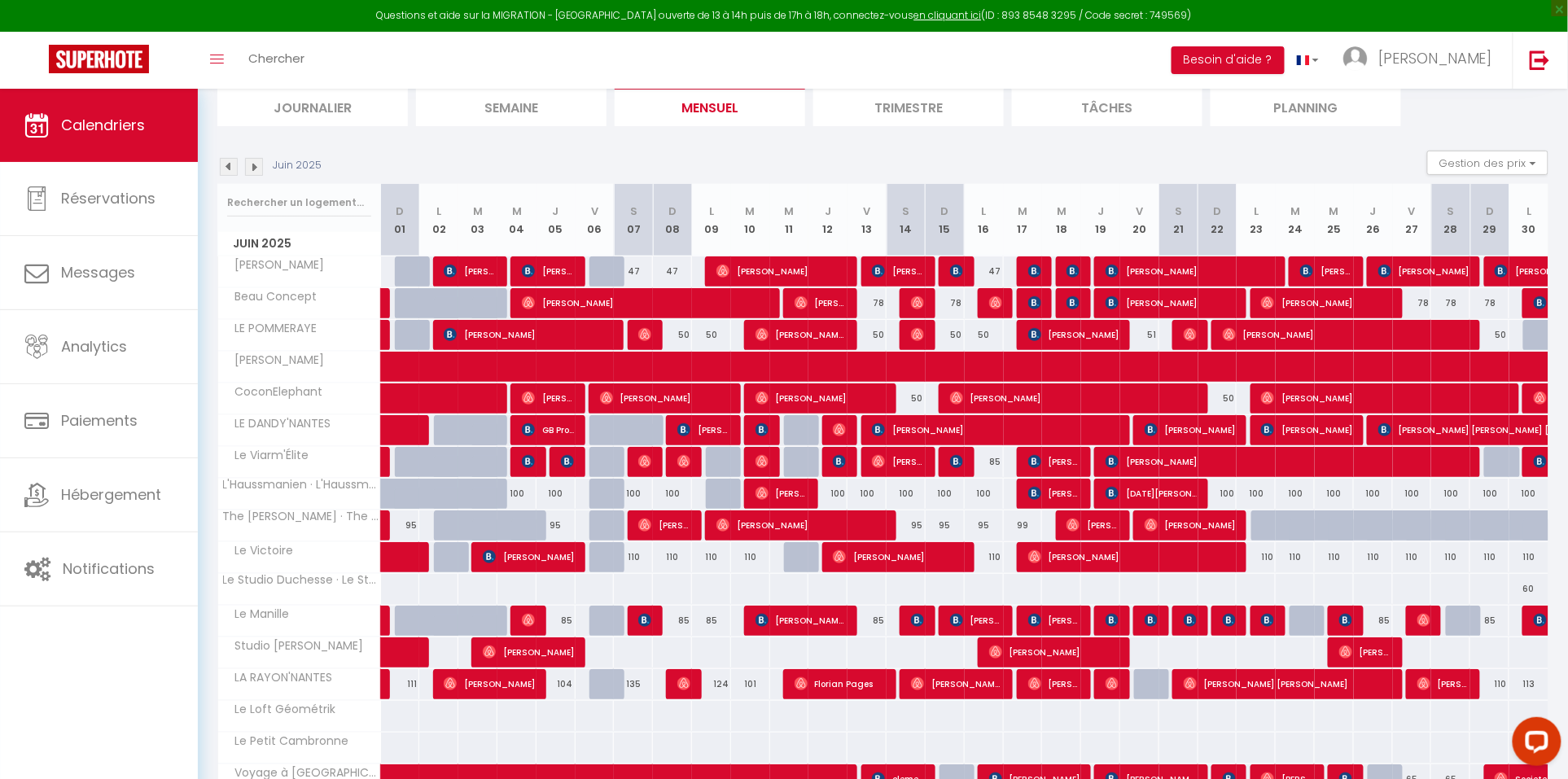
scroll to position [118, 0]
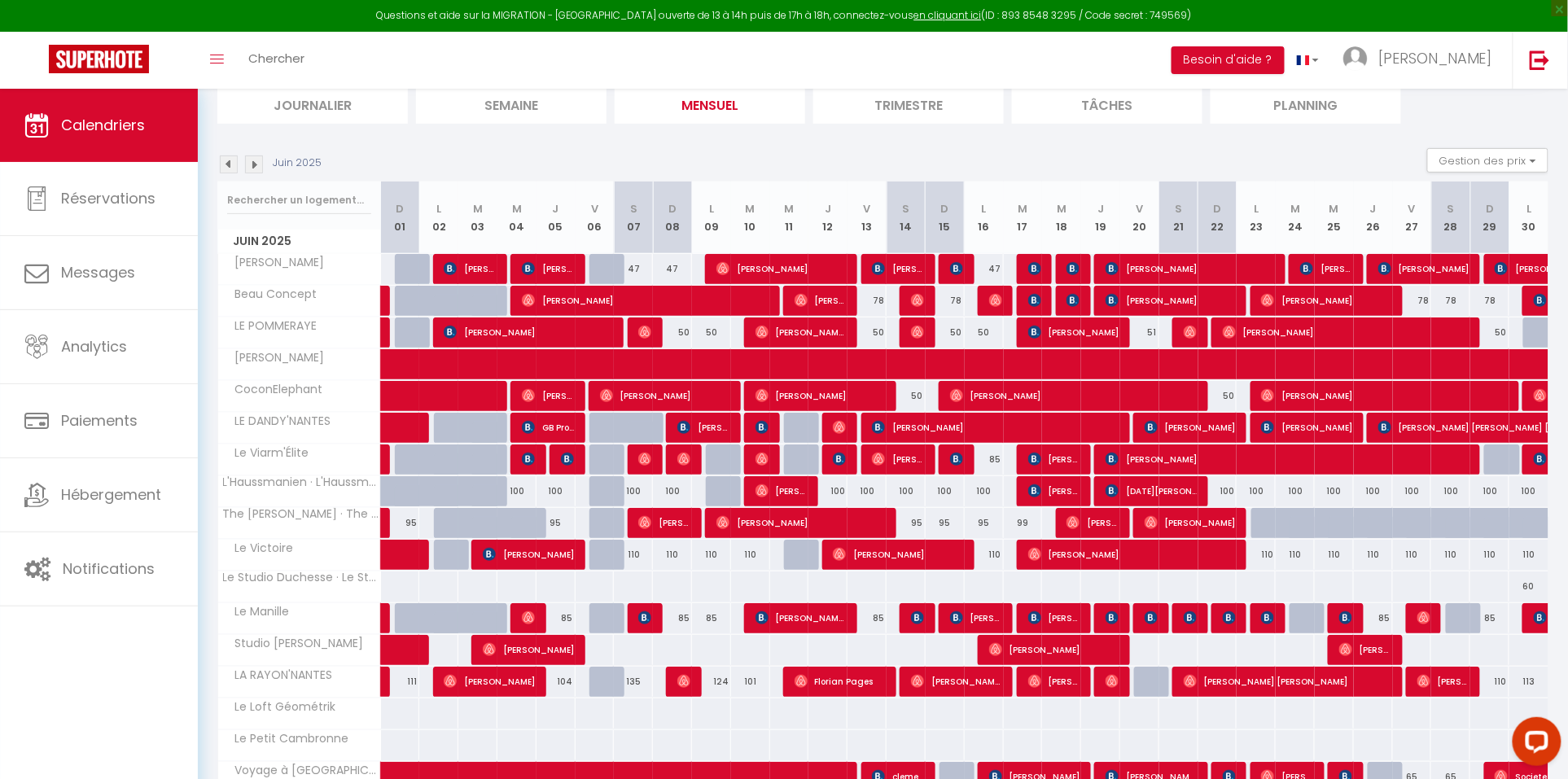
click at [391, 678] on link at bounding box center [410, 686] width 39 height 22
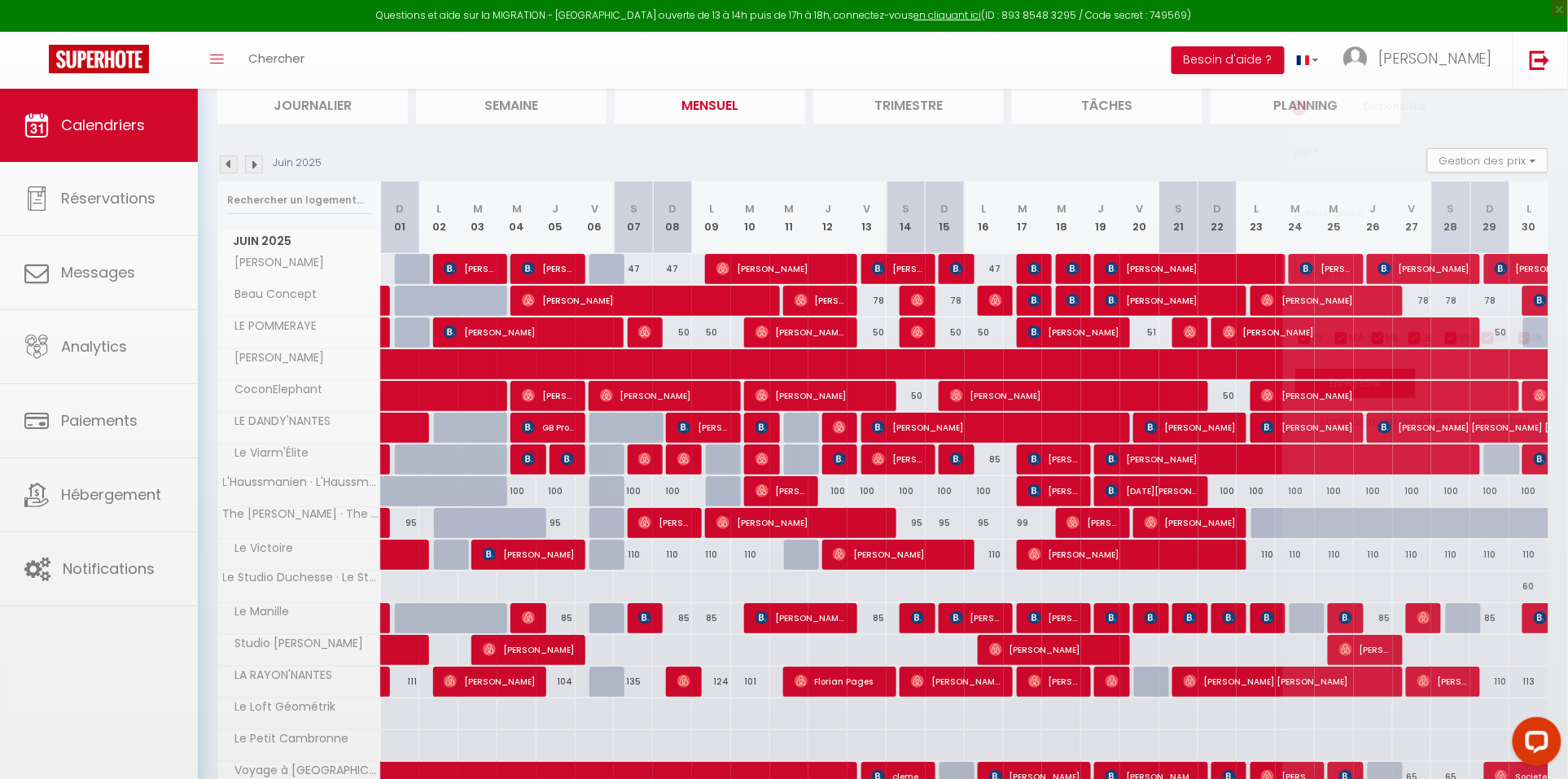
type input "111"
type input "Dim 01 Juin 2025"
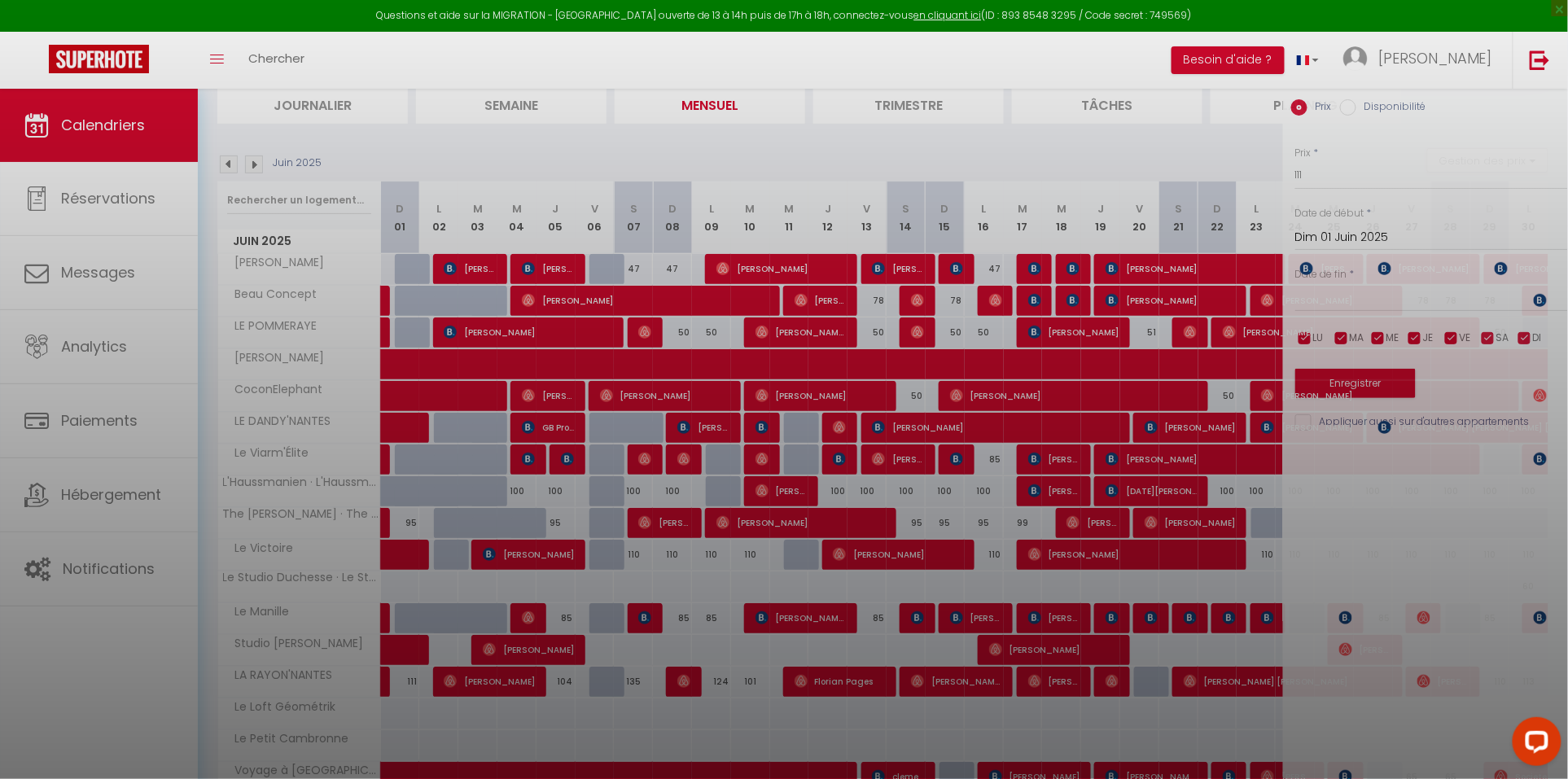
click at [381, 682] on div at bounding box center [784, 390] width 1568 height 779
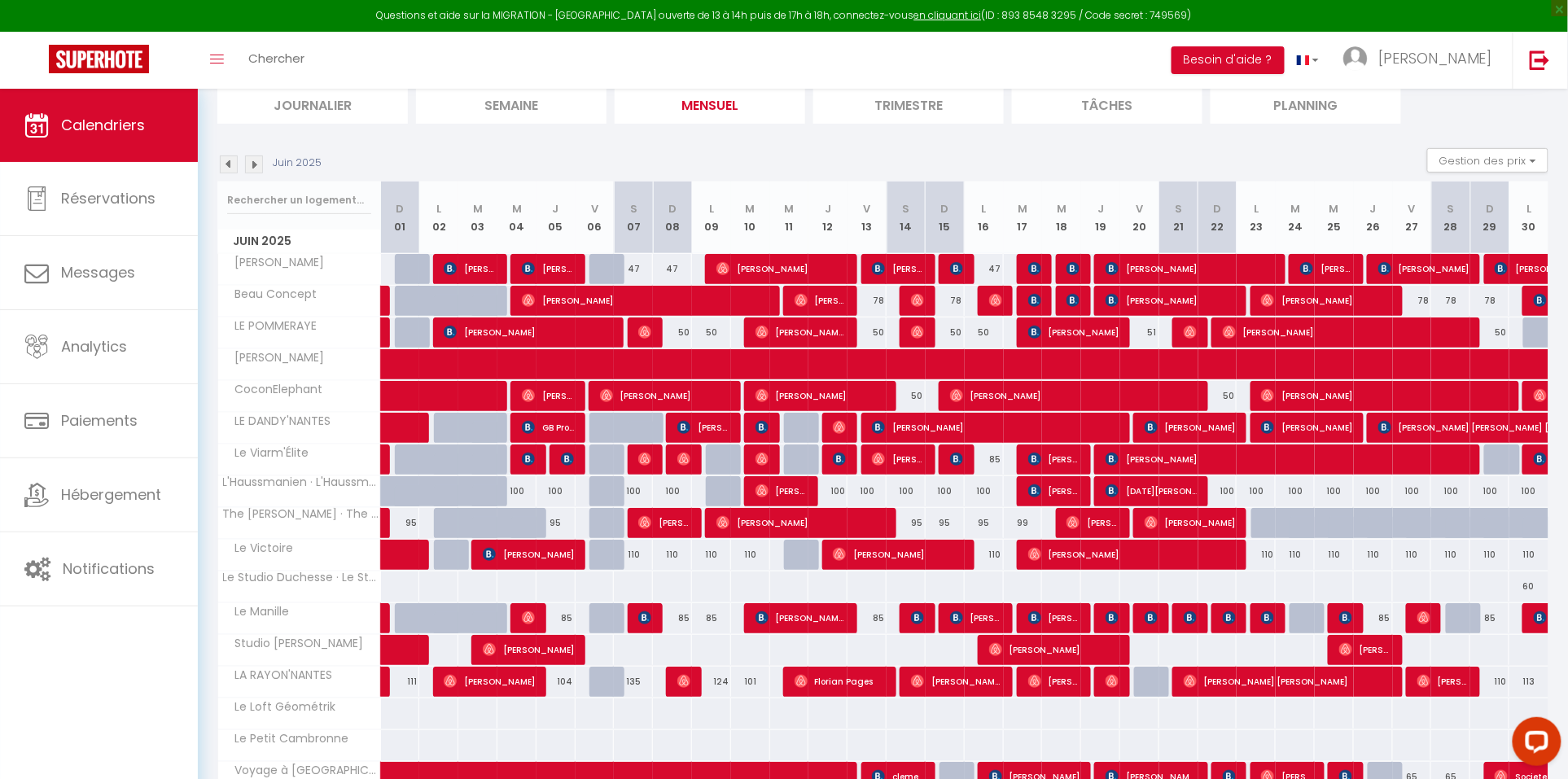
click at [382, 682] on link at bounding box center [384, 682] width 8 height 31
select select "OK"
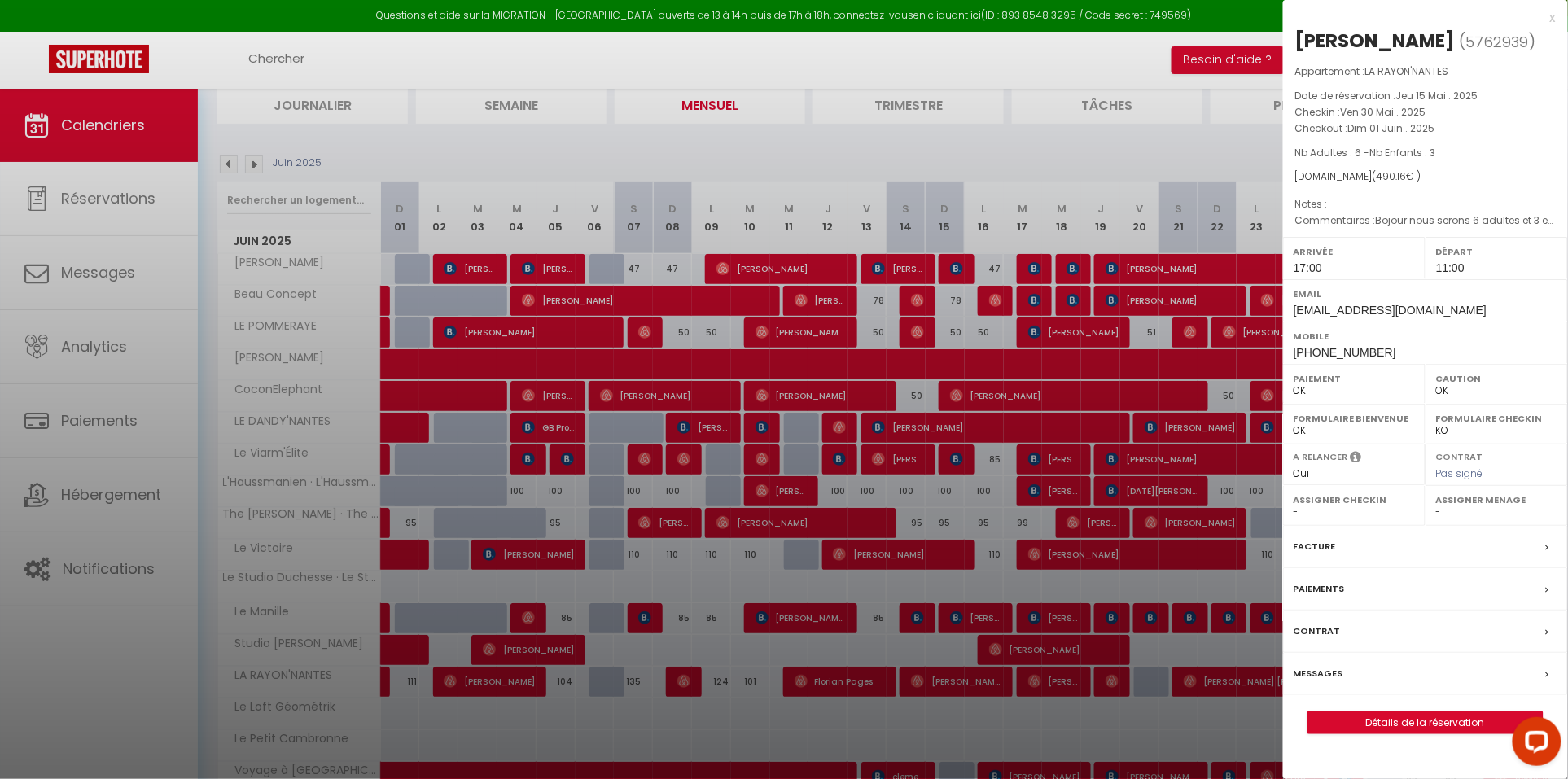
click at [544, 454] on div at bounding box center [784, 390] width 1568 height 779
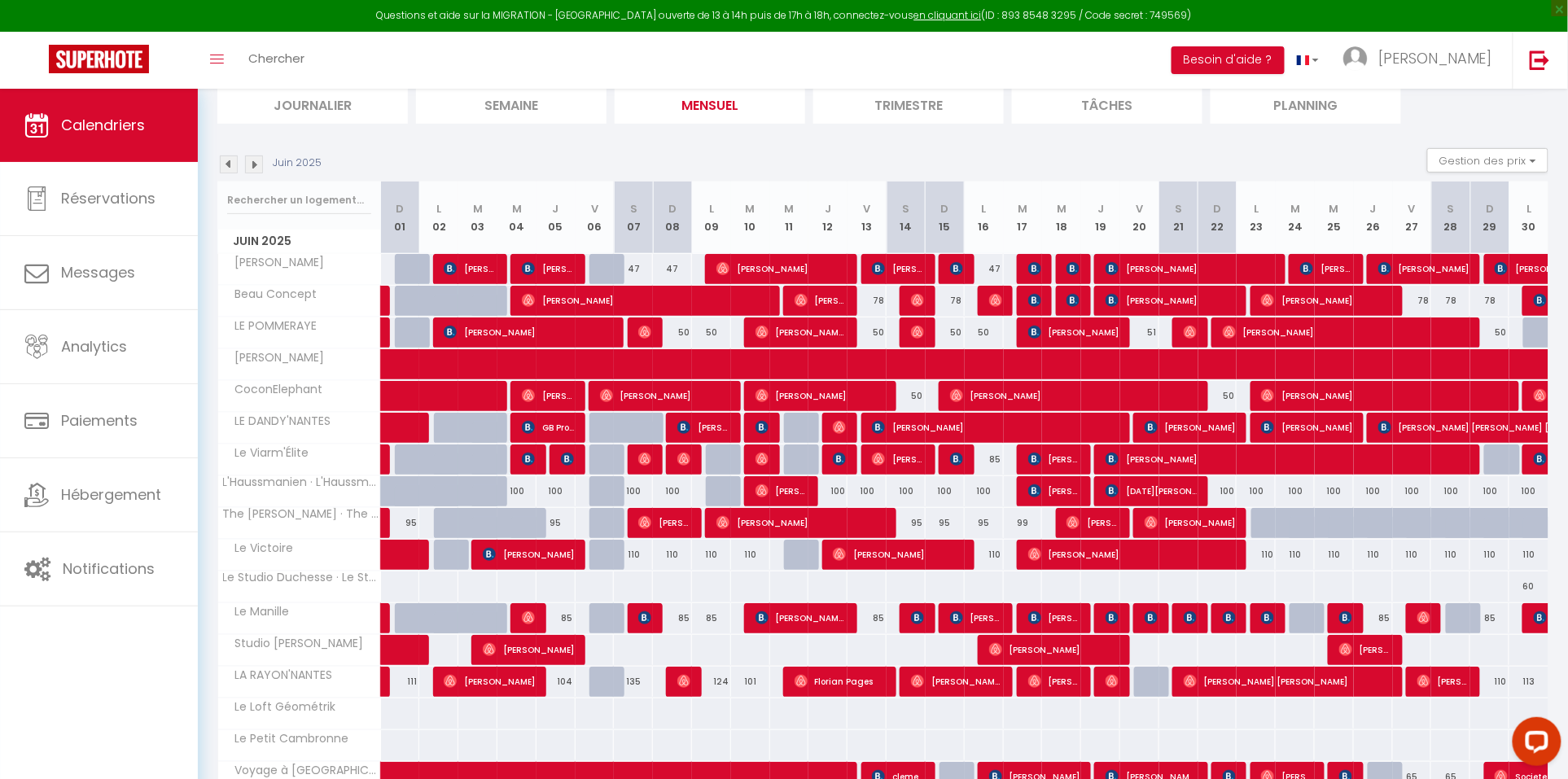
click at [255, 164] on img at bounding box center [253, 164] width 18 height 18
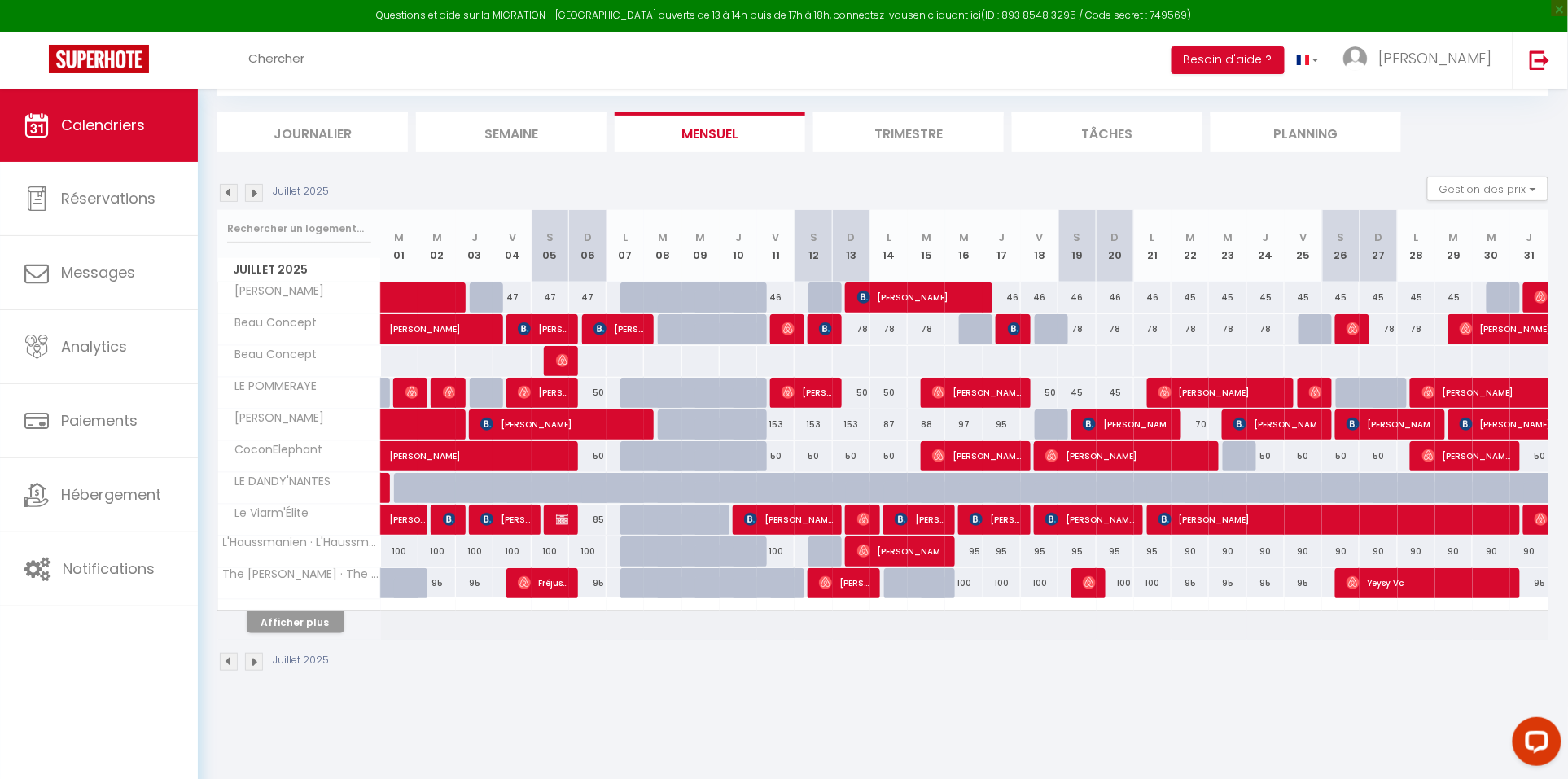
click at [301, 611] on button "Afficher plus" at bounding box center [295, 622] width 97 height 22
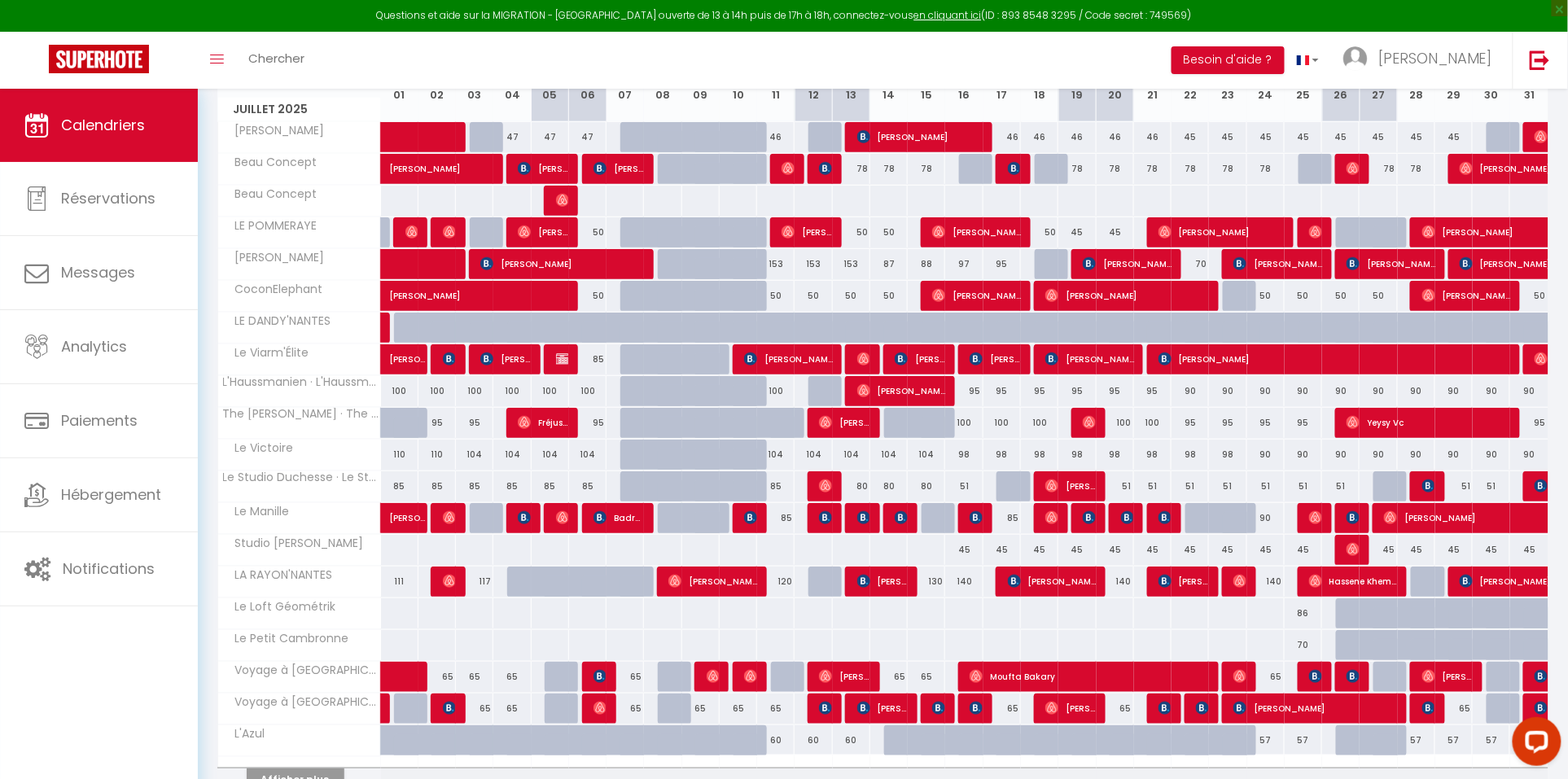
scroll to position [245, 0]
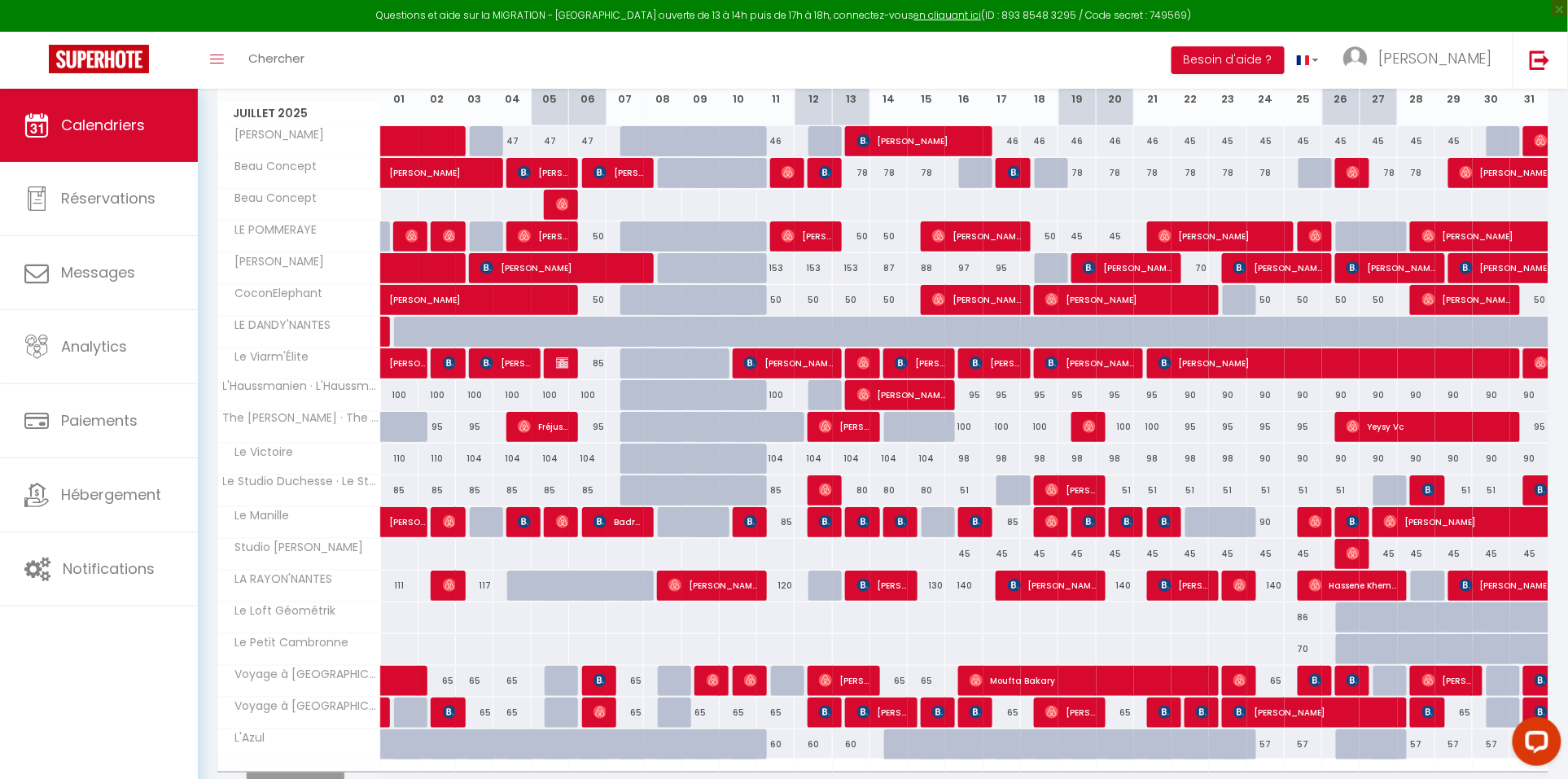
click at [411, 685] on span at bounding box center [424, 681] width 38 height 31
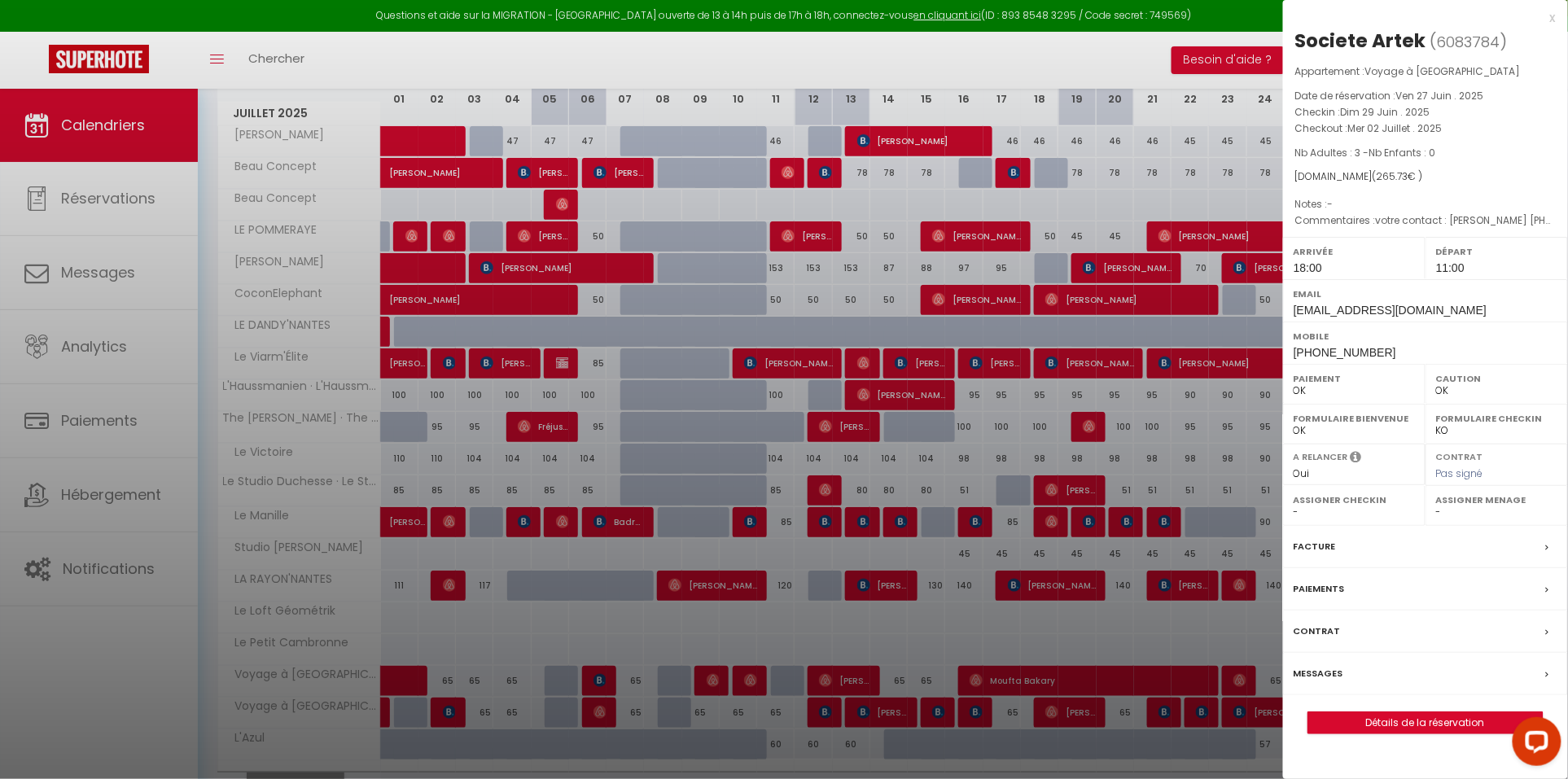
click at [411, 685] on div at bounding box center [784, 390] width 1568 height 779
